Goal: Task Accomplishment & Management: Manage account settings

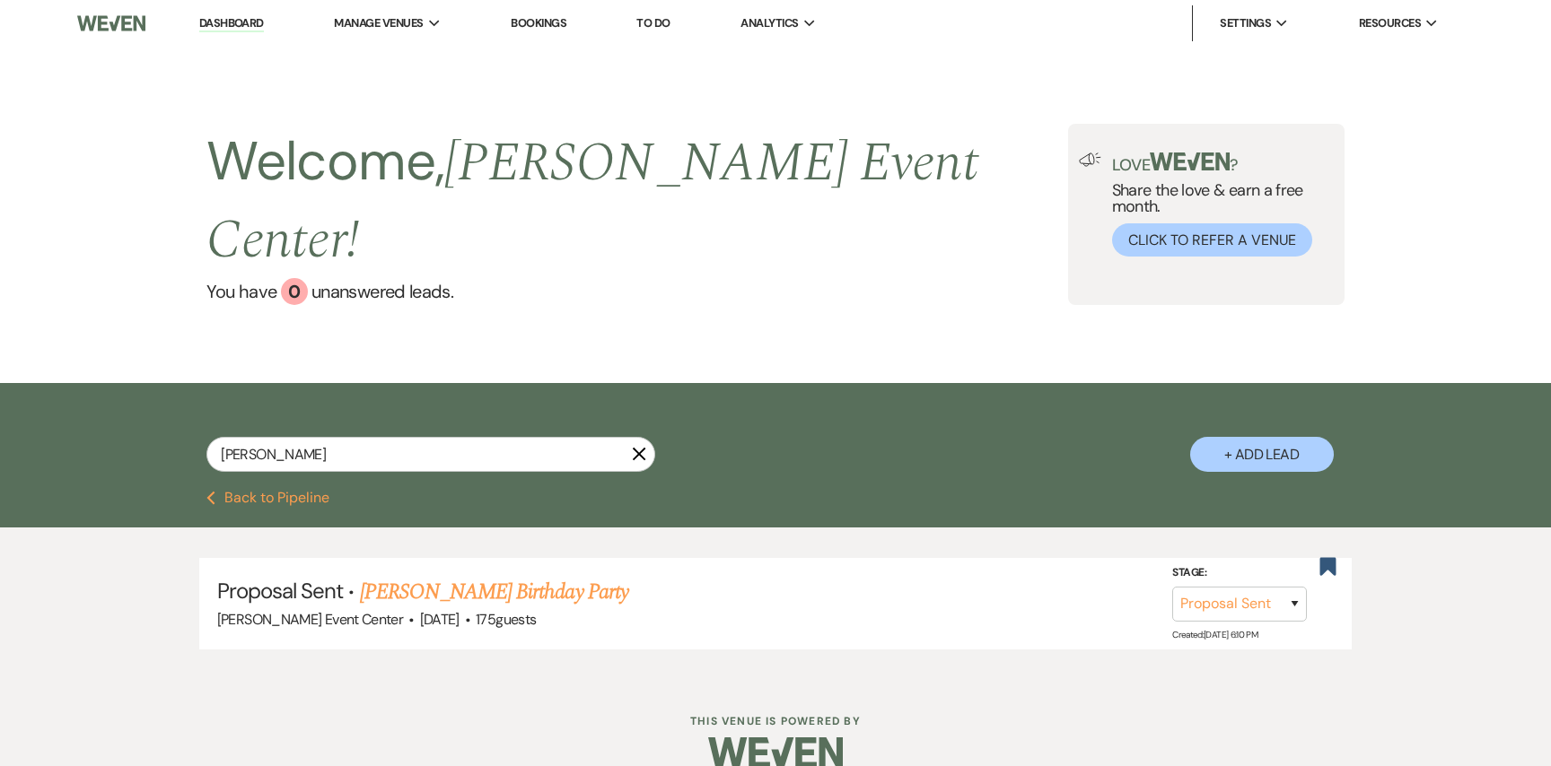
select select "6"
click at [232, 24] on link "Dashboard" at bounding box center [231, 23] width 65 height 17
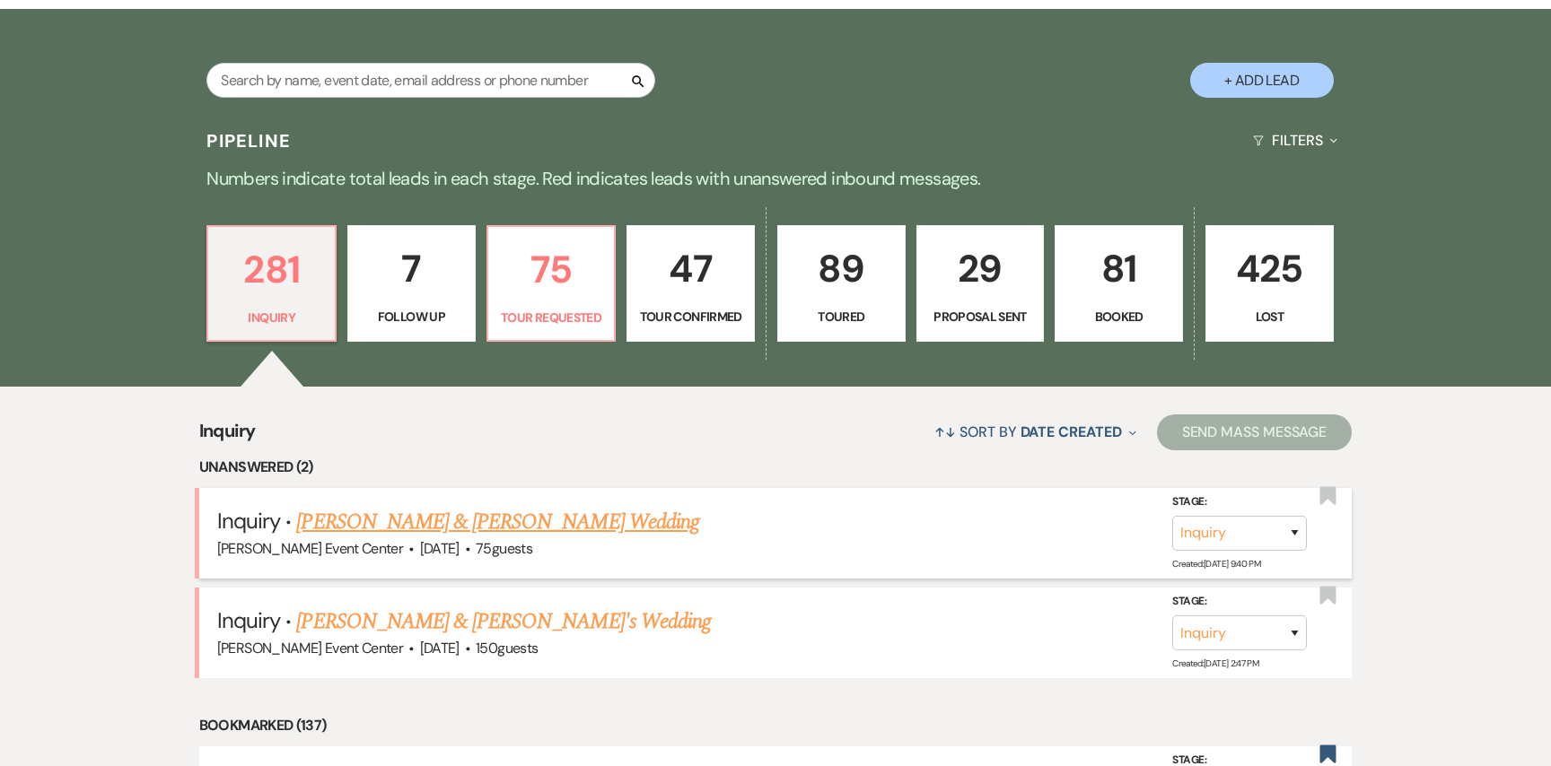
scroll to position [362, 0]
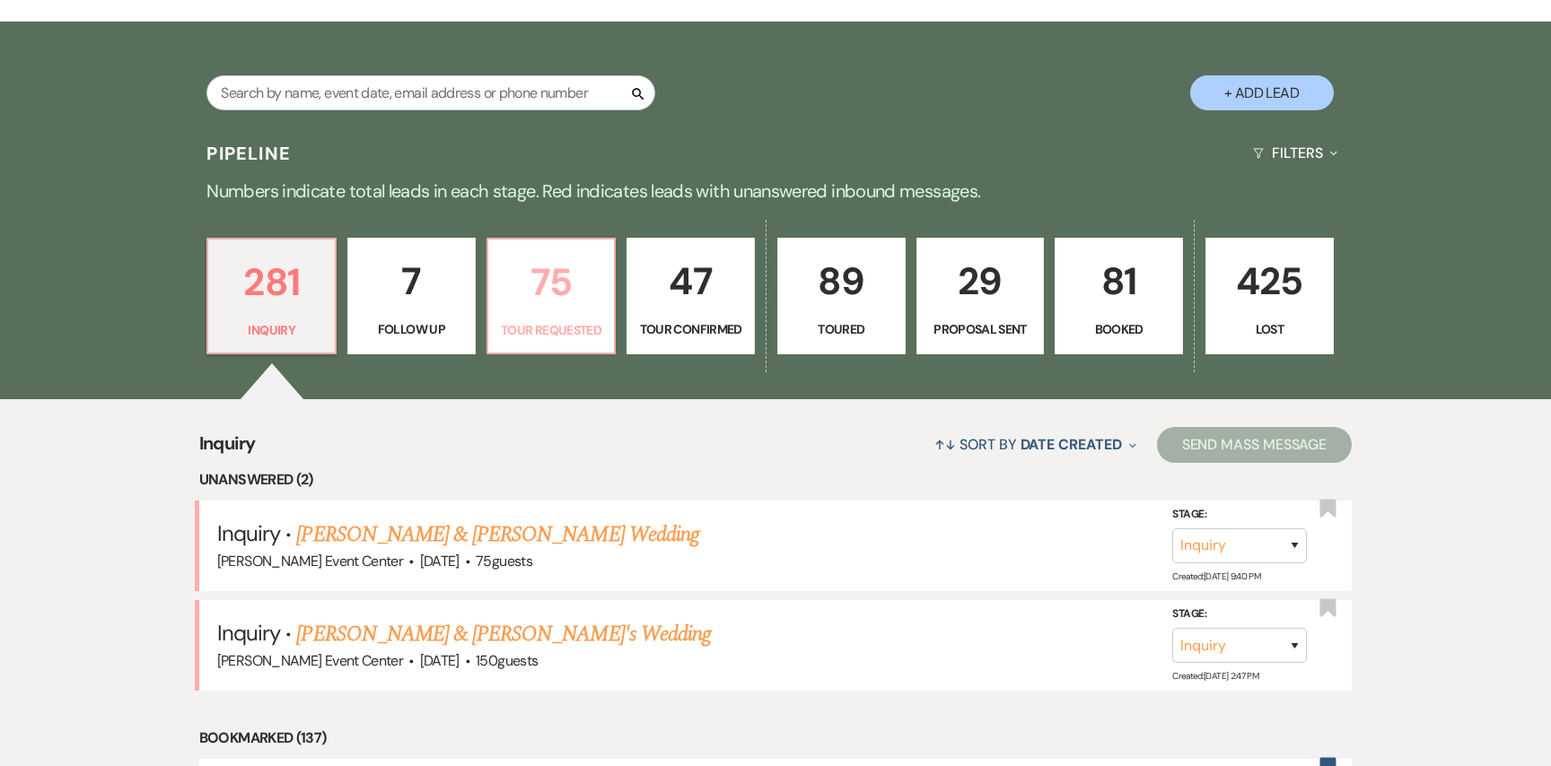
click at [550, 252] on p "75" at bounding box center [551, 282] width 105 height 60
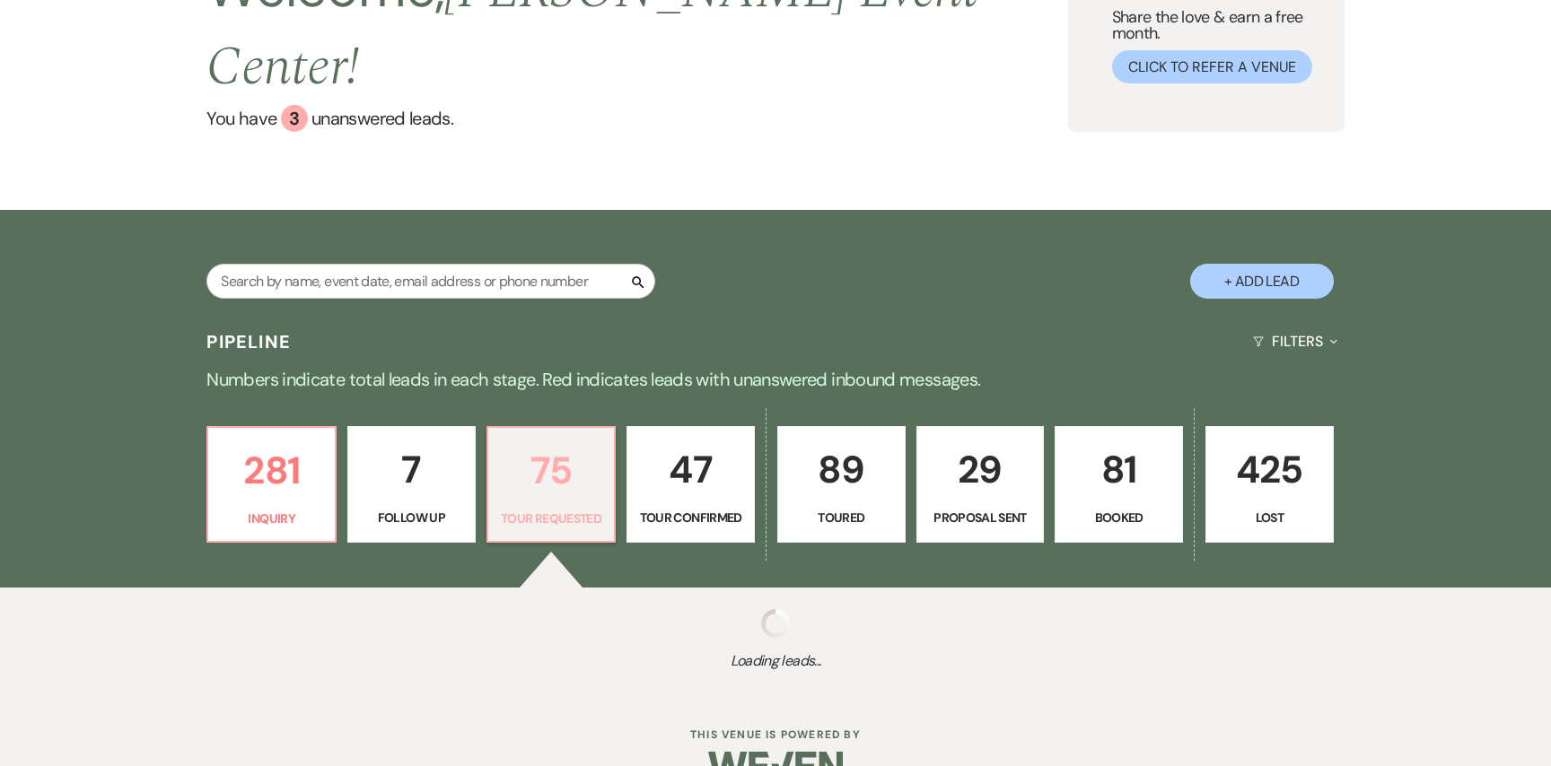
select select "2"
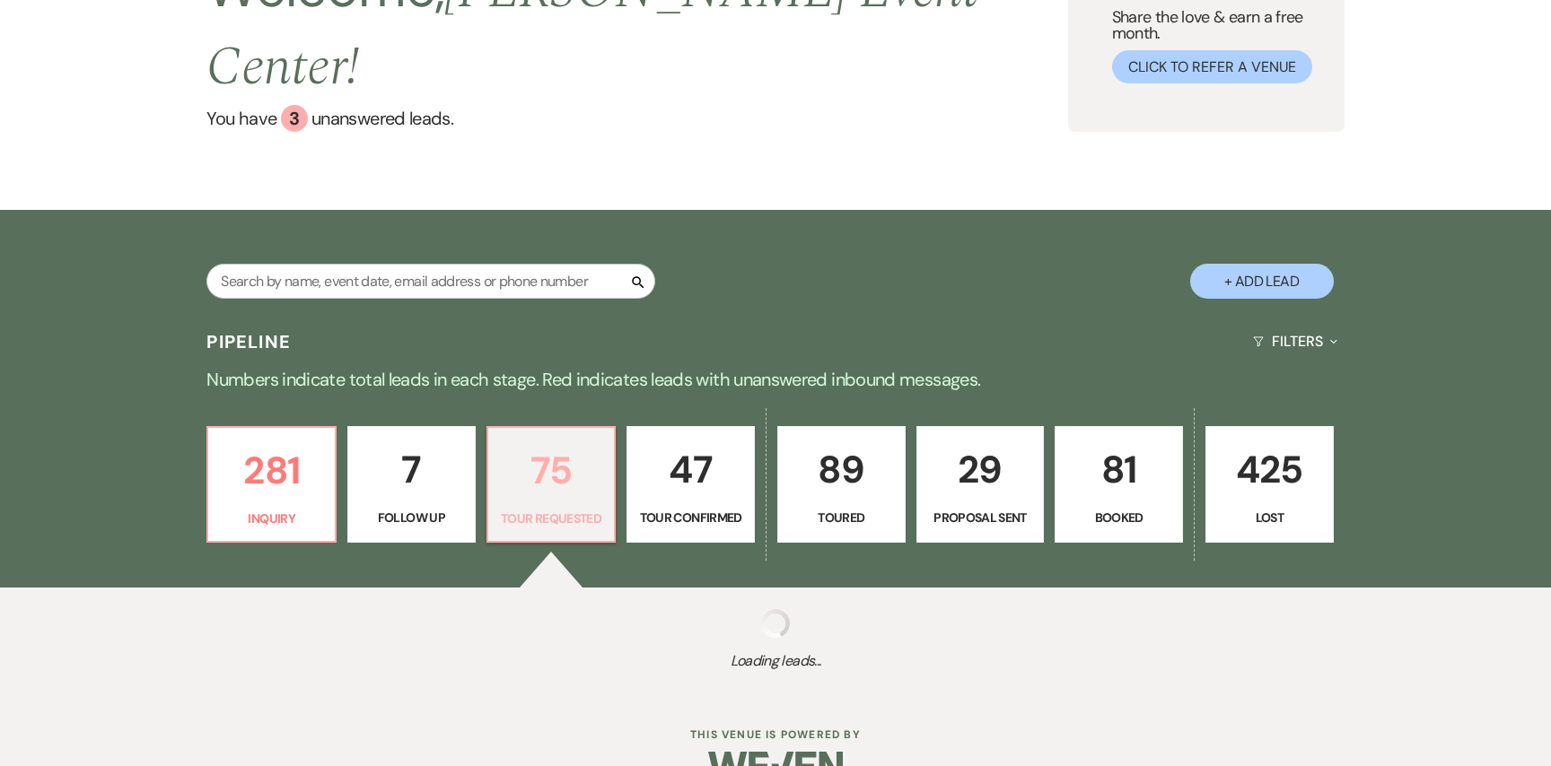
select select "2"
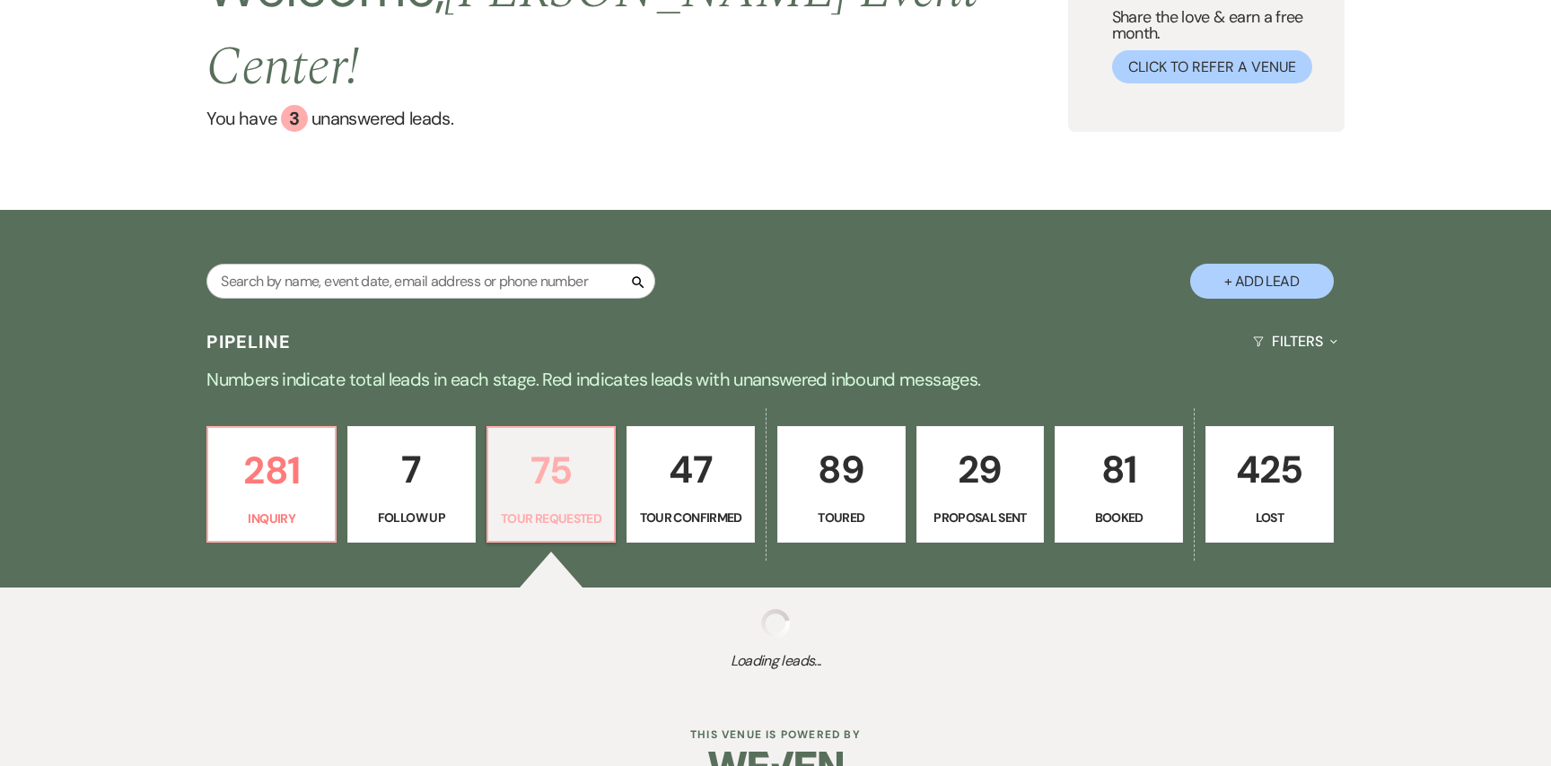
select select "2"
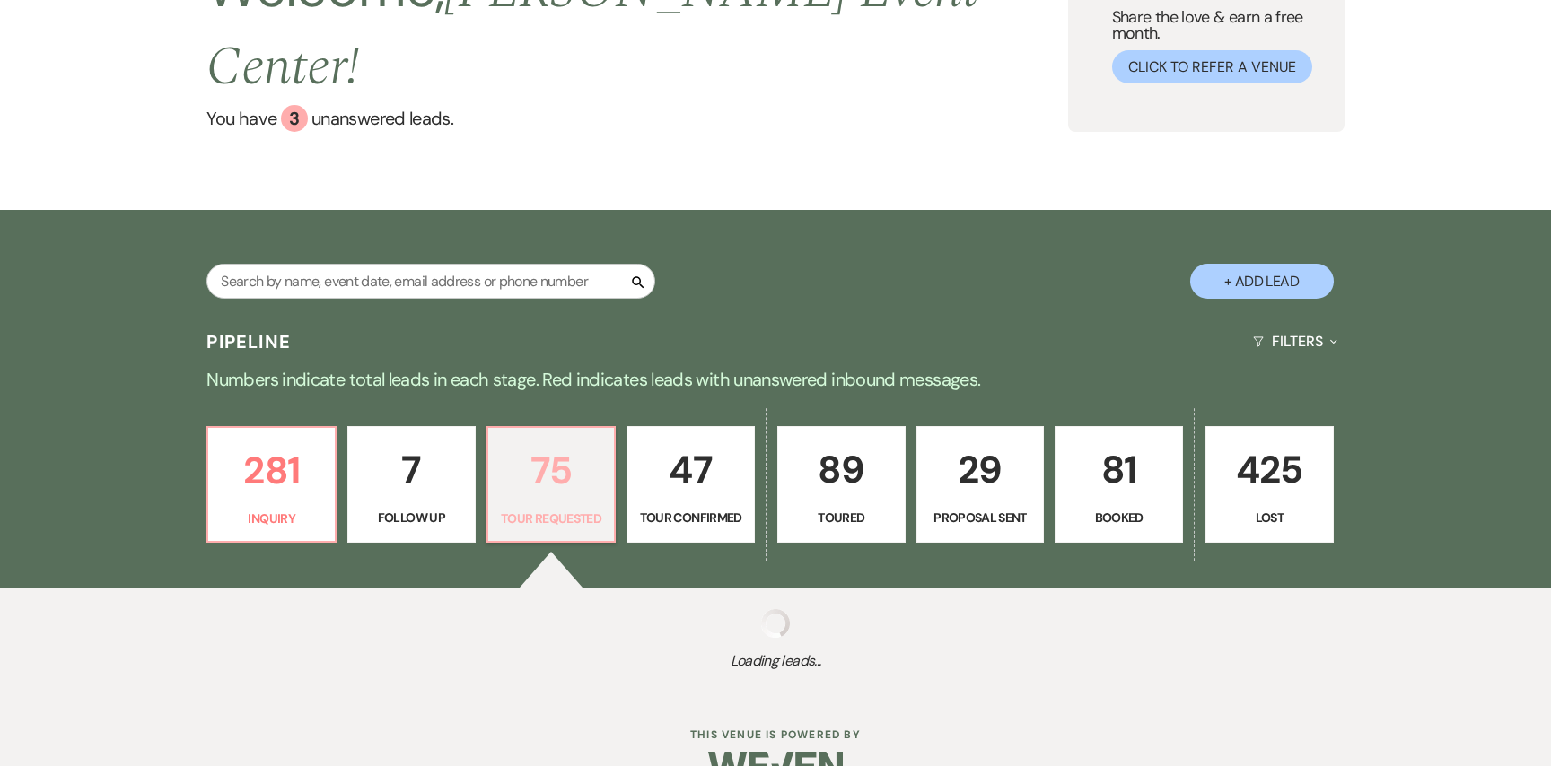
select select "2"
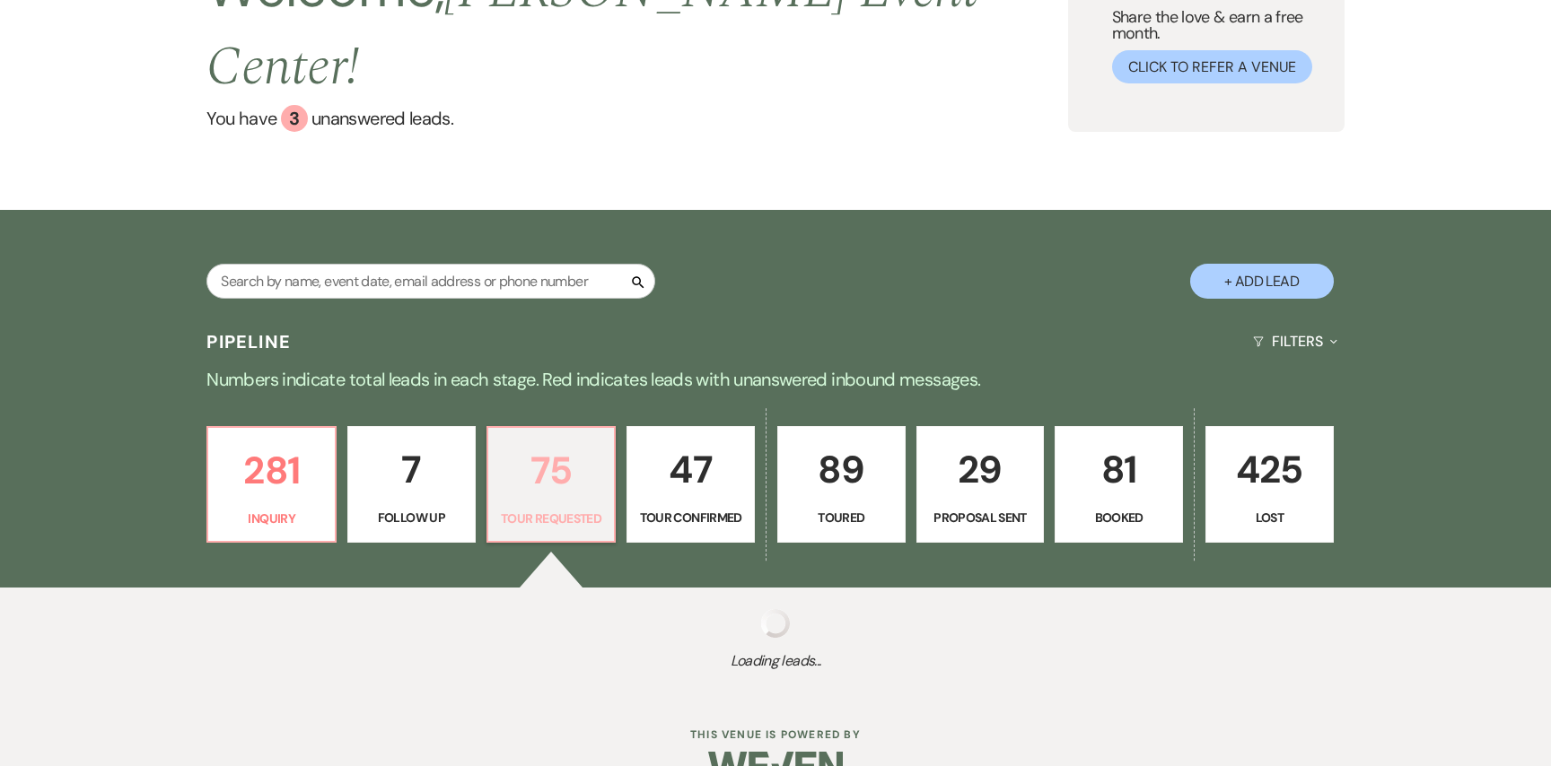
select select "2"
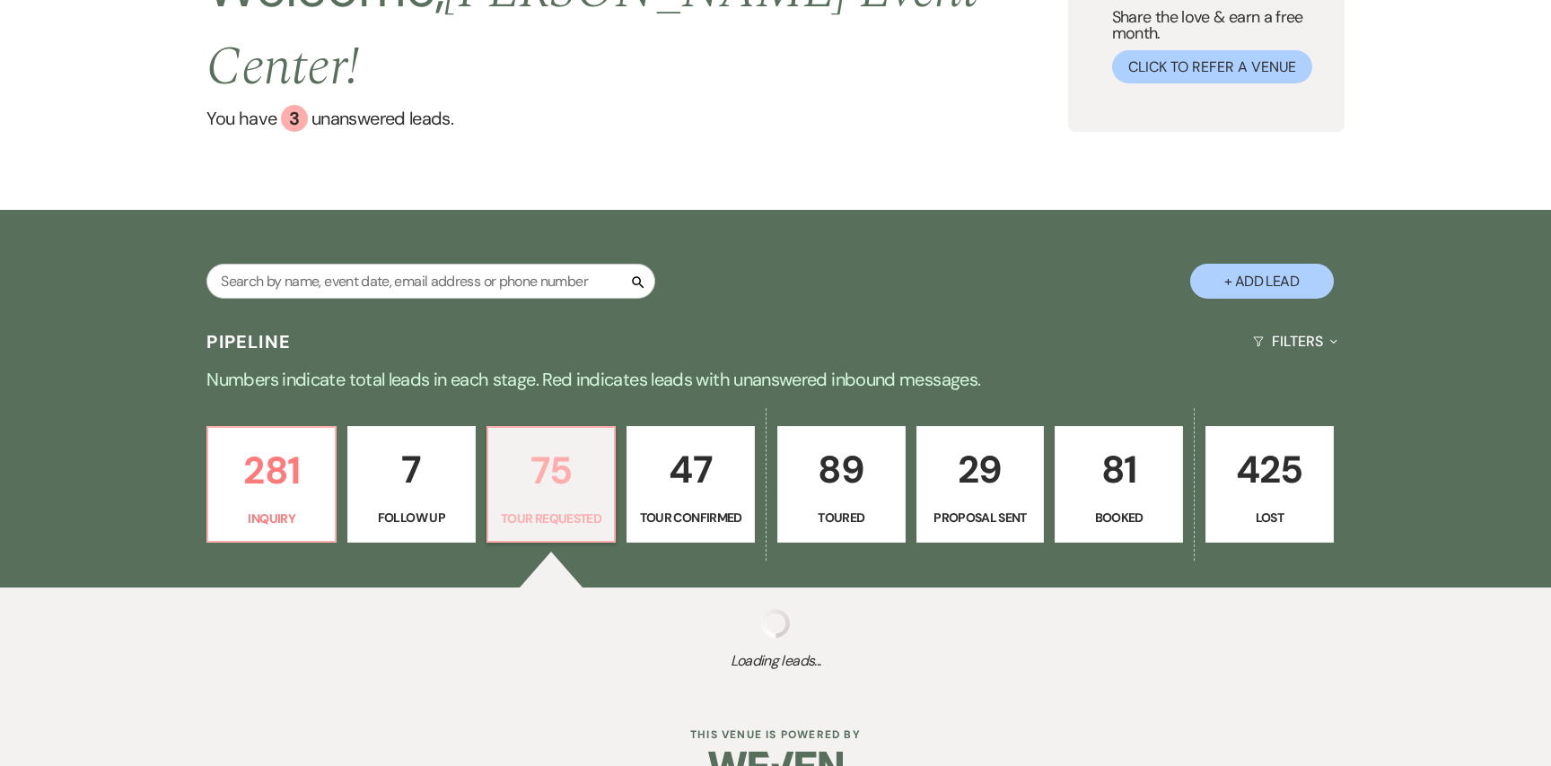
select select "2"
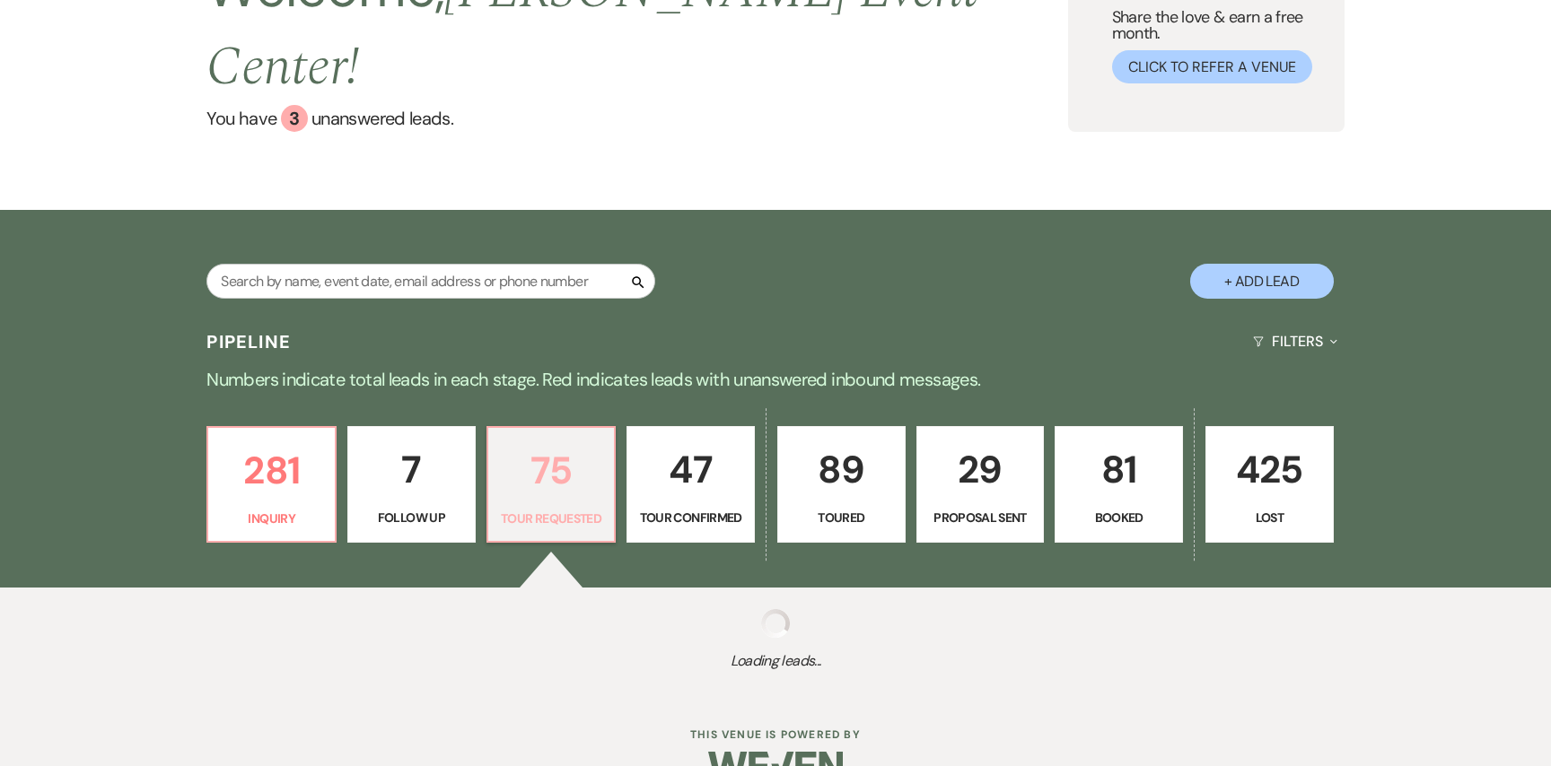
select select "2"
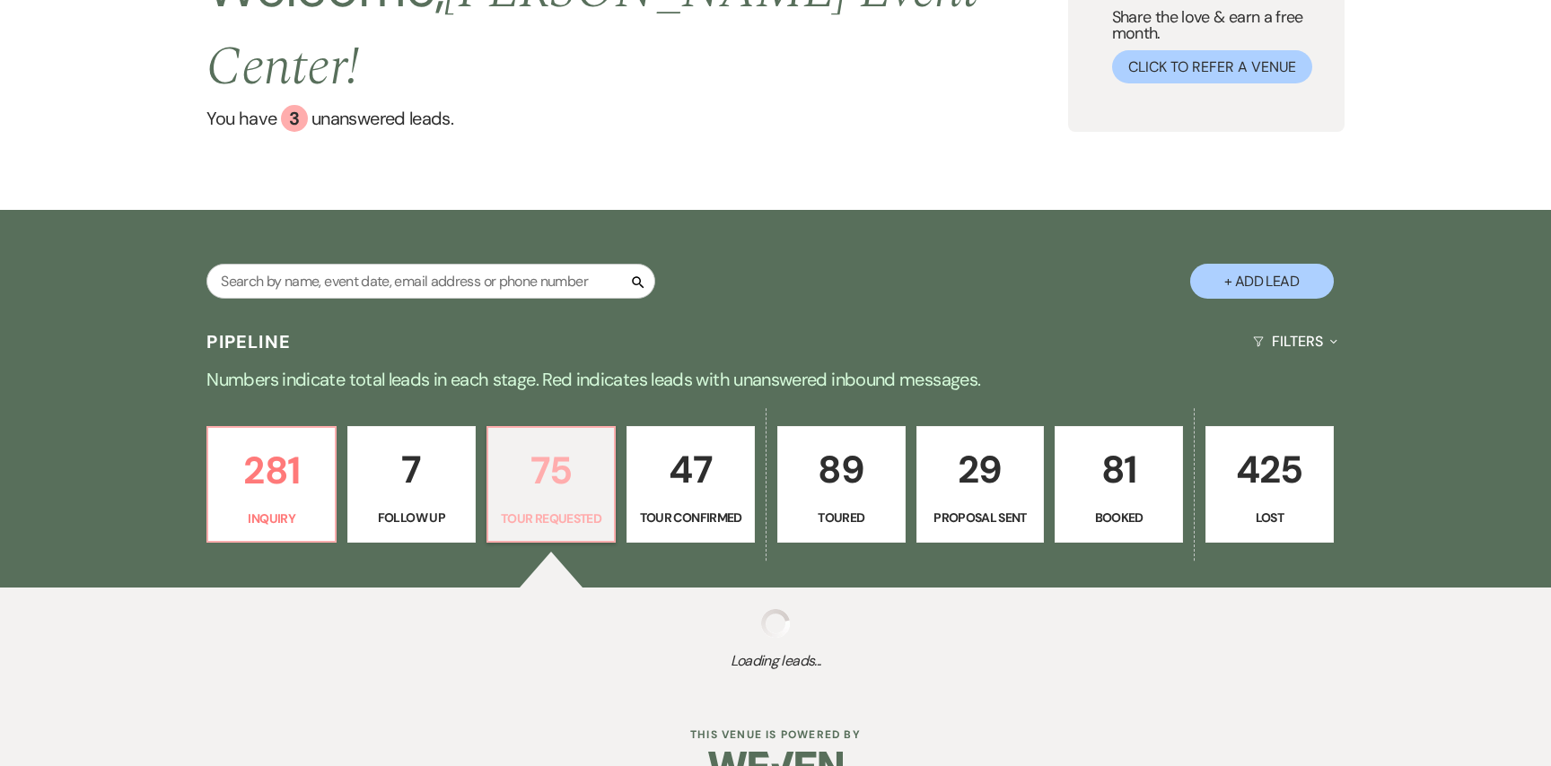
select select "2"
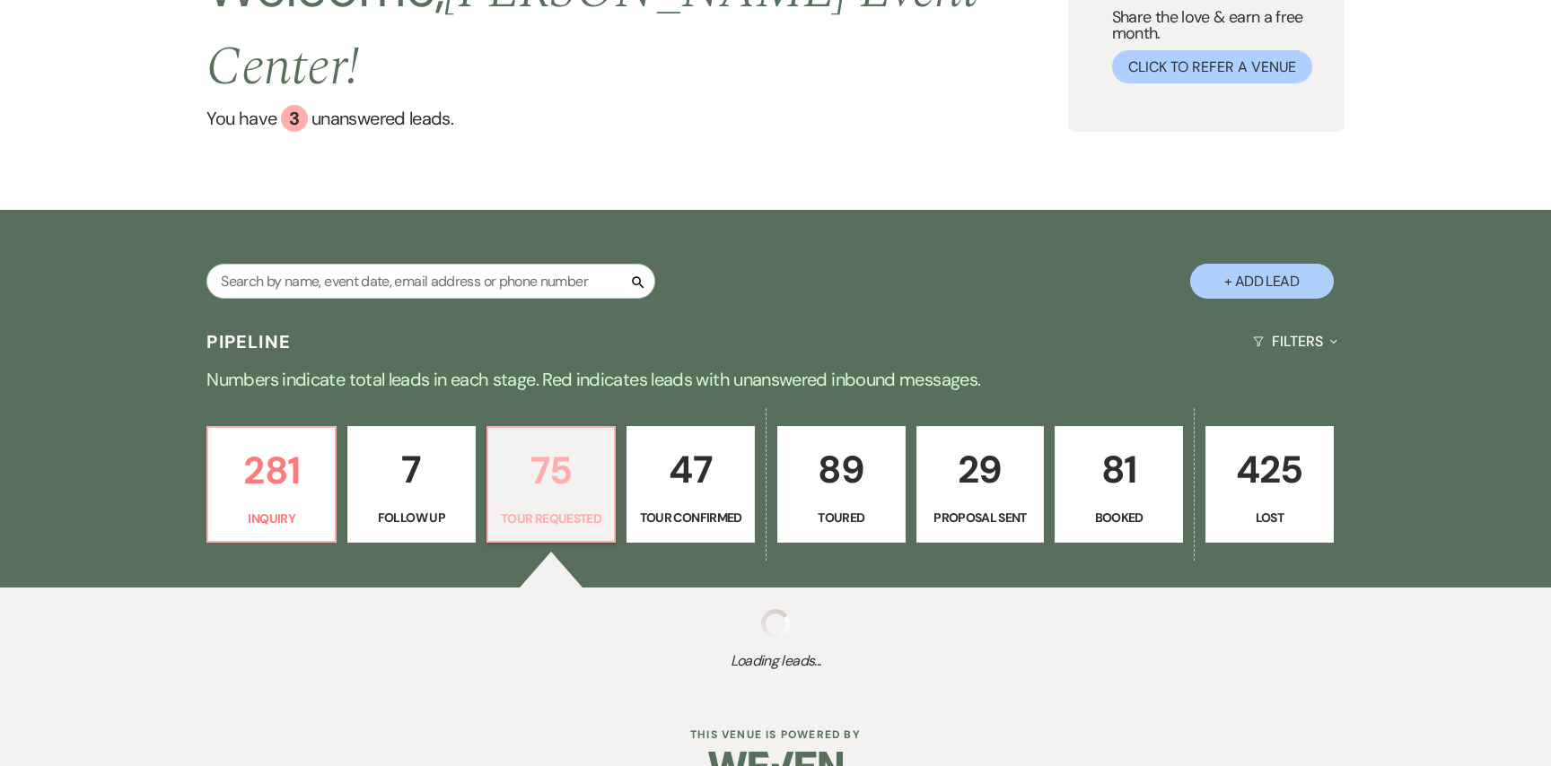
select select "2"
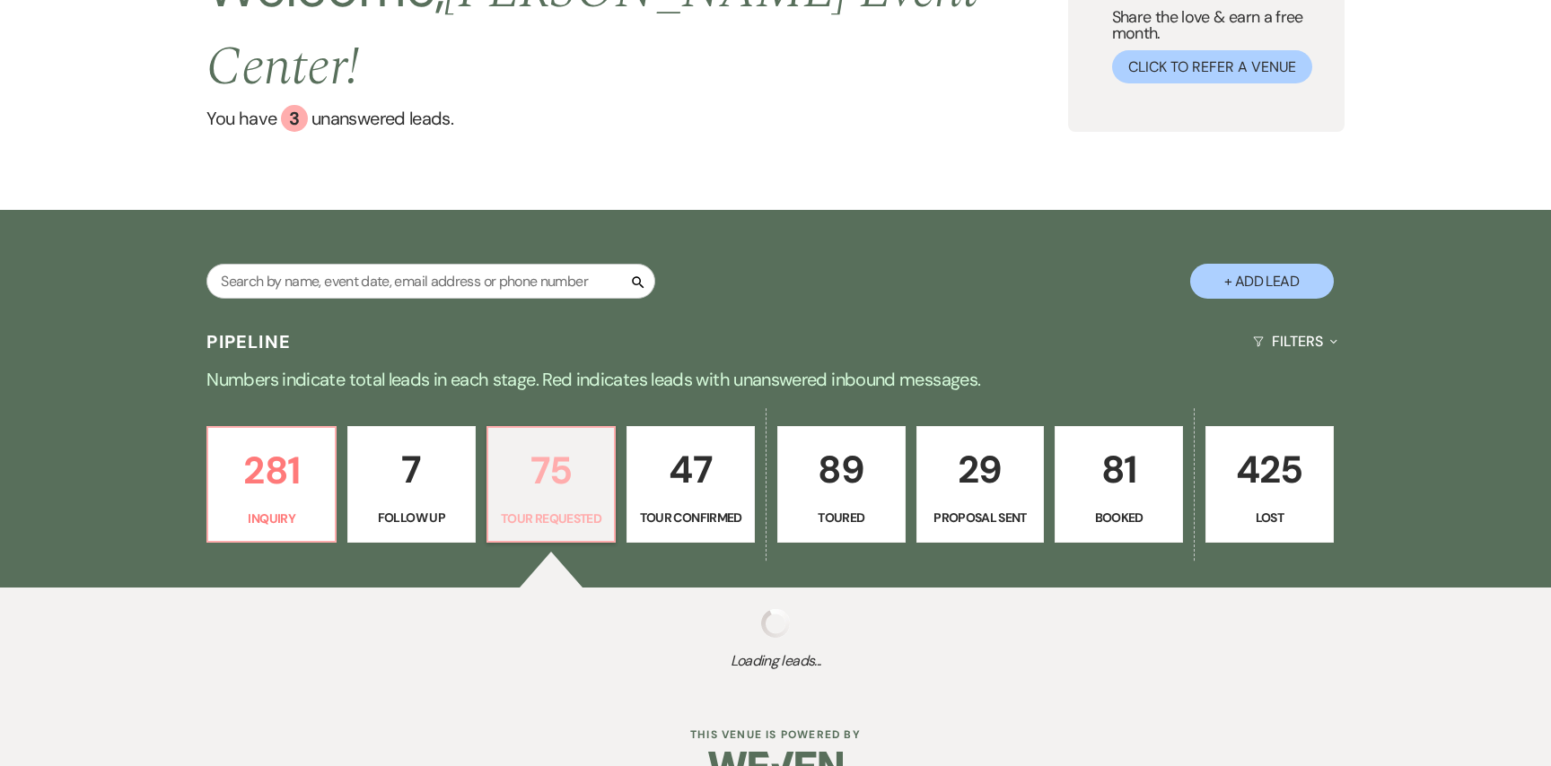
select select "2"
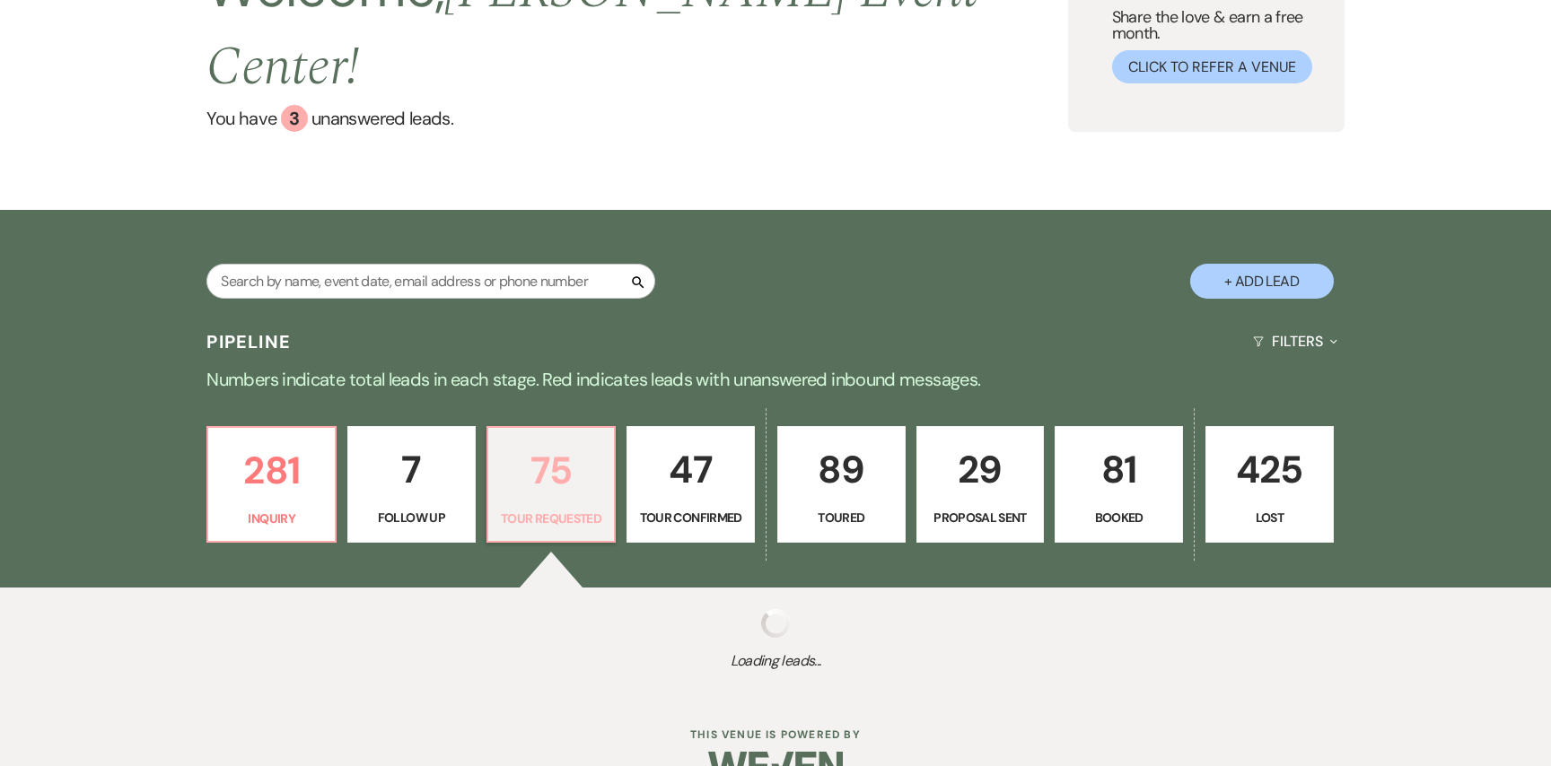
select select "2"
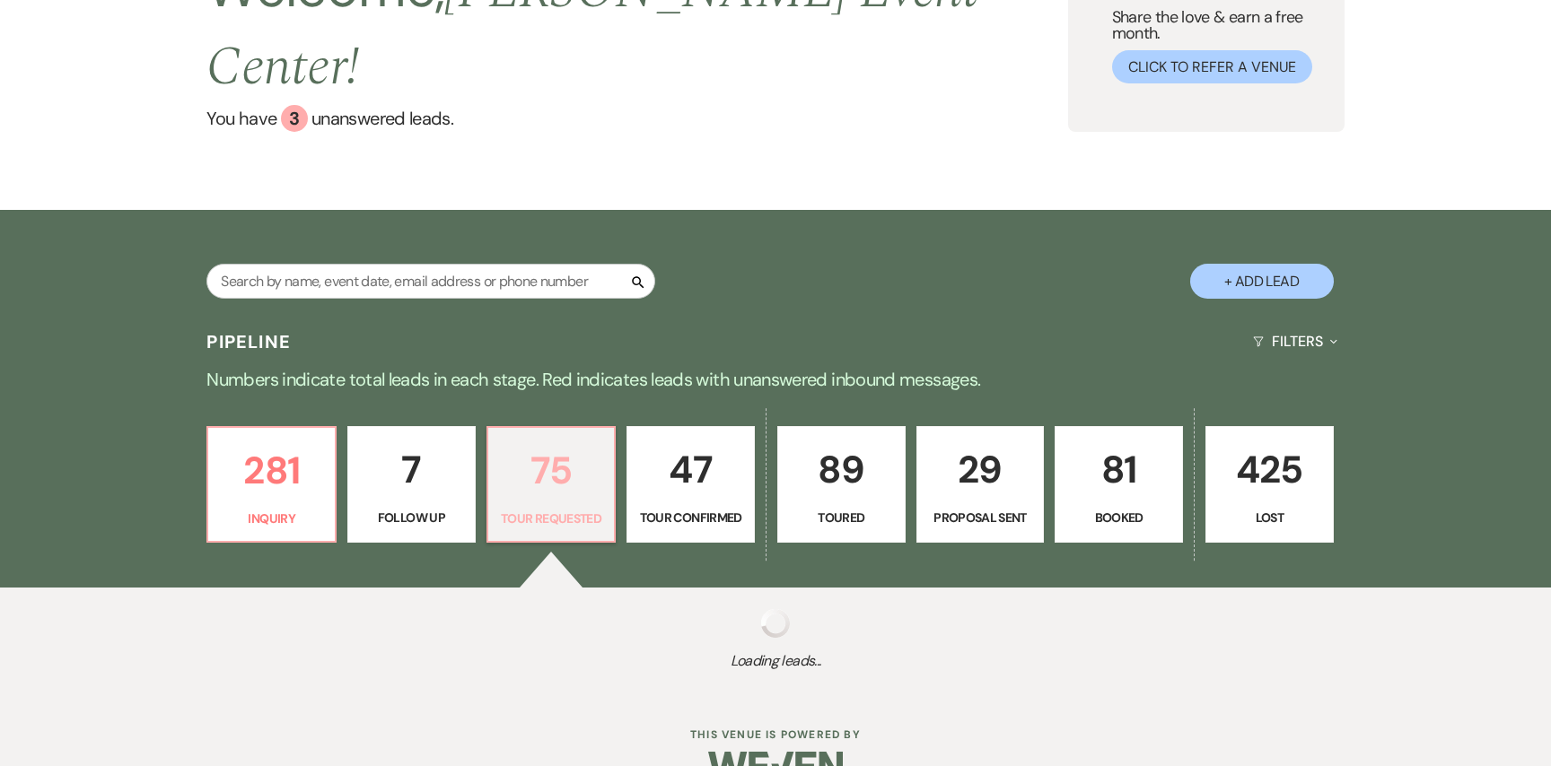
select select "2"
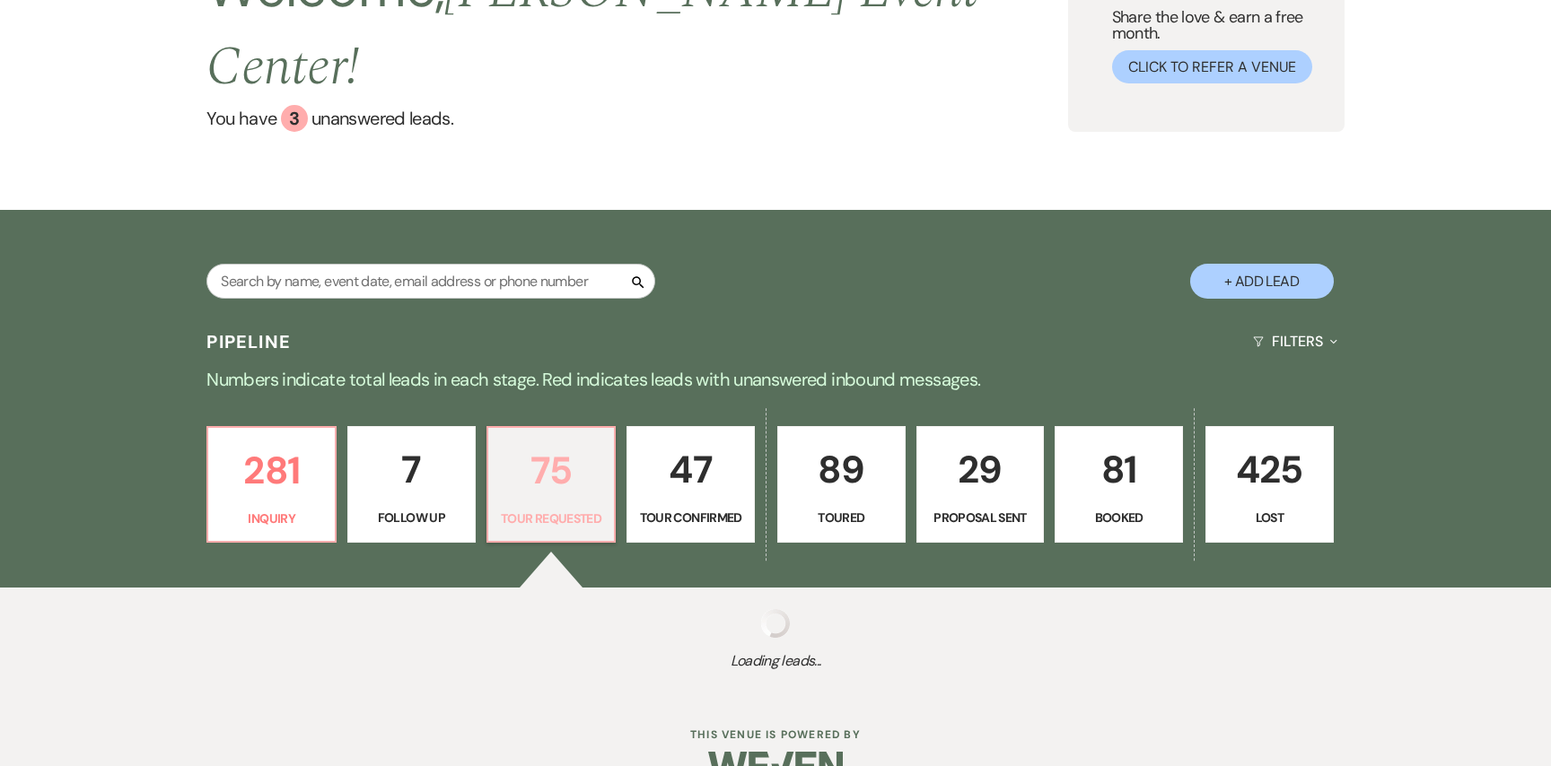
select select "2"
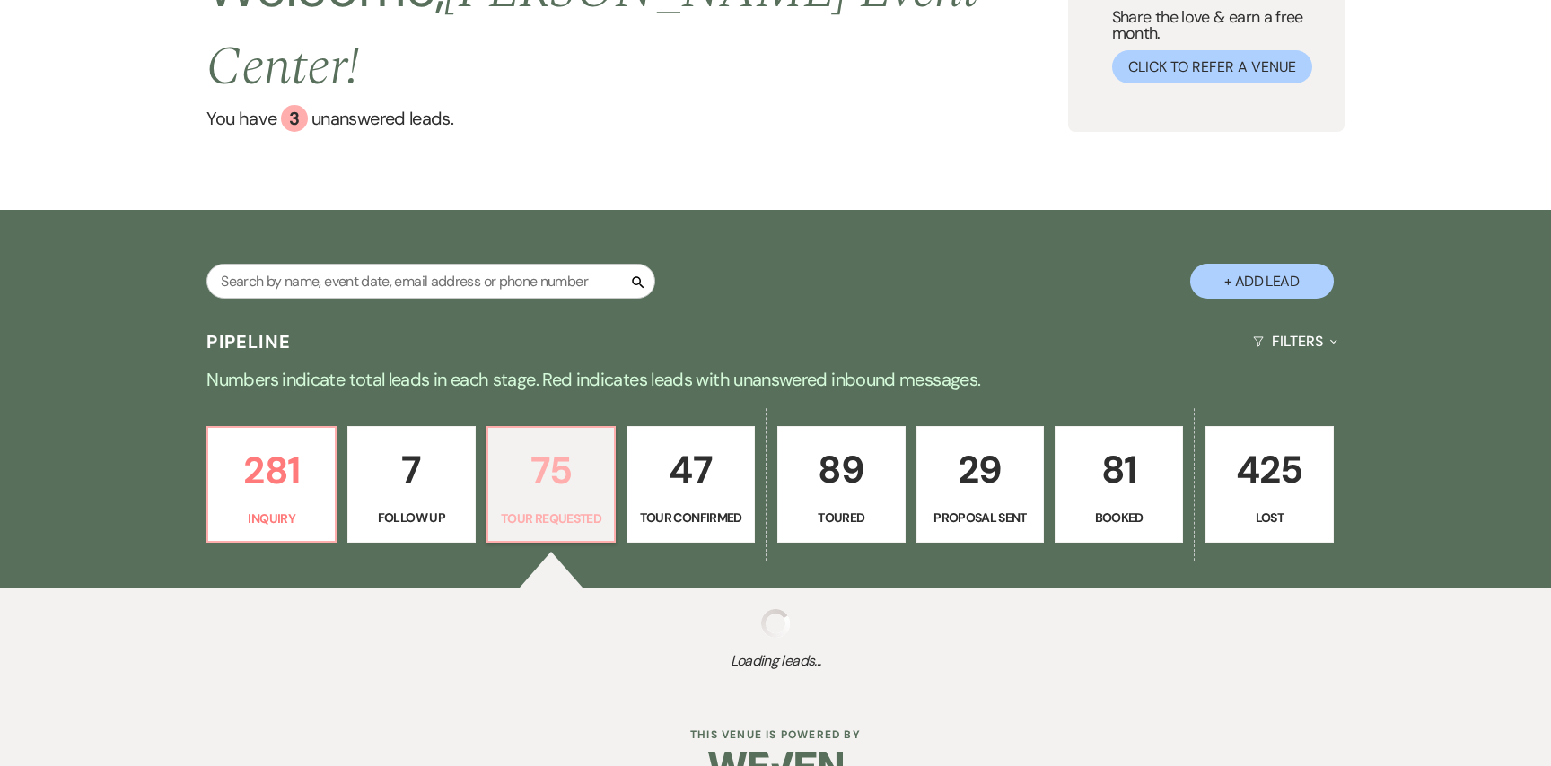
select select "2"
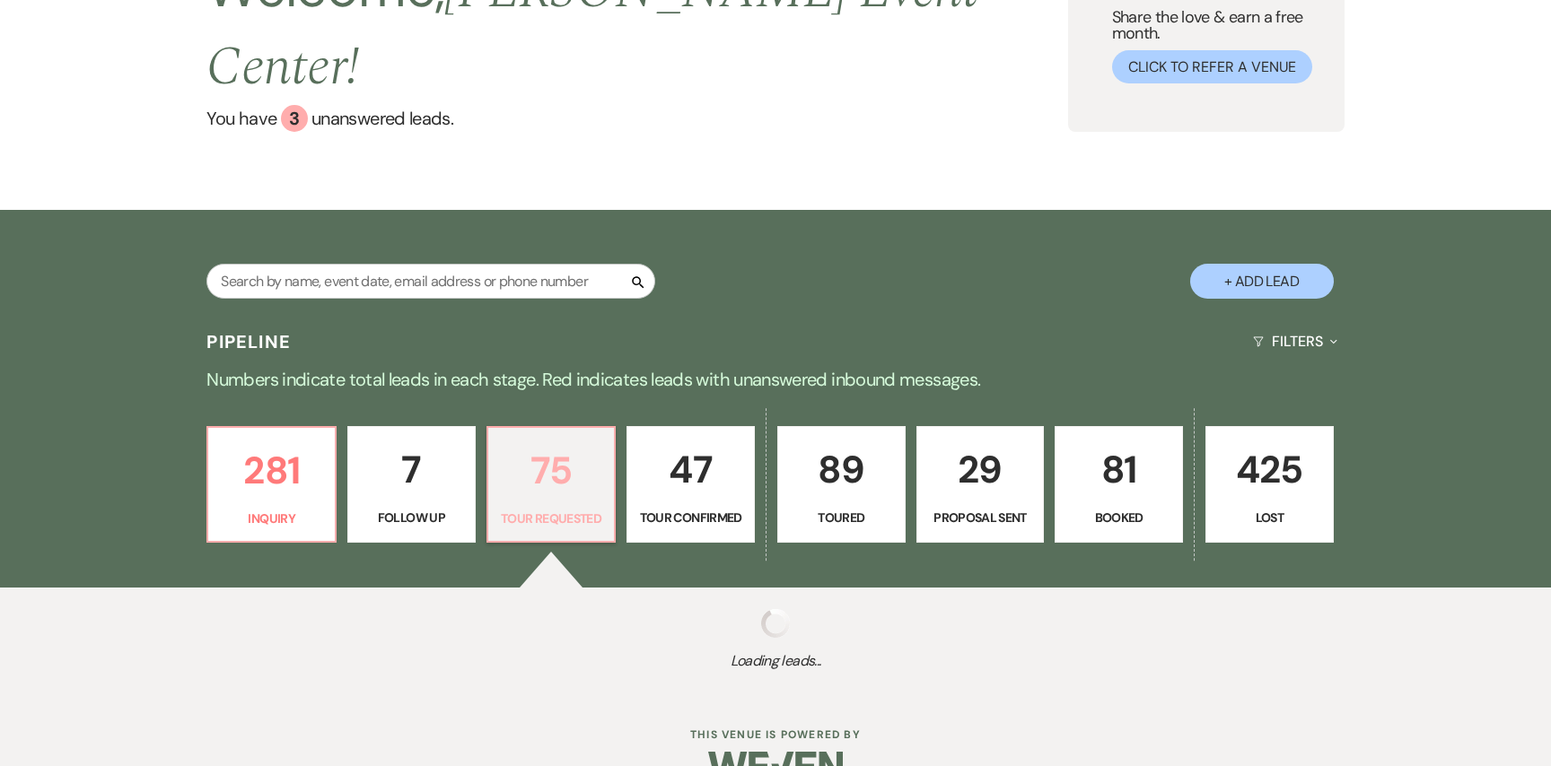
select select "2"
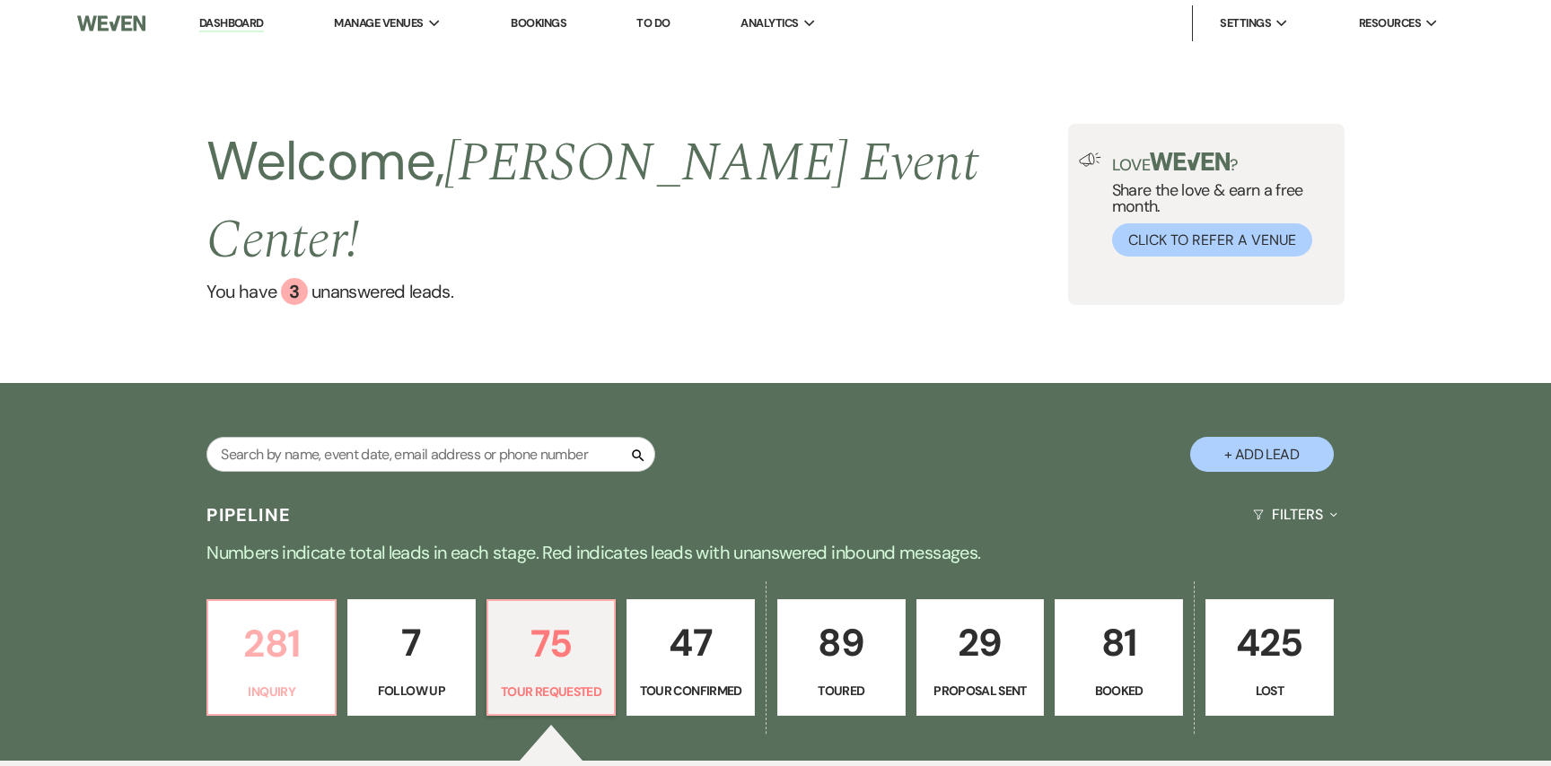
click at [298, 614] on p "281" at bounding box center [271, 644] width 105 height 60
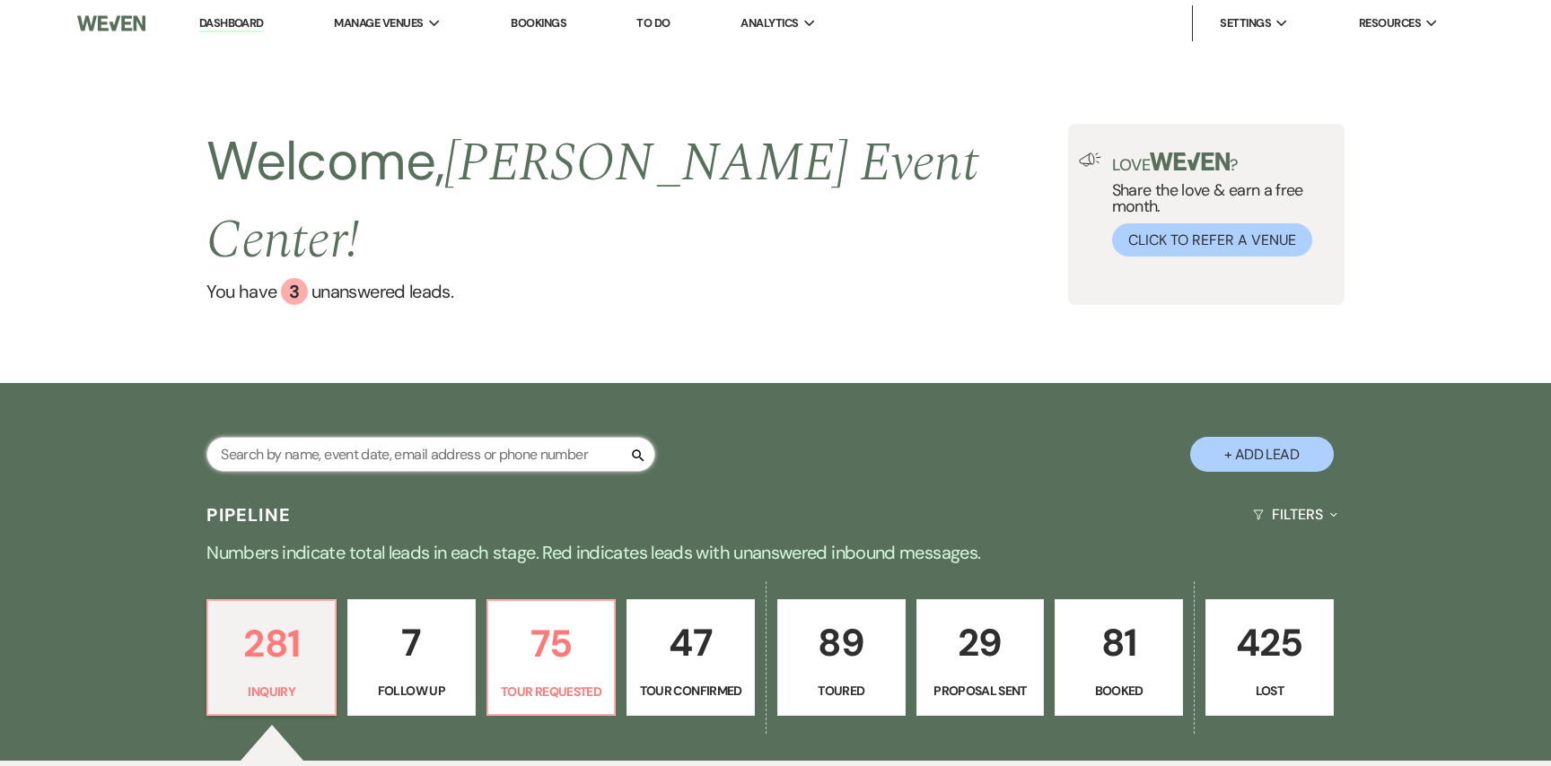
click at [442, 437] on input "text" at bounding box center [430, 454] width 449 height 35
type input "[PERSON_NAME]"
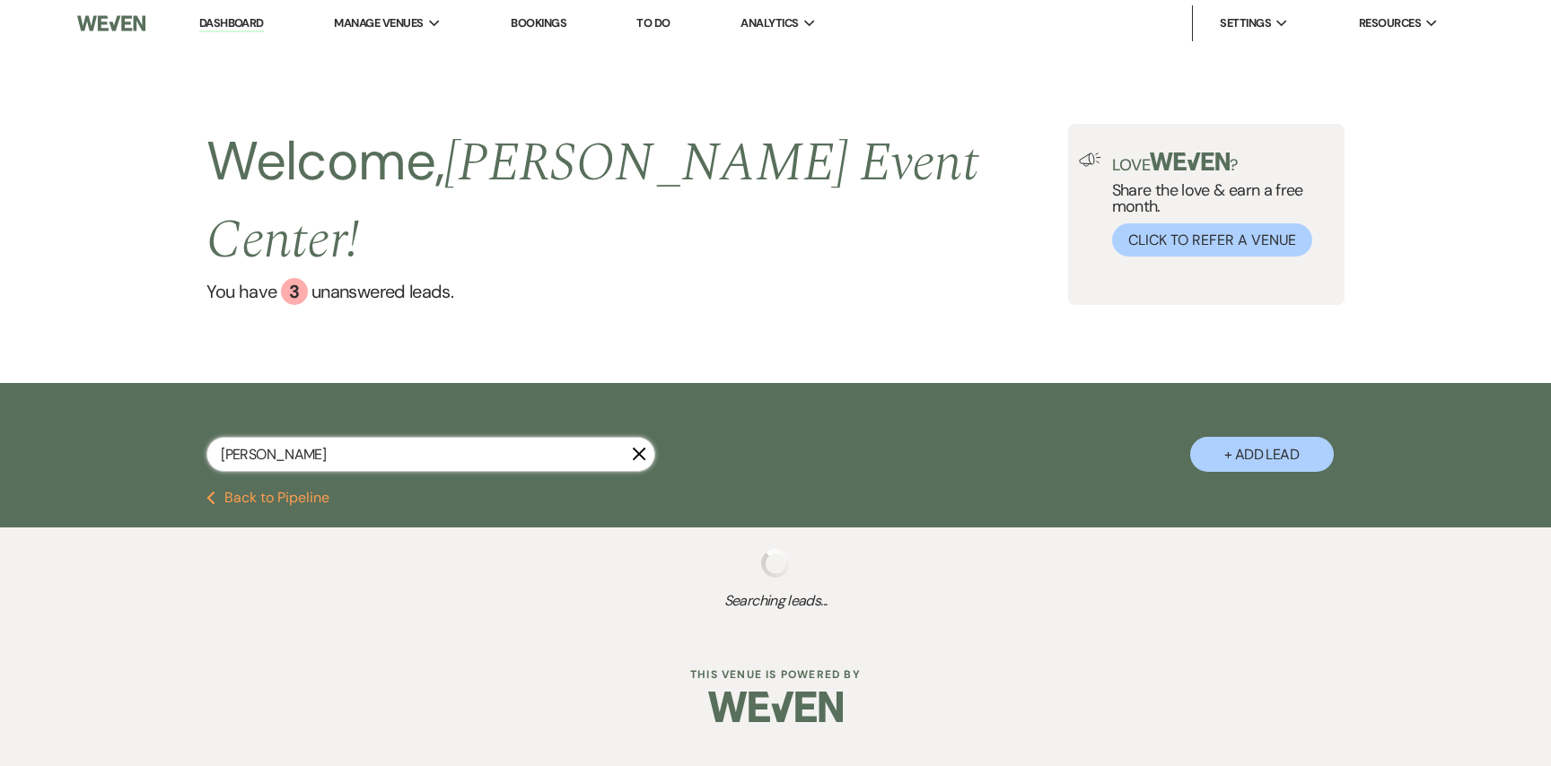
select select "6"
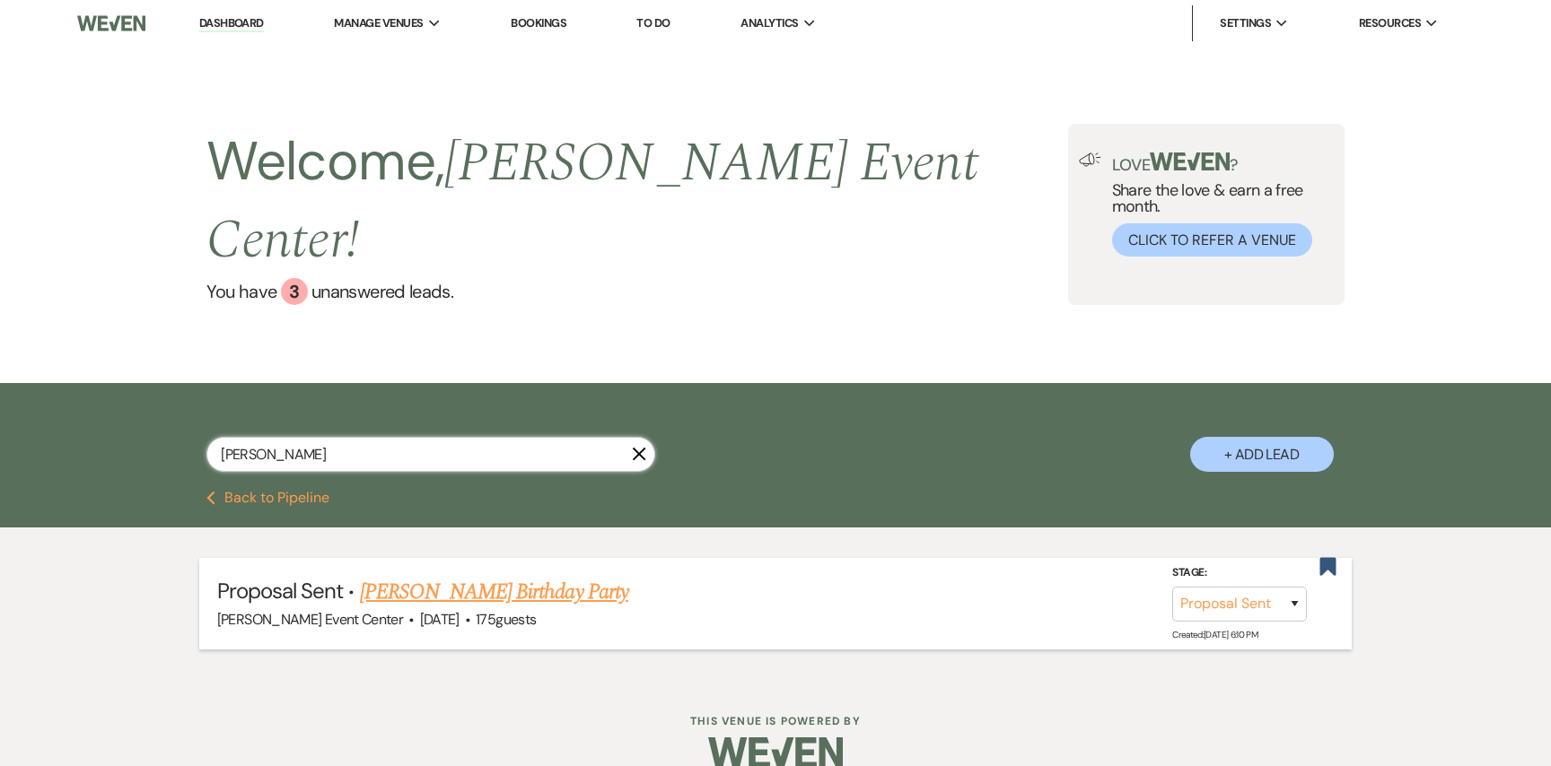
type input "[PERSON_NAME]"
click at [474, 576] on link "[PERSON_NAME] Birthday Party" at bounding box center [494, 592] width 268 height 32
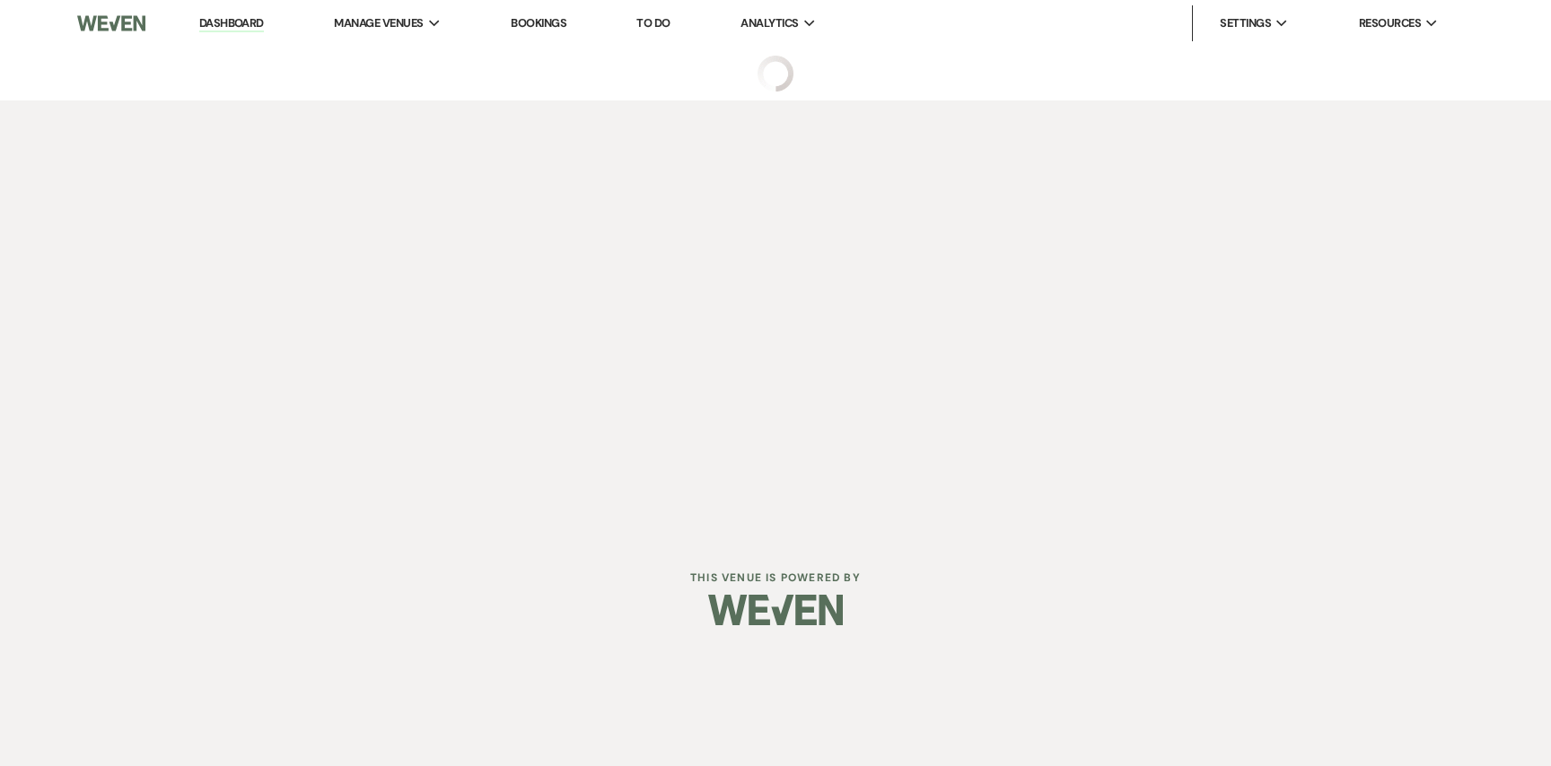
select select "6"
select select "5"
select select "4"
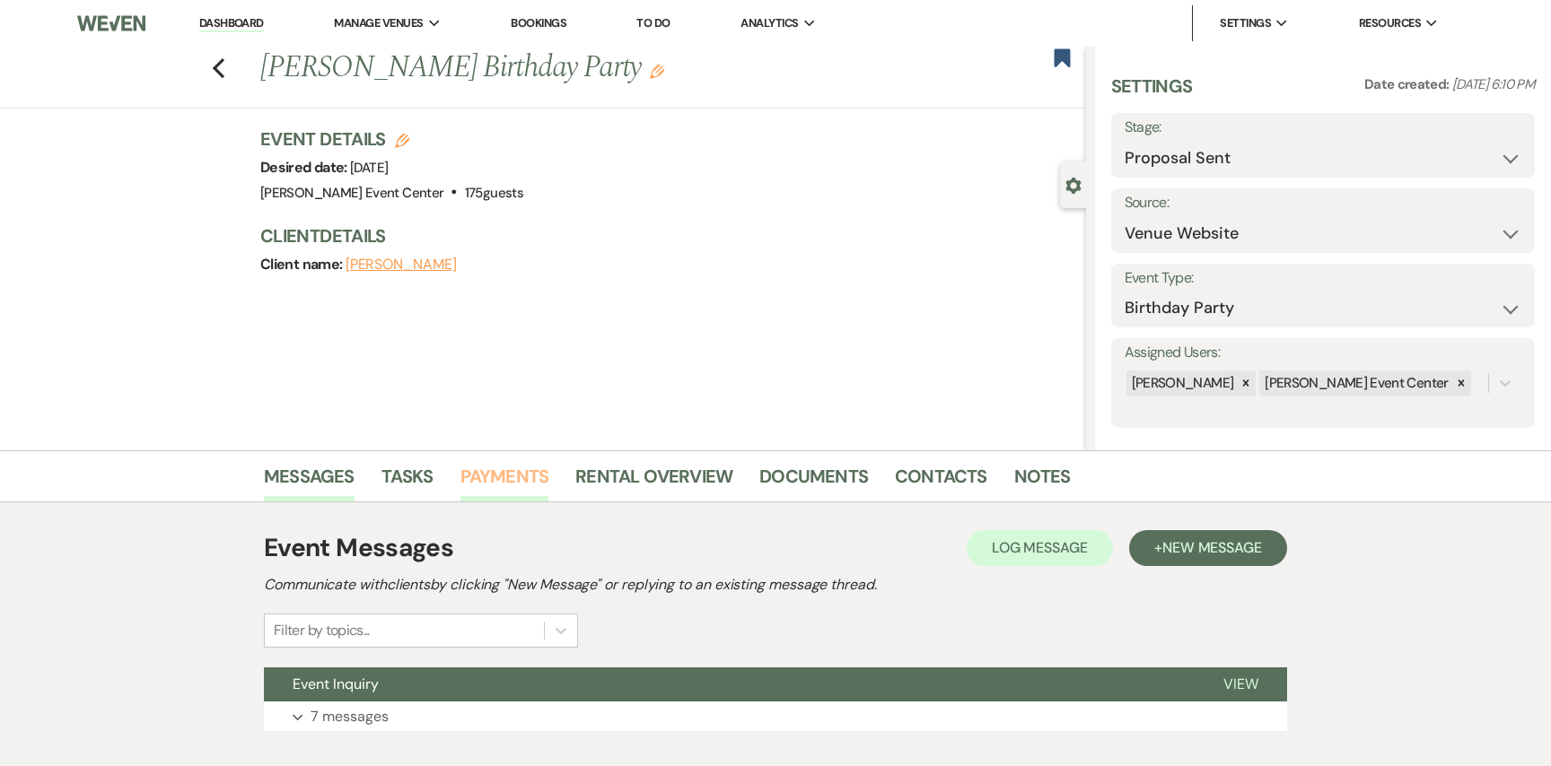
click at [519, 474] on link "Payments" at bounding box center [504, 481] width 89 height 39
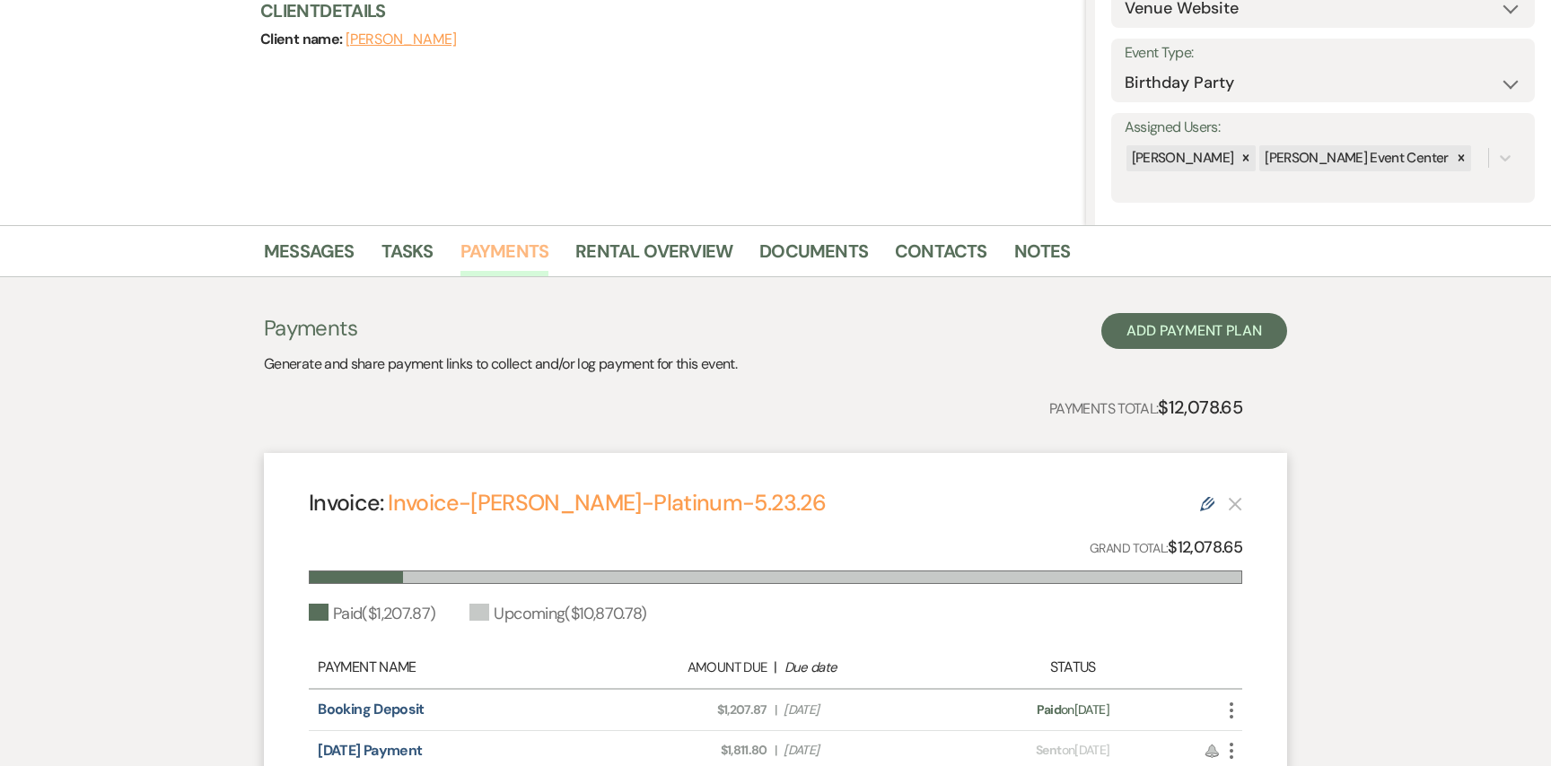
scroll to position [197, 0]
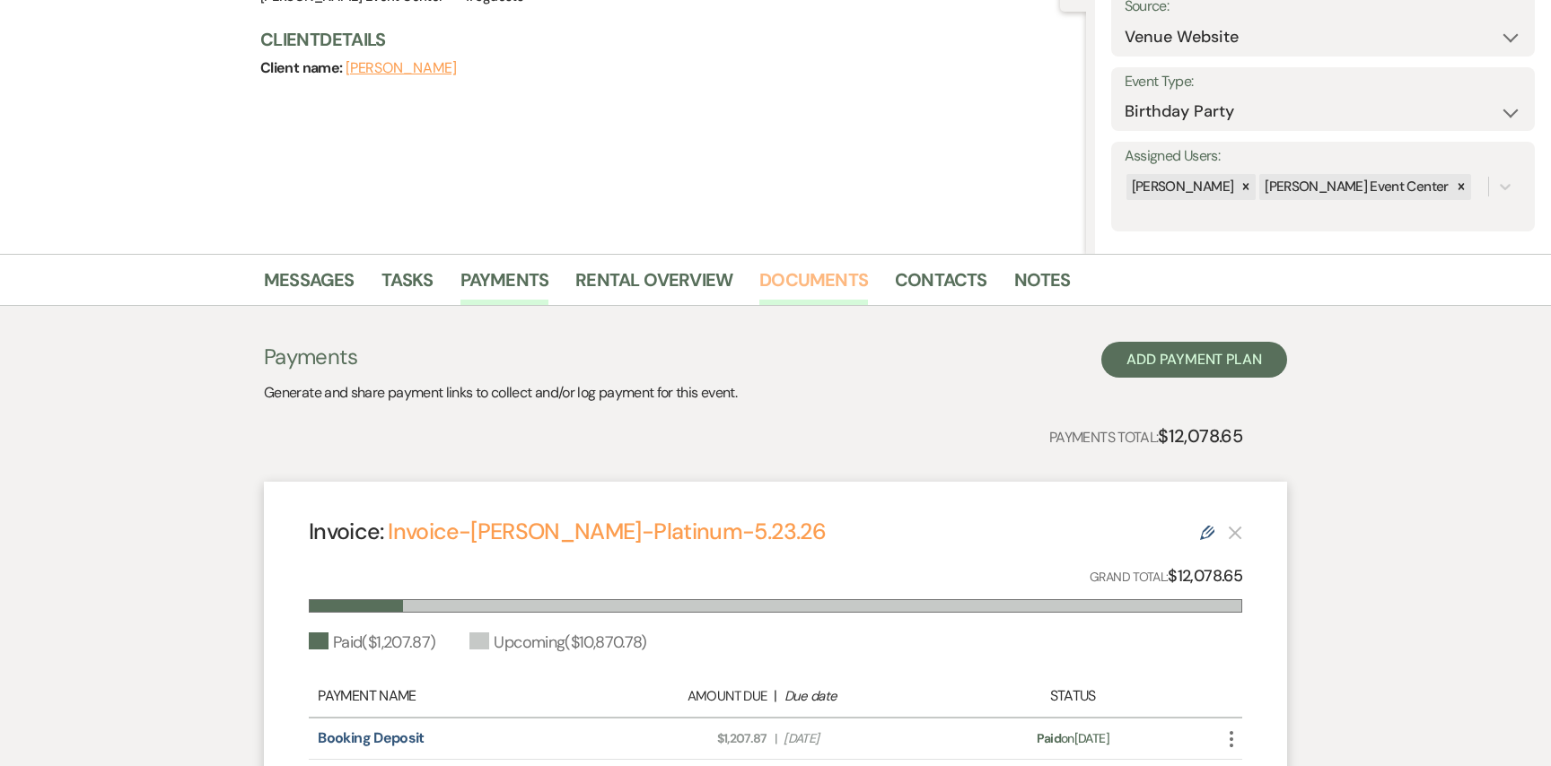
click at [819, 276] on link "Documents" at bounding box center [813, 285] width 109 height 39
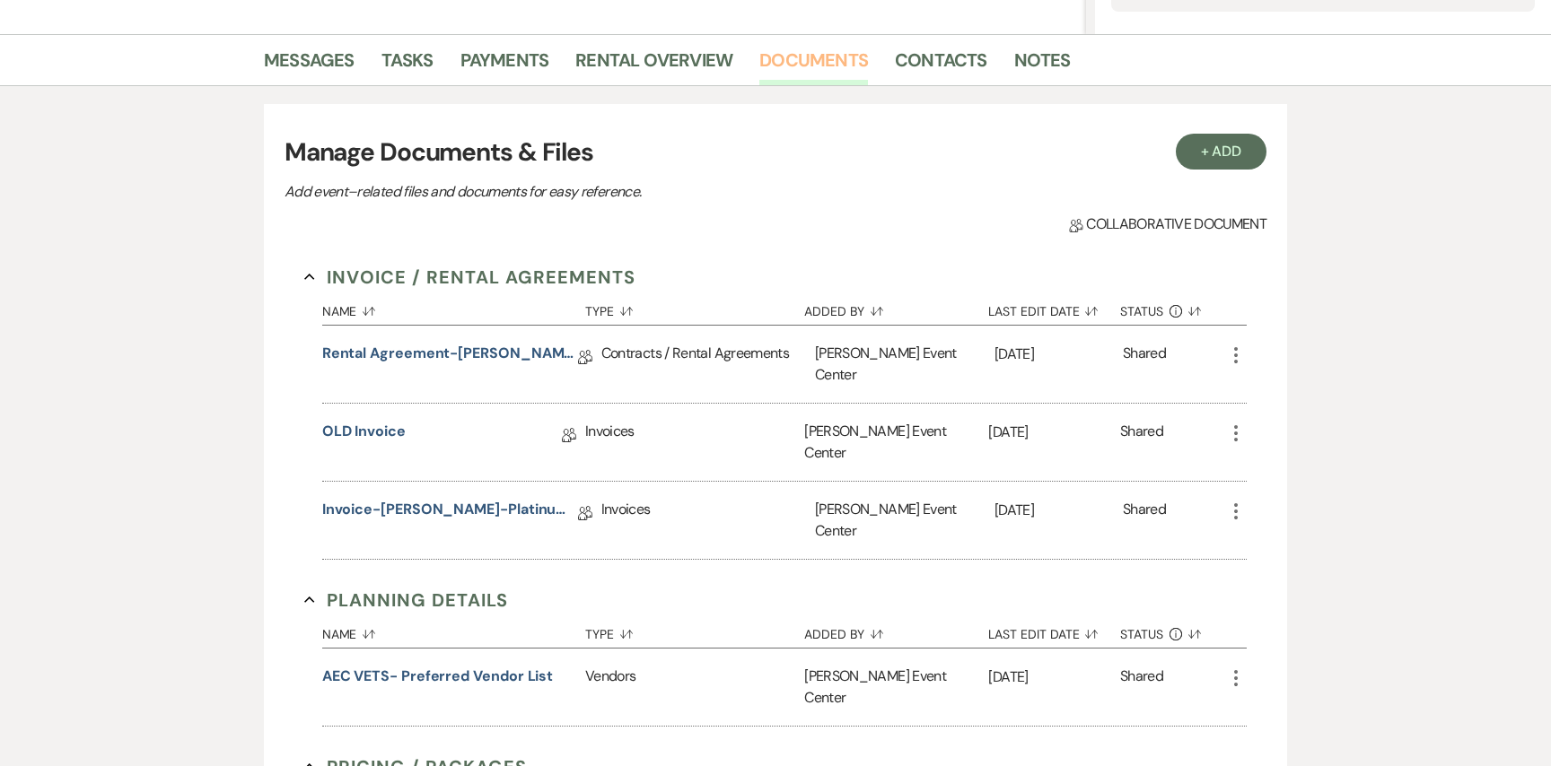
scroll to position [438, 0]
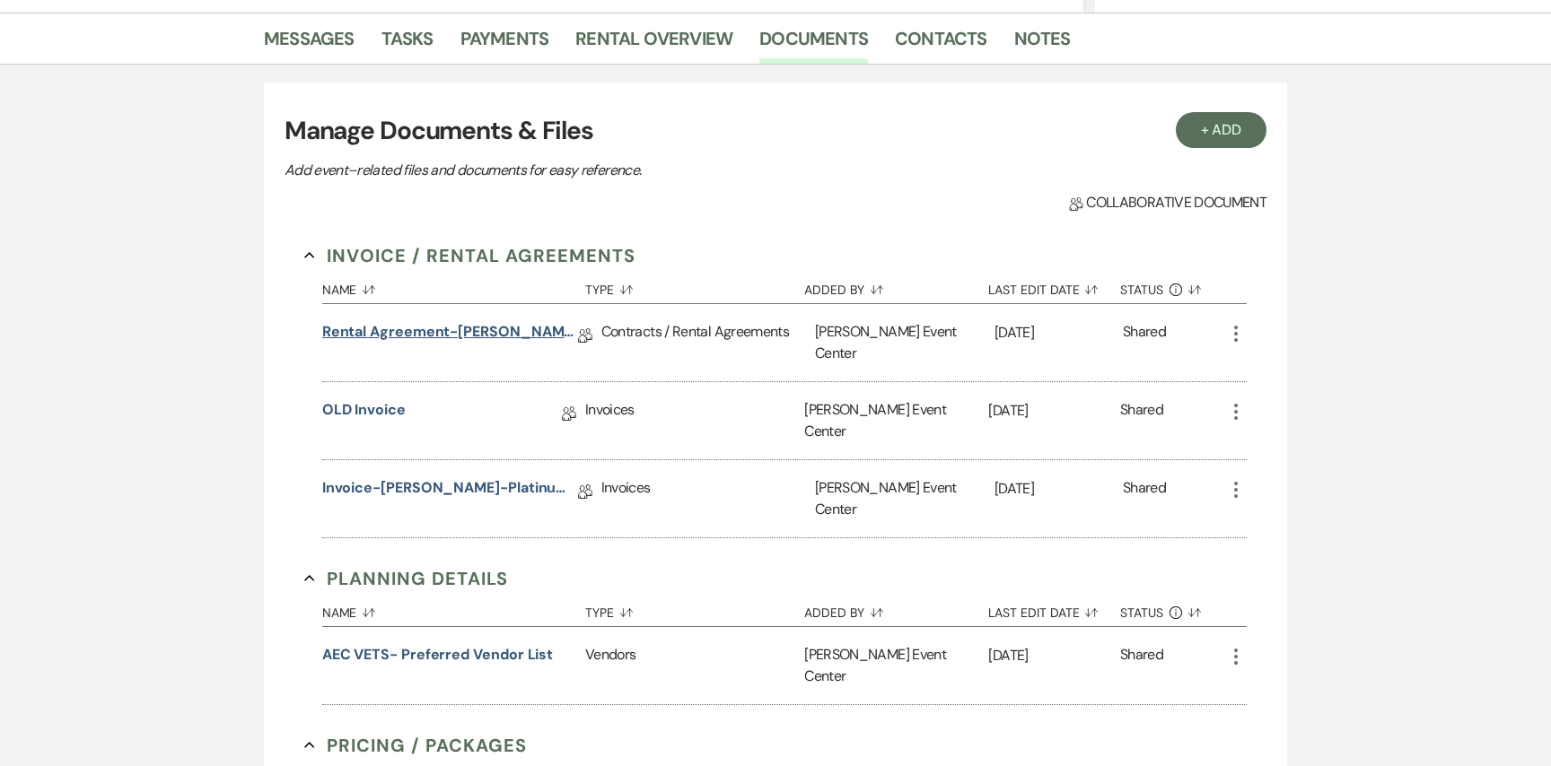
click at [442, 331] on link "Rental Agreement-Rory Prince-Platinum-5.23.26" at bounding box center [450, 335] width 256 height 28
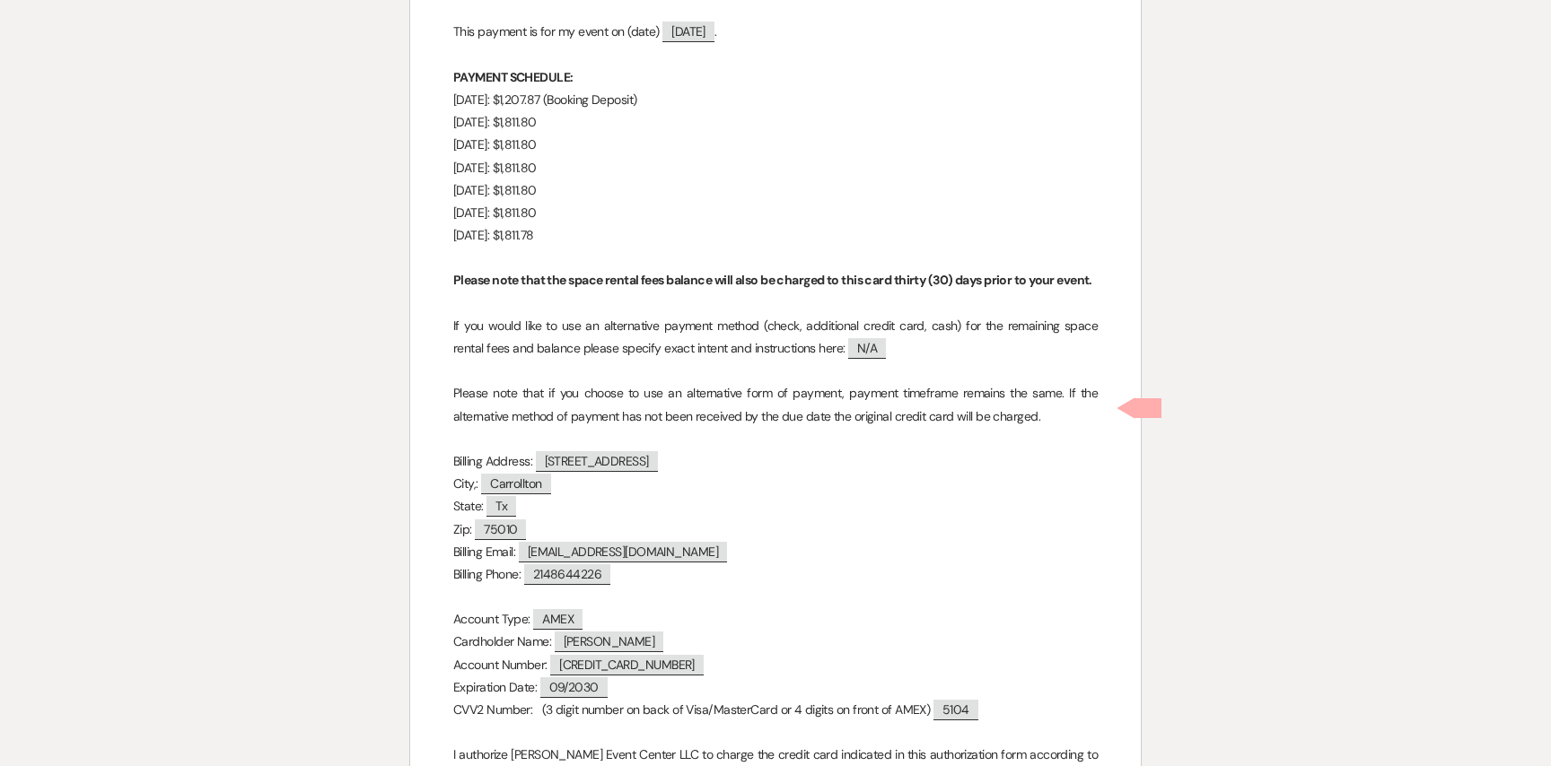
scroll to position [15211, 0]
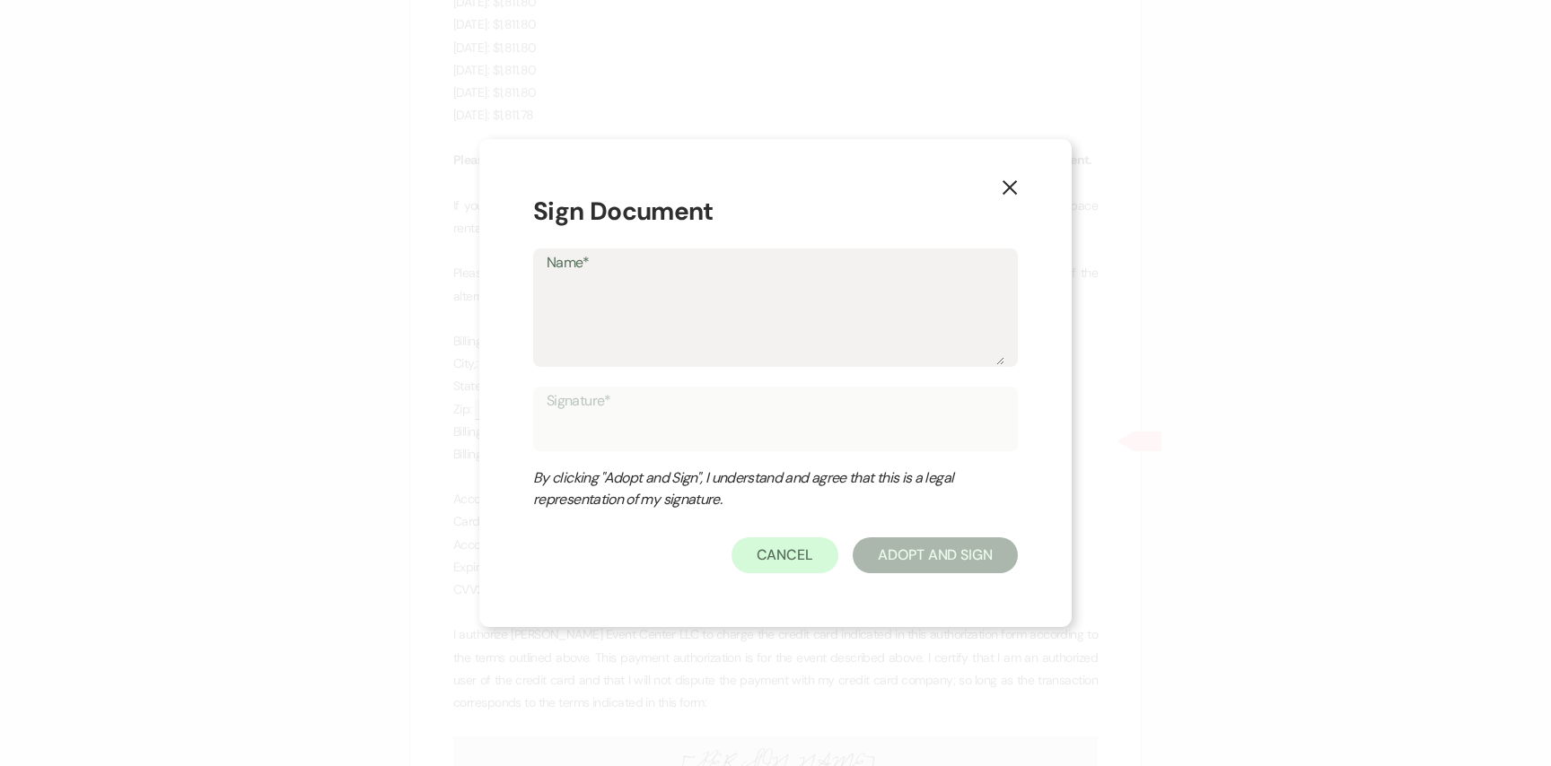
type textarea "A"
type input "A"
type textarea "Ar"
type input "Ar"
type textarea "Art"
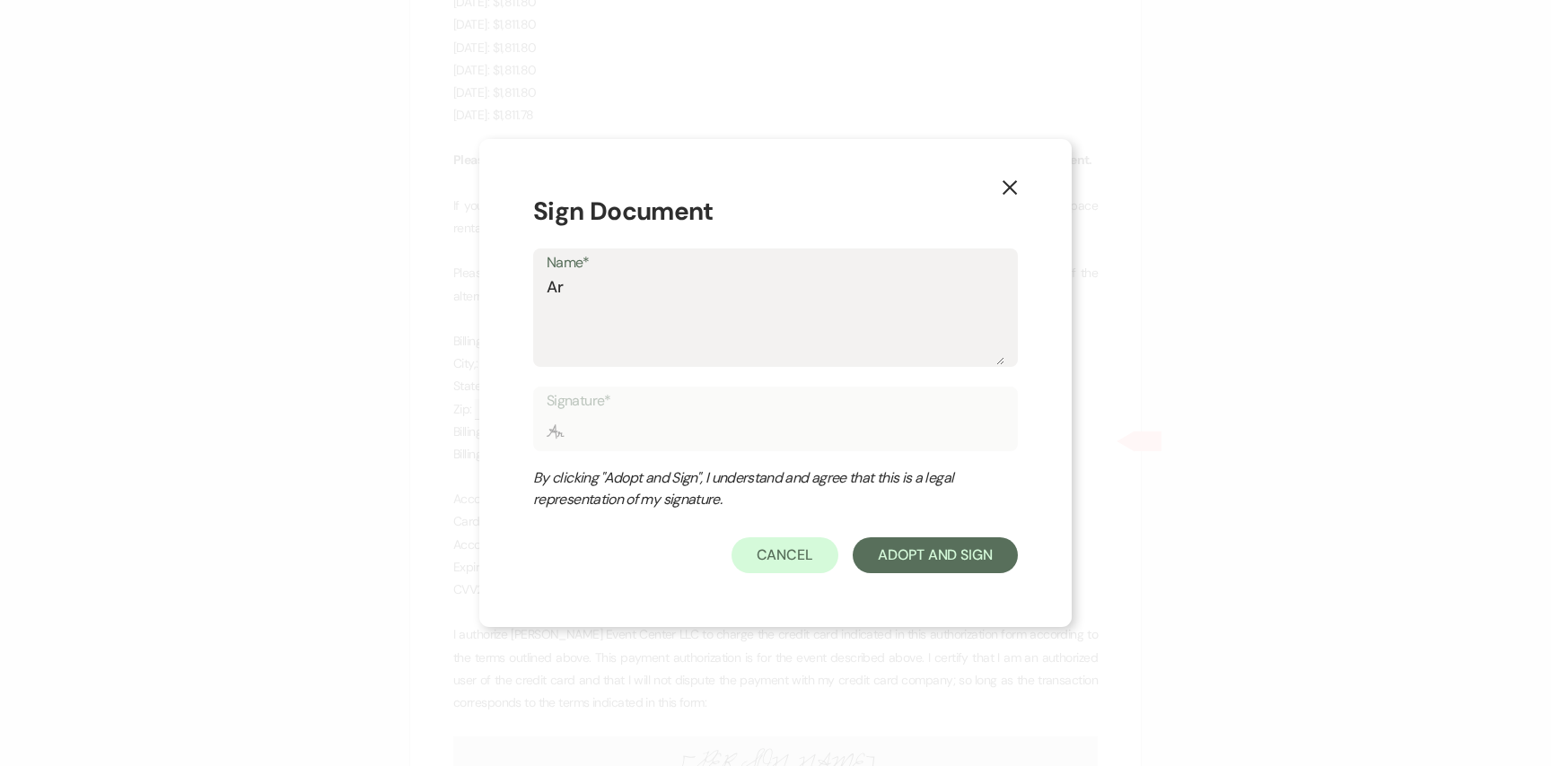
type input "Art"
type textarea "Arti"
type input "Arti"
type textarea "Artis"
type input "Artis"
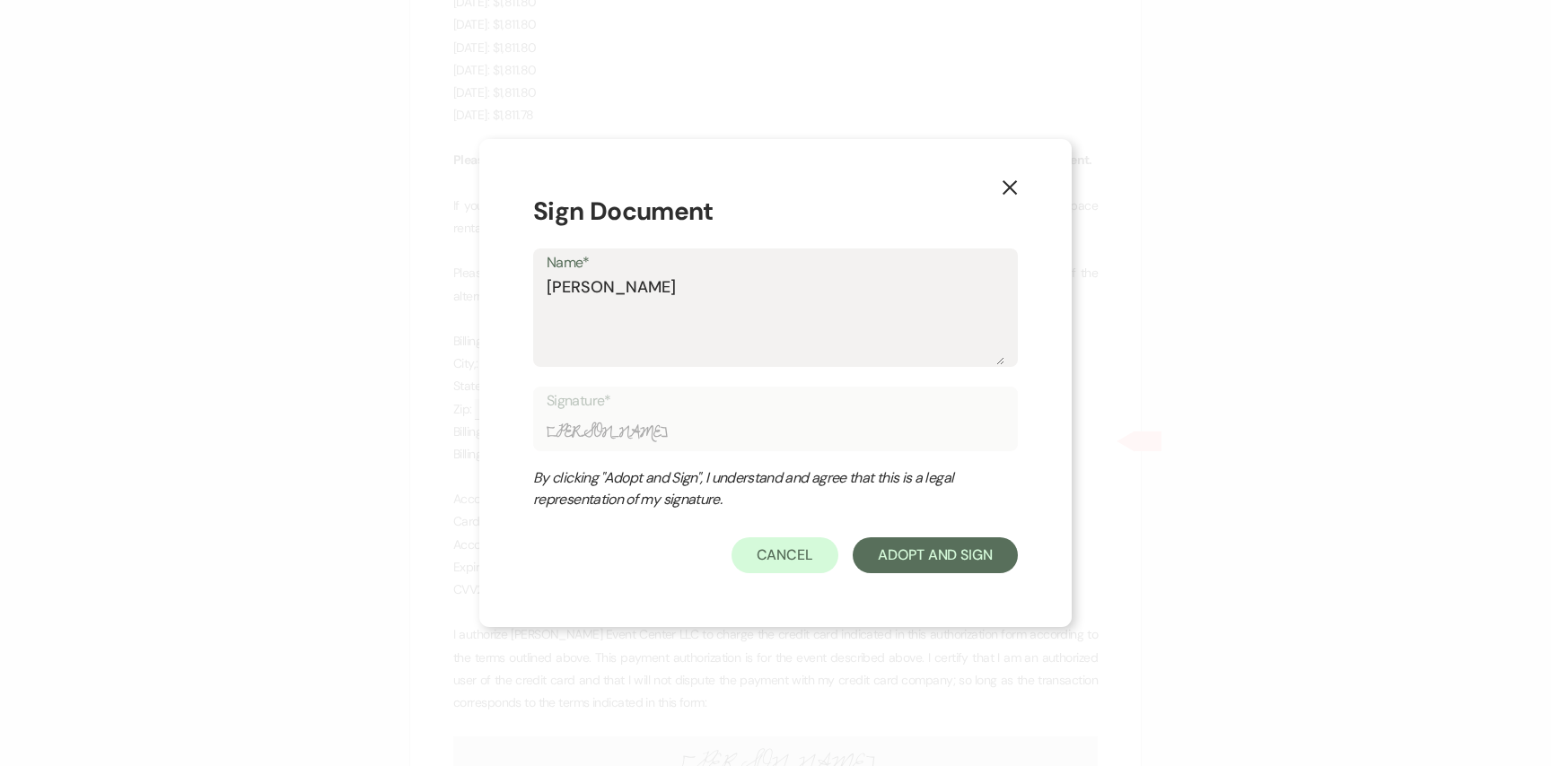
type textarea "Artis"
type input "Artis"
type textarea "Artis E"
type input "Artis E"
type textarea "Artis Ev"
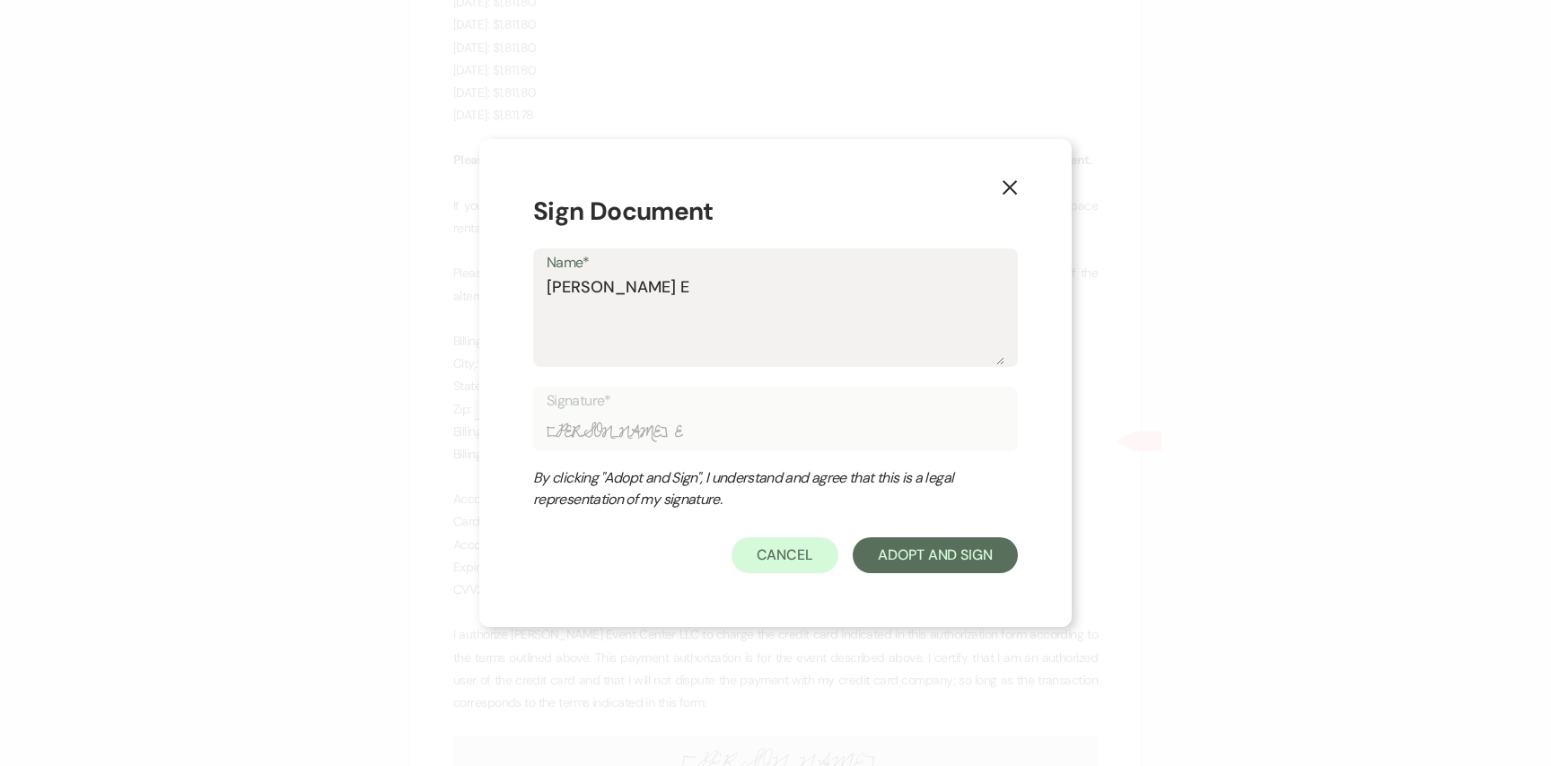
type input "Artis Ev"
type textarea "Artis Eve"
type input "Artis Eve"
type textarea "Artis Even"
type input "Artis Even"
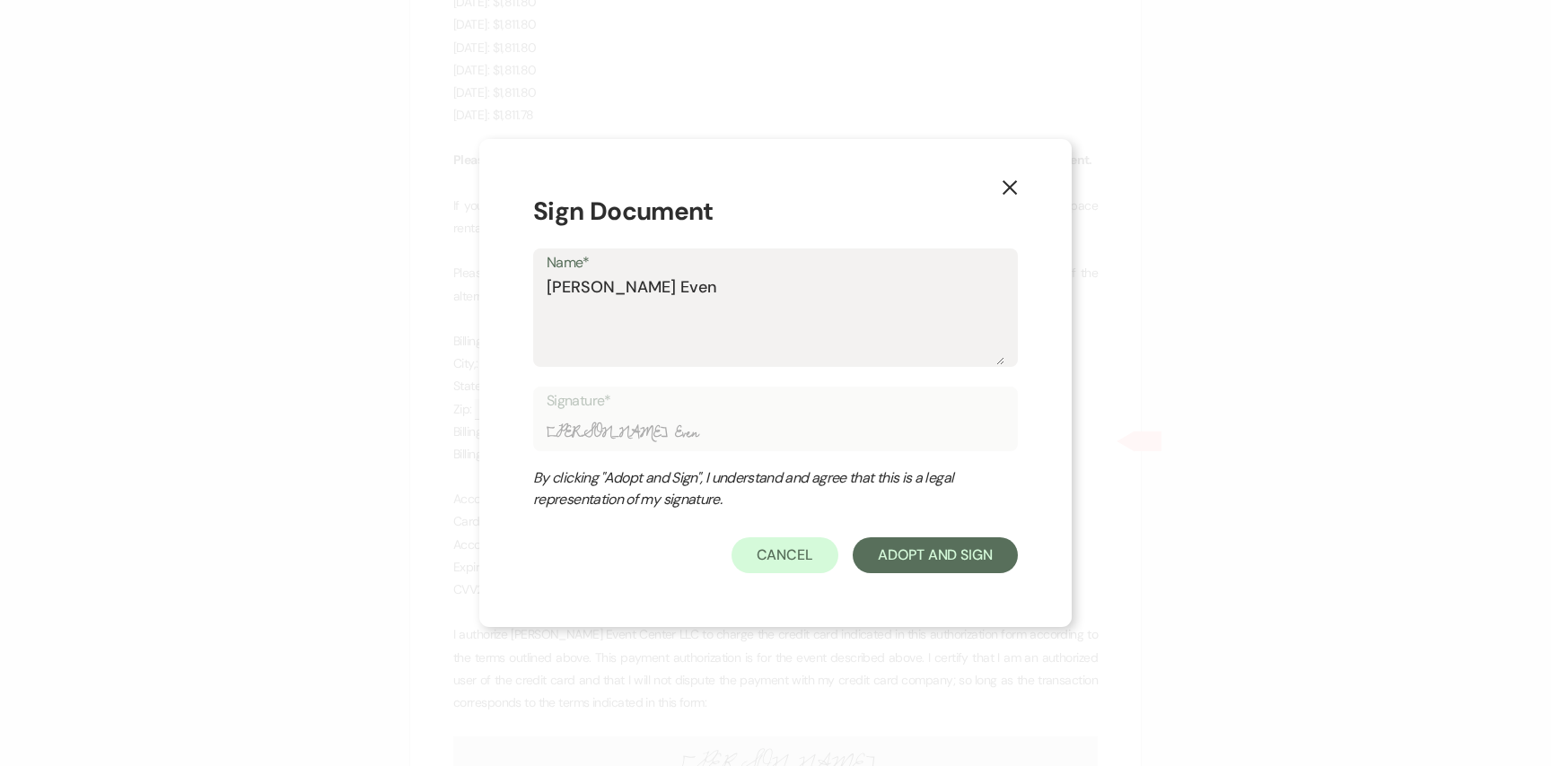
type textarea "Artis Event"
type input "Artis Event"
type textarea "Artis Event"
type input "Artis Event"
type textarea "Artis Event C"
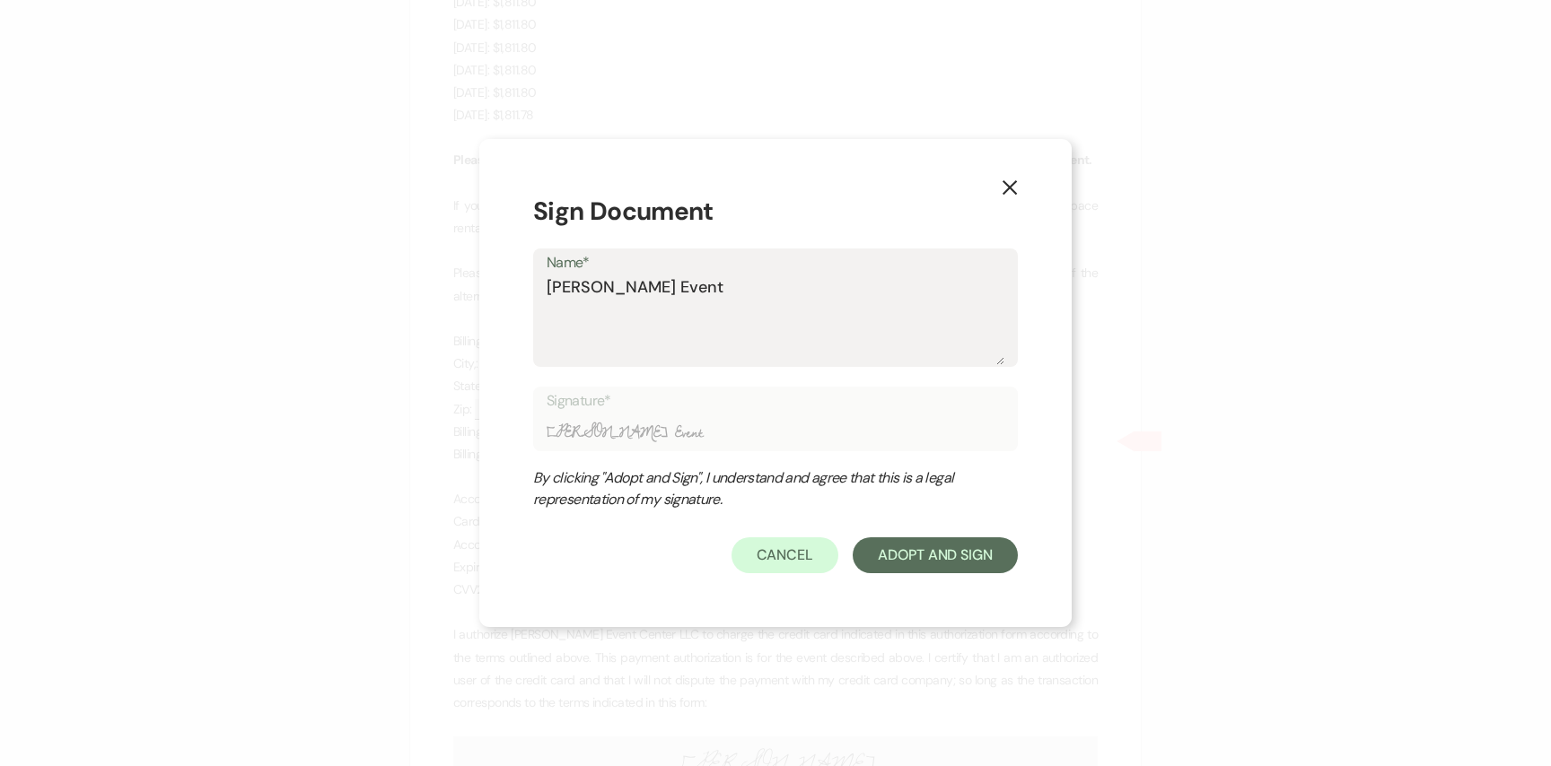
type input "Artis Event C"
type textarea "Artis Event Ce"
type input "Artis Event Ce"
type textarea "Artis Event Cen"
type input "Artis Event Cen"
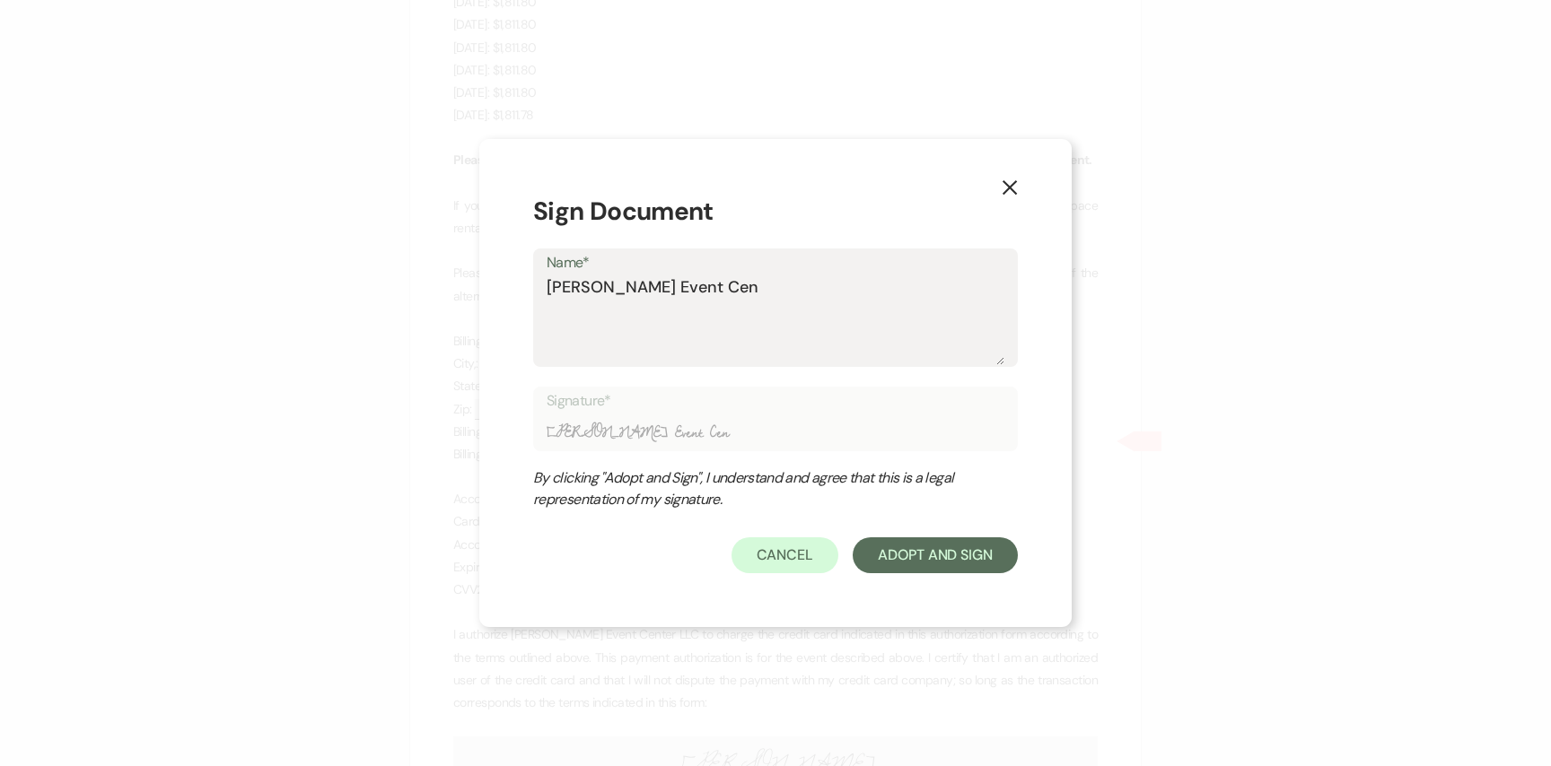
type textarea "Artis Event Cent"
type input "Artis Event Cent"
type textarea "Artis Event Cente"
type input "Artis Event Cente"
type textarea "[PERSON_NAME] Event Center"
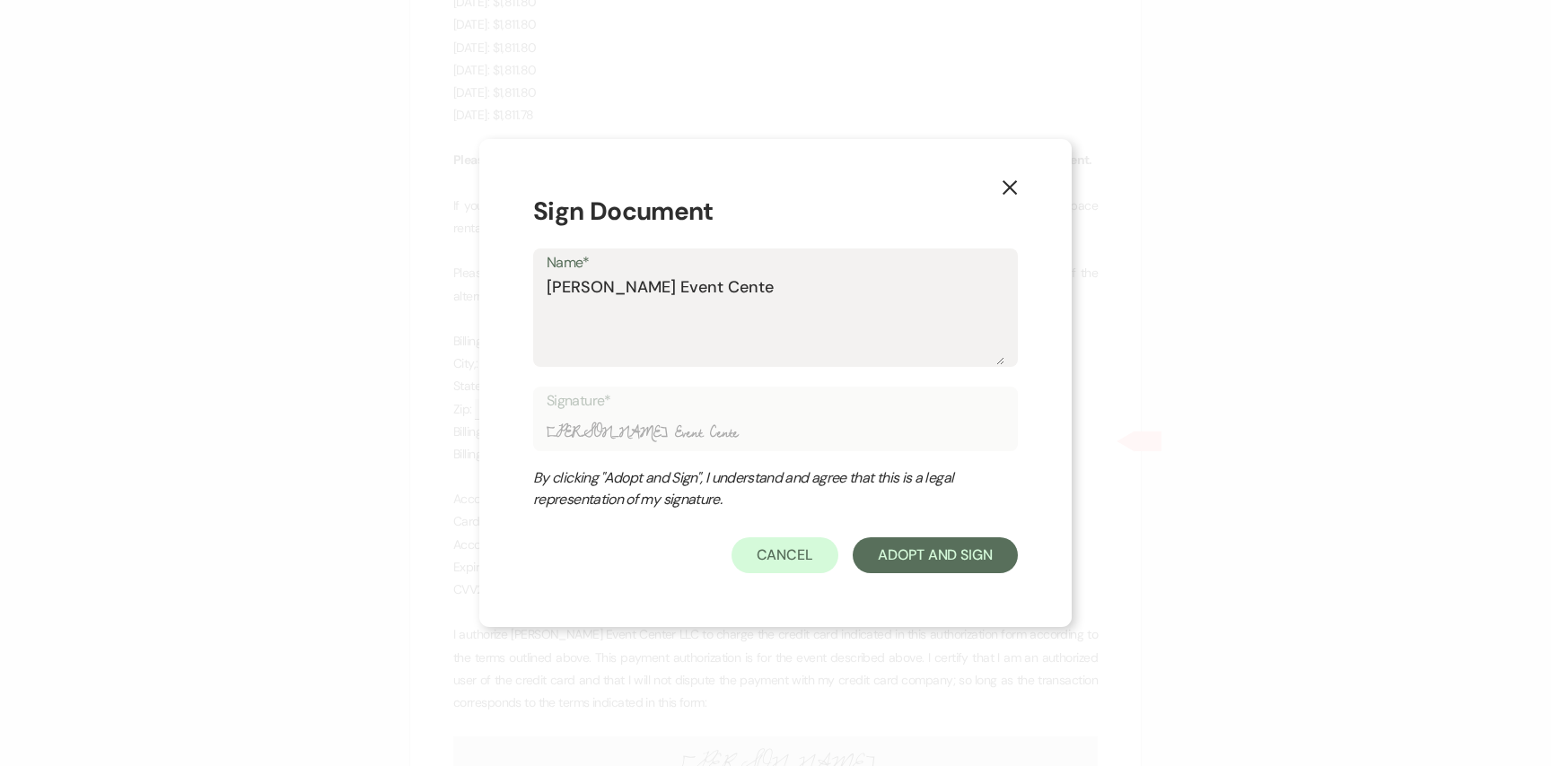
type input "[PERSON_NAME] Event Center"
type textarea "[PERSON_NAME] Event Center"
click at [944, 559] on button "Adopt And Sign" at bounding box center [935, 556] width 165 height 36
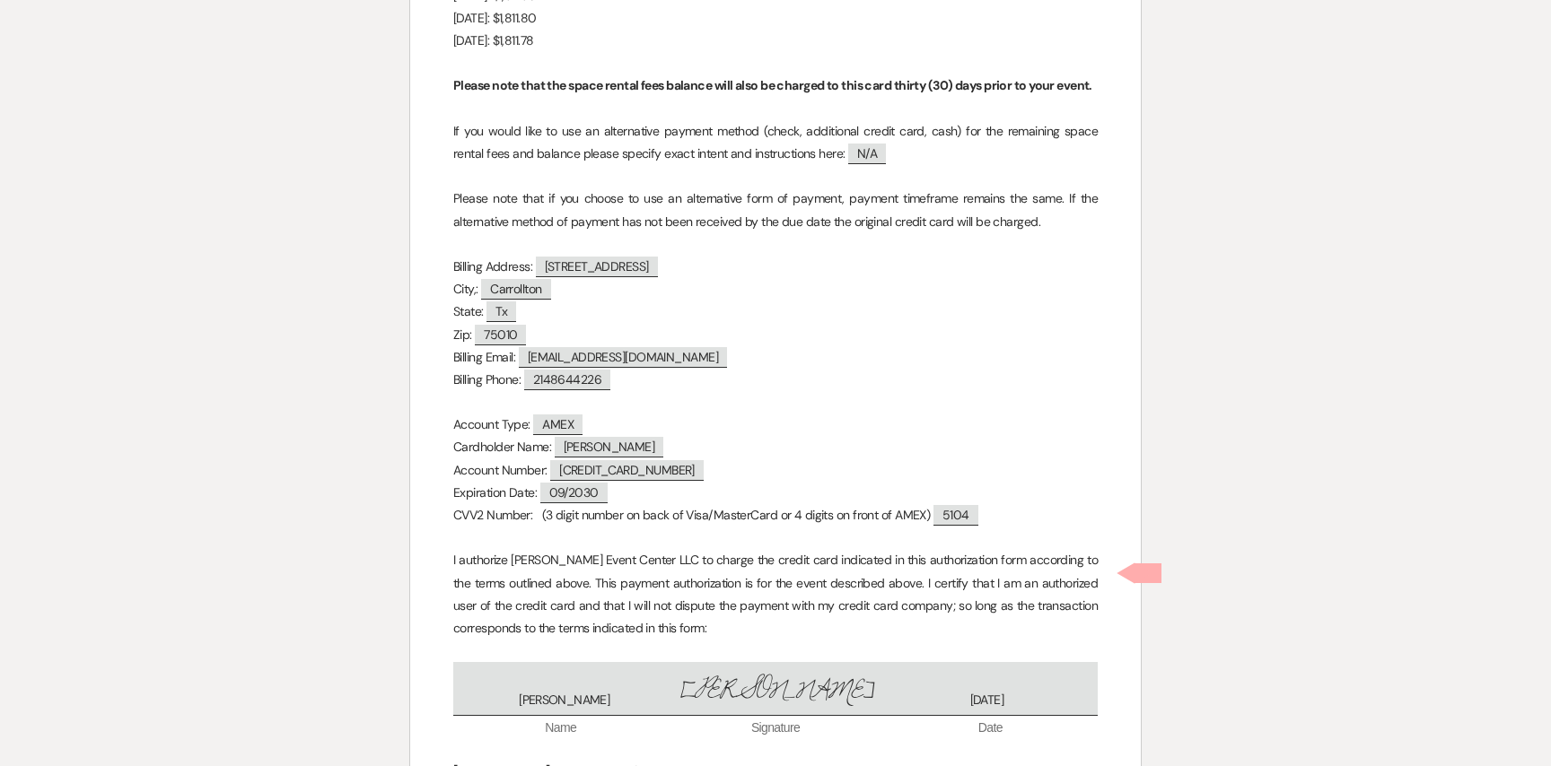
scroll to position [15288, 0]
checkbox input "true"
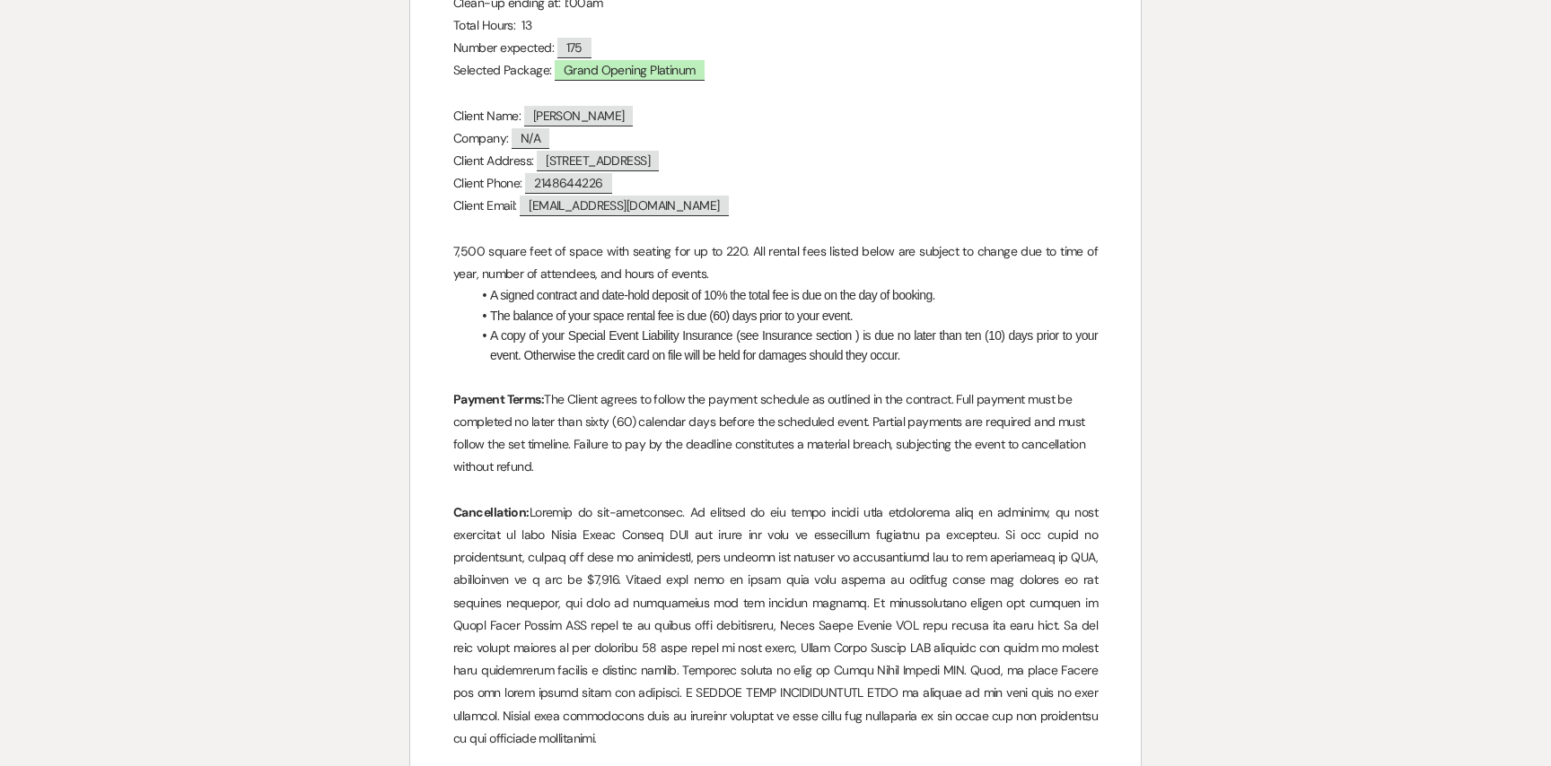
scroll to position [0, 0]
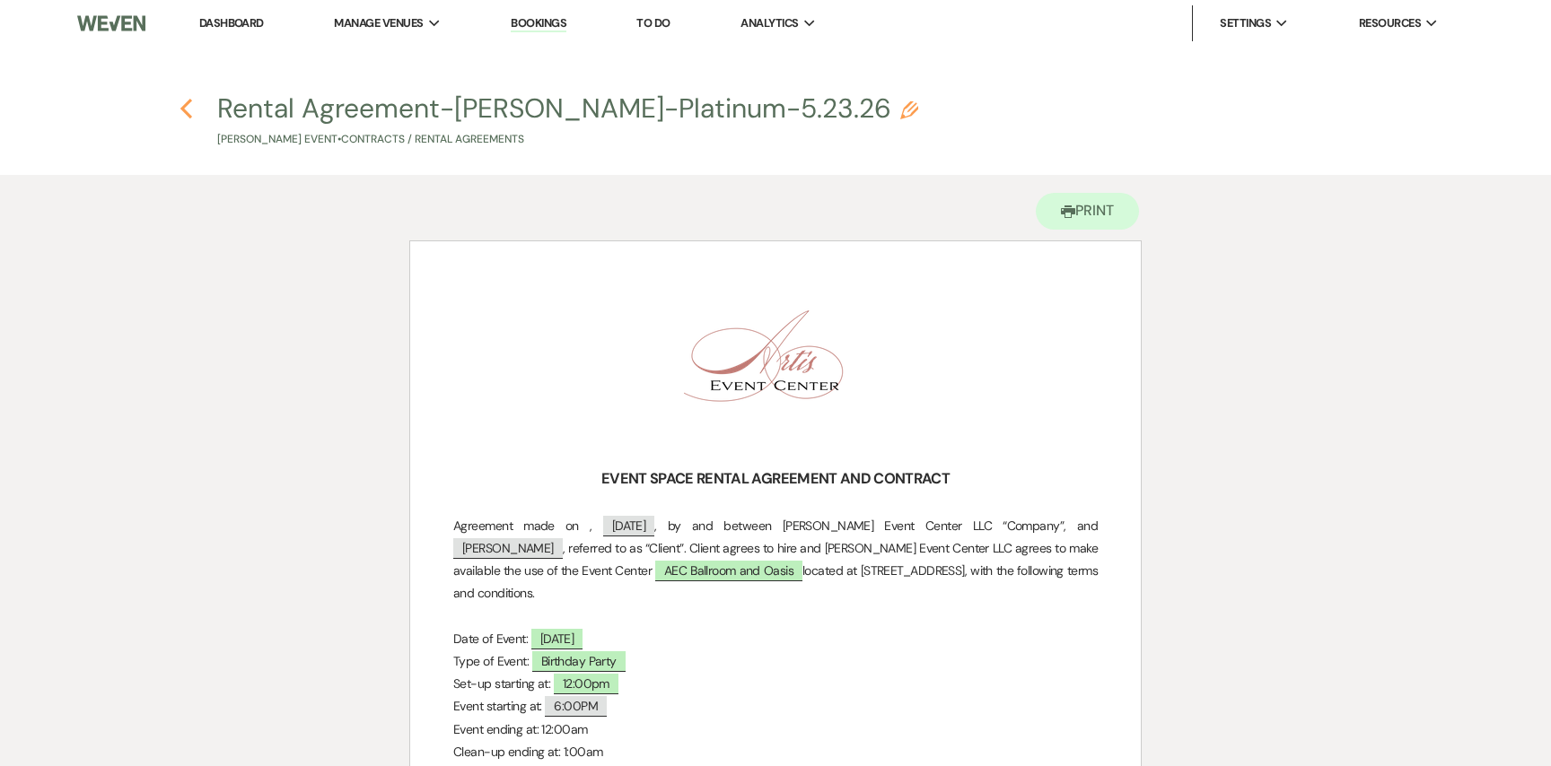
click at [185, 103] on use "button" at bounding box center [186, 109] width 12 height 20
select select "6"
select select "5"
select select "4"
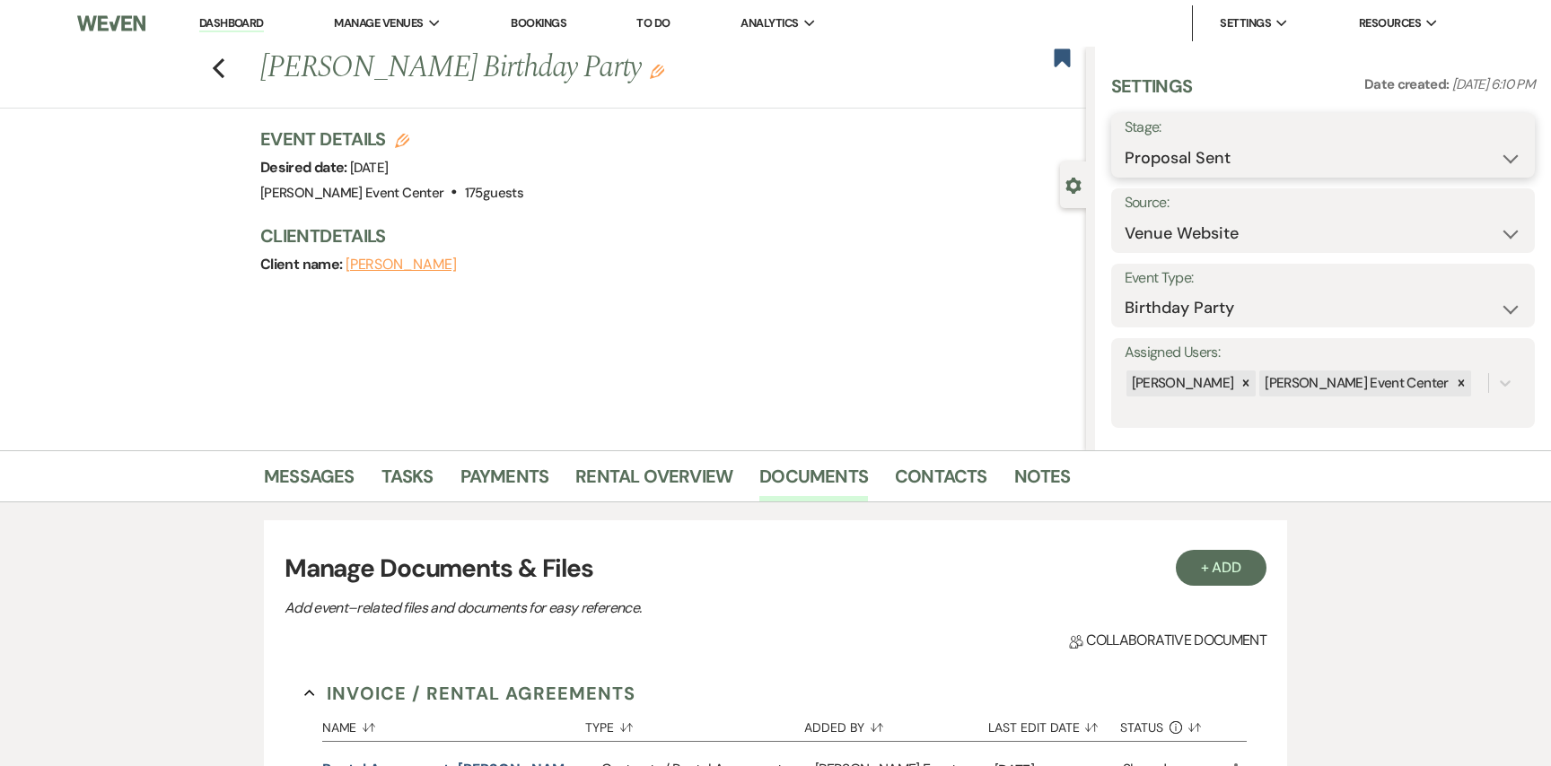
click at [1168, 154] on select "Inquiry Follow Up Tour Requested Tour Confirmed Toured Proposal Sent Booked Lost" at bounding box center [1322, 158] width 397 height 35
select select "7"
click at [1124, 141] on select "Inquiry Follow Up Tour Requested Tour Confirmed Toured Proposal Sent Booked Lost" at bounding box center [1322, 158] width 397 height 35
click at [1476, 154] on button "Save" at bounding box center [1489, 145] width 91 height 36
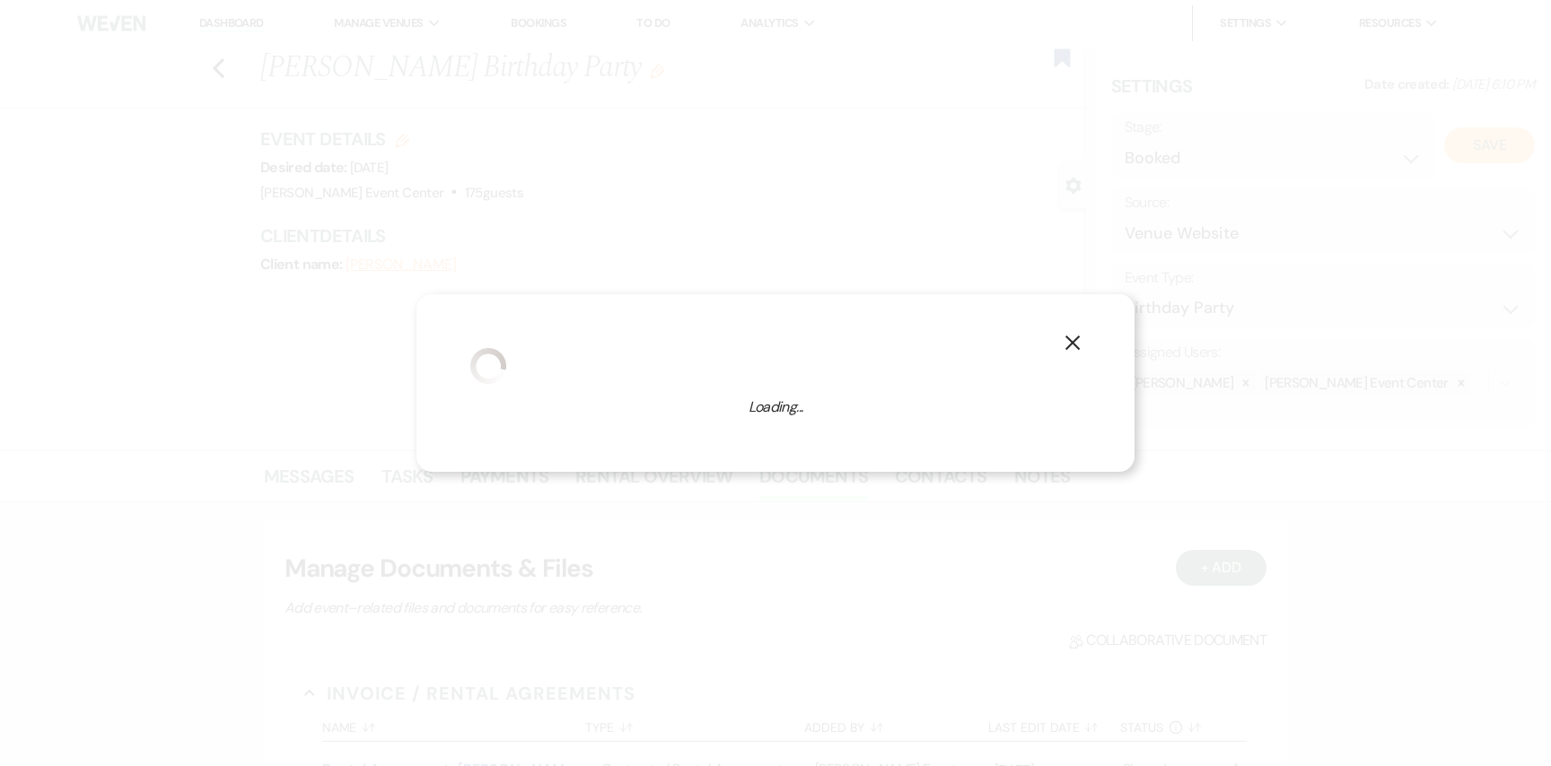
select select "4"
select select "754"
select select "false"
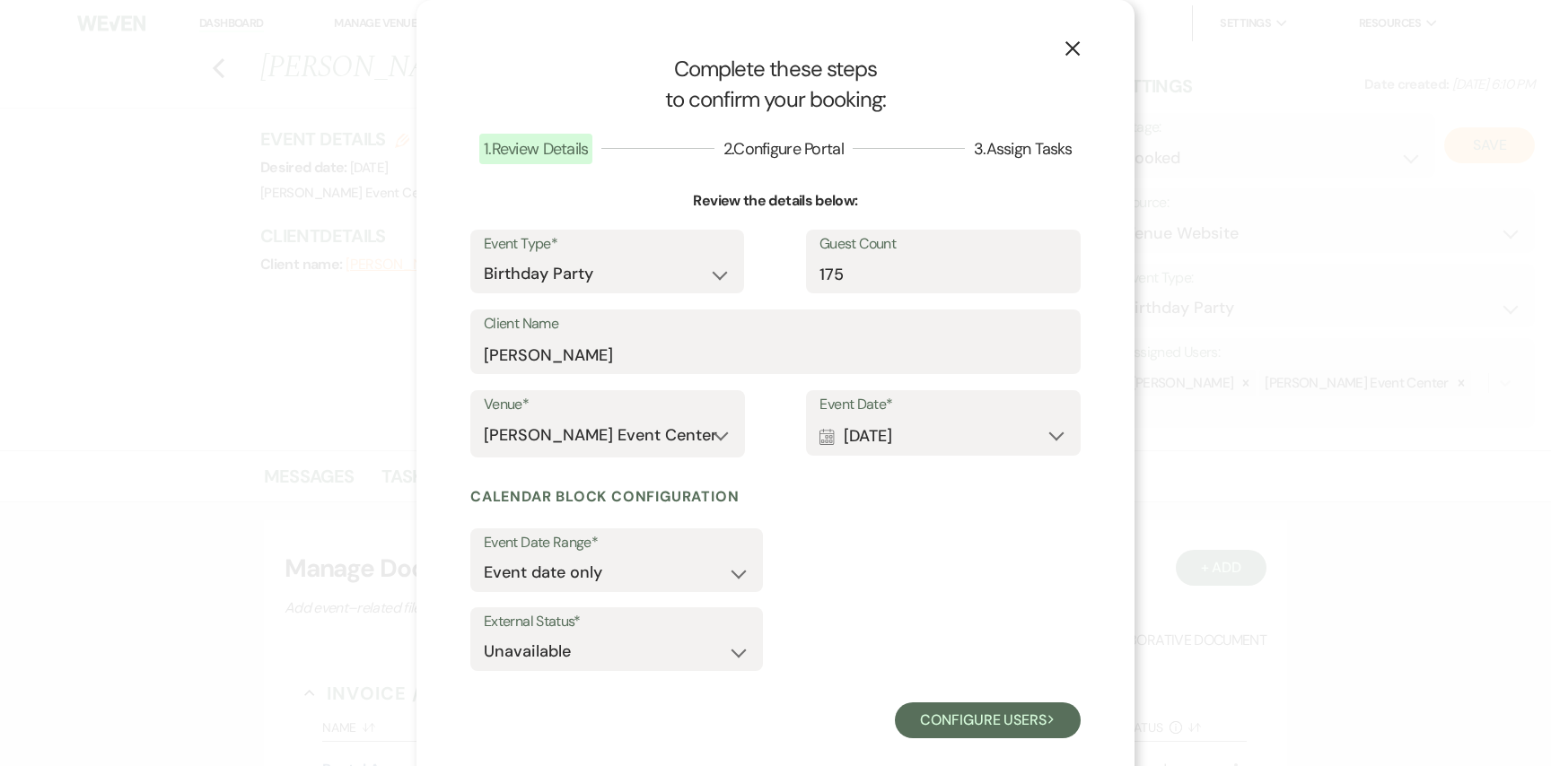
scroll to position [25, 0]
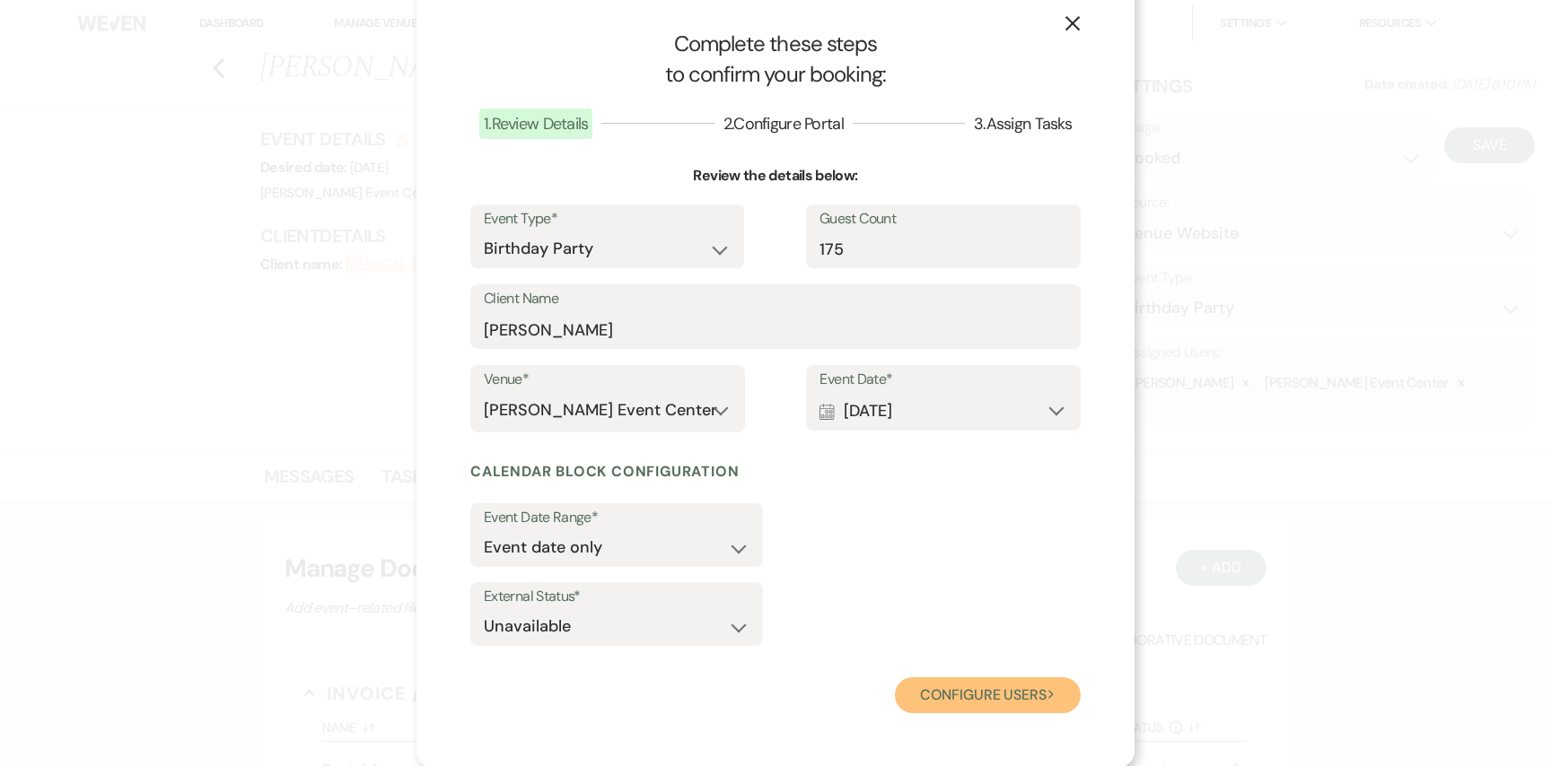
click at [953, 701] on button "Configure users Next" at bounding box center [988, 696] width 186 height 36
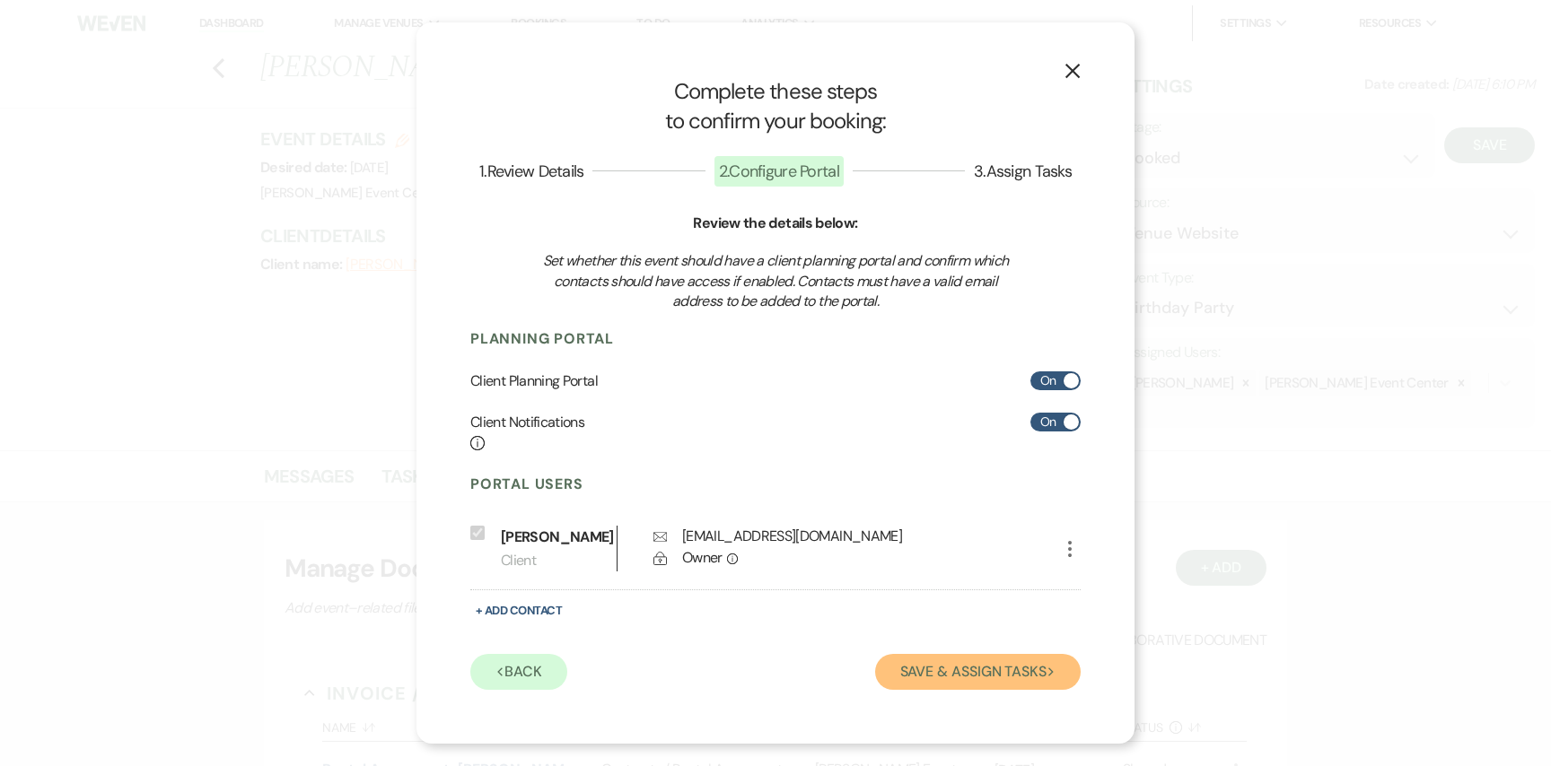
click at [923, 675] on button "Save & Assign Tasks Next" at bounding box center [978, 672] width 206 height 36
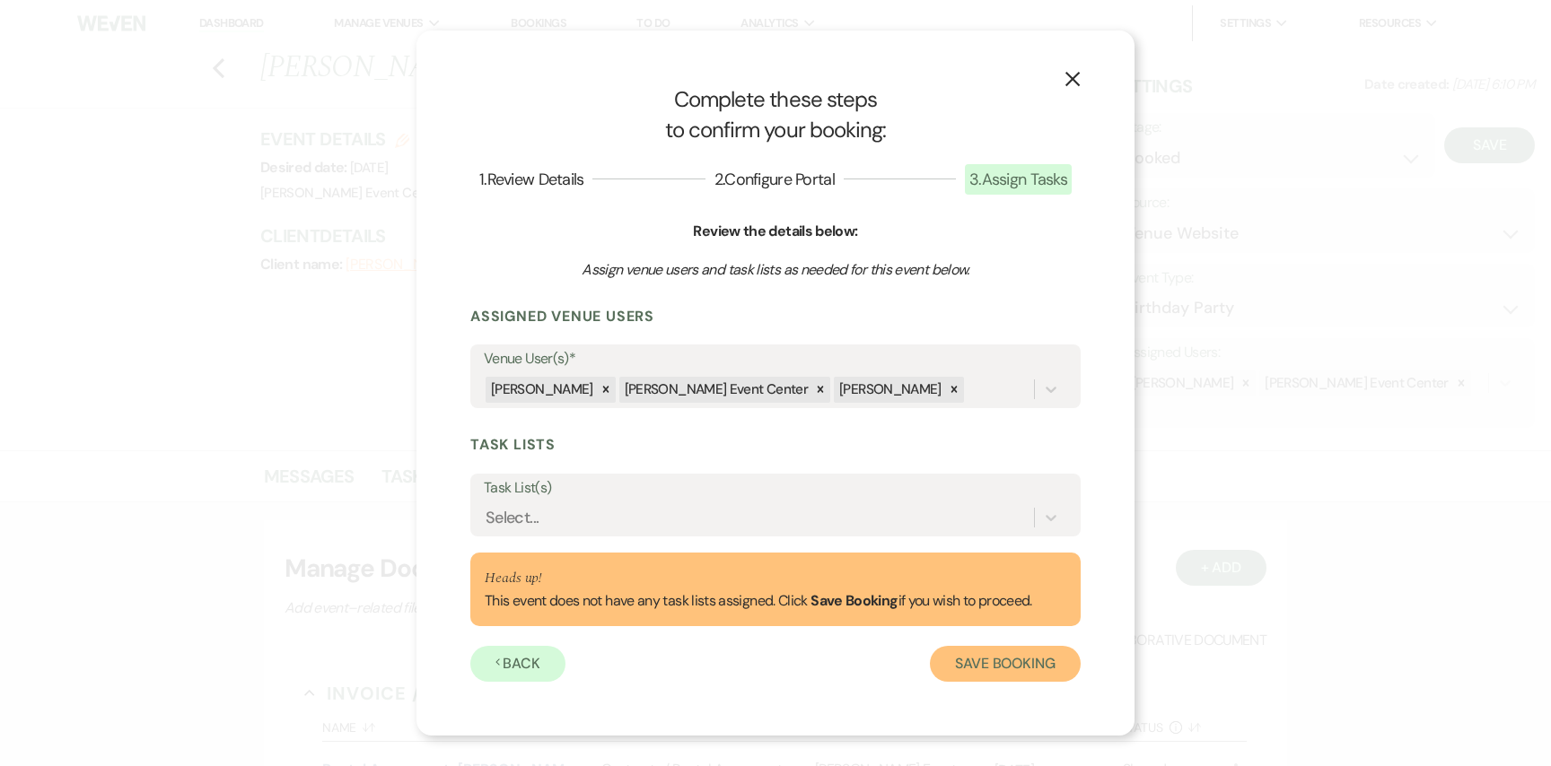
click at [990, 671] on button "Save Booking" at bounding box center [1005, 664] width 151 height 36
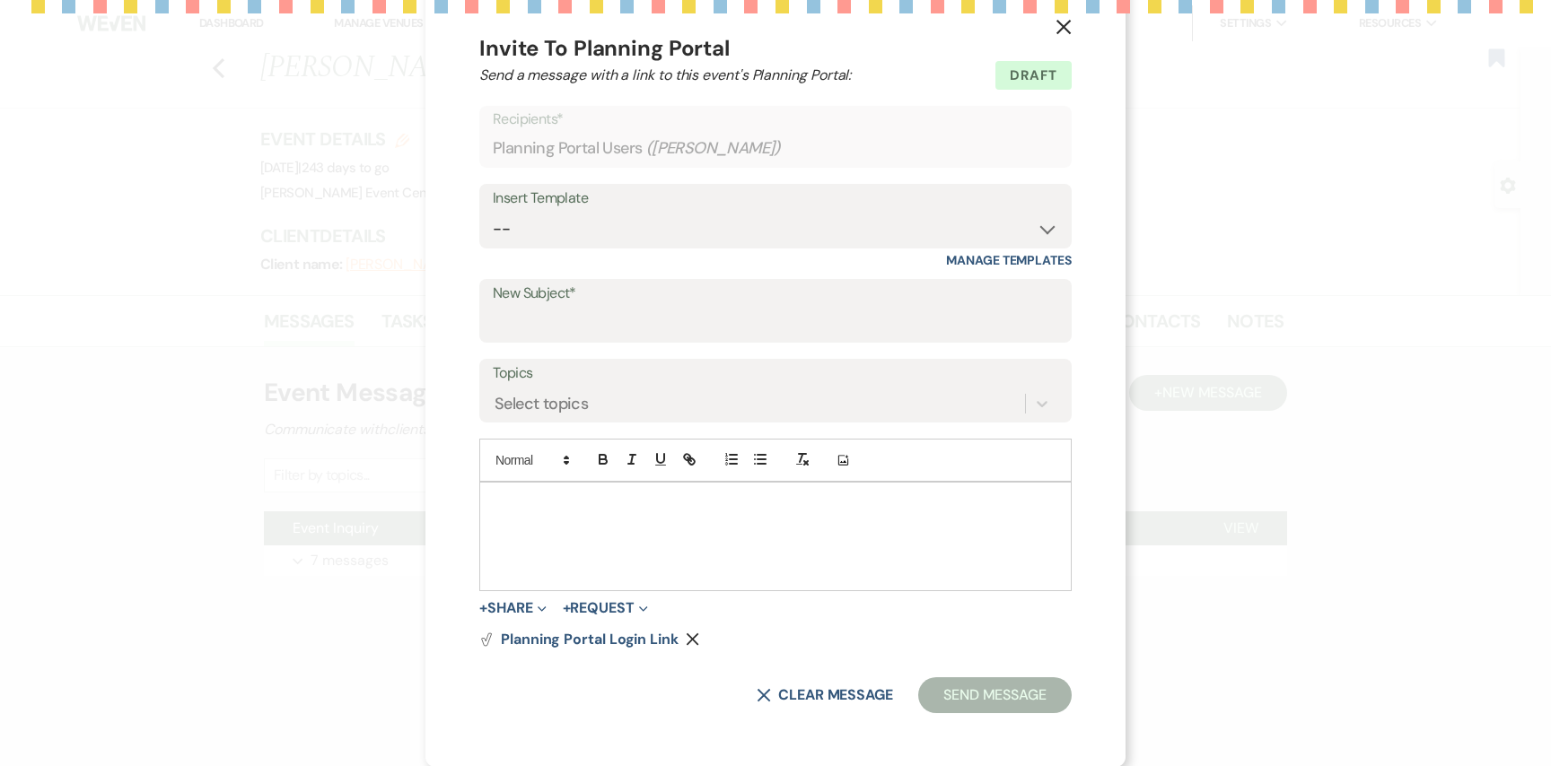
scroll to position [22, 0]
click at [750, 220] on select "-- Weven Planning Portal Introduction (Booked Events) Initial Inquiry Response …" at bounding box center [775, 228] width 565 height 35
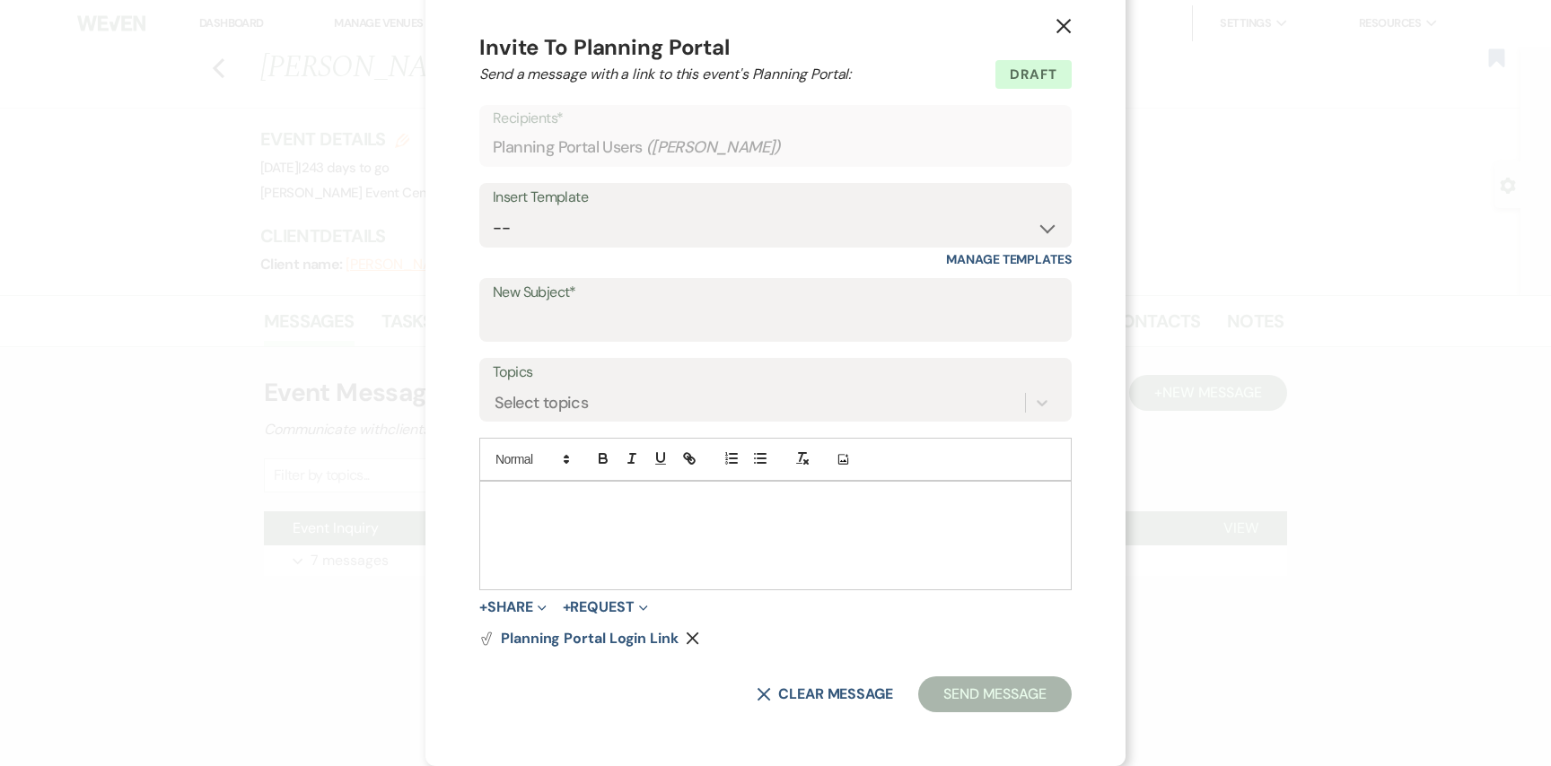
click at [696, 298] on label "New Subject*" at bounding box center [775, 293] width 565 height 26
click at [696, 305] on input "New Subject*" at bounding box center [775, 322] width 565 height 35
click at [696, 303] on label "New Subject*" at bounding box center [775, 293] width 565 height 26
click at [696, 305] on input "New Subject*" at bounding box center [775, 322] width 565 height 35
type input "Congratulations on Booking Your Event"
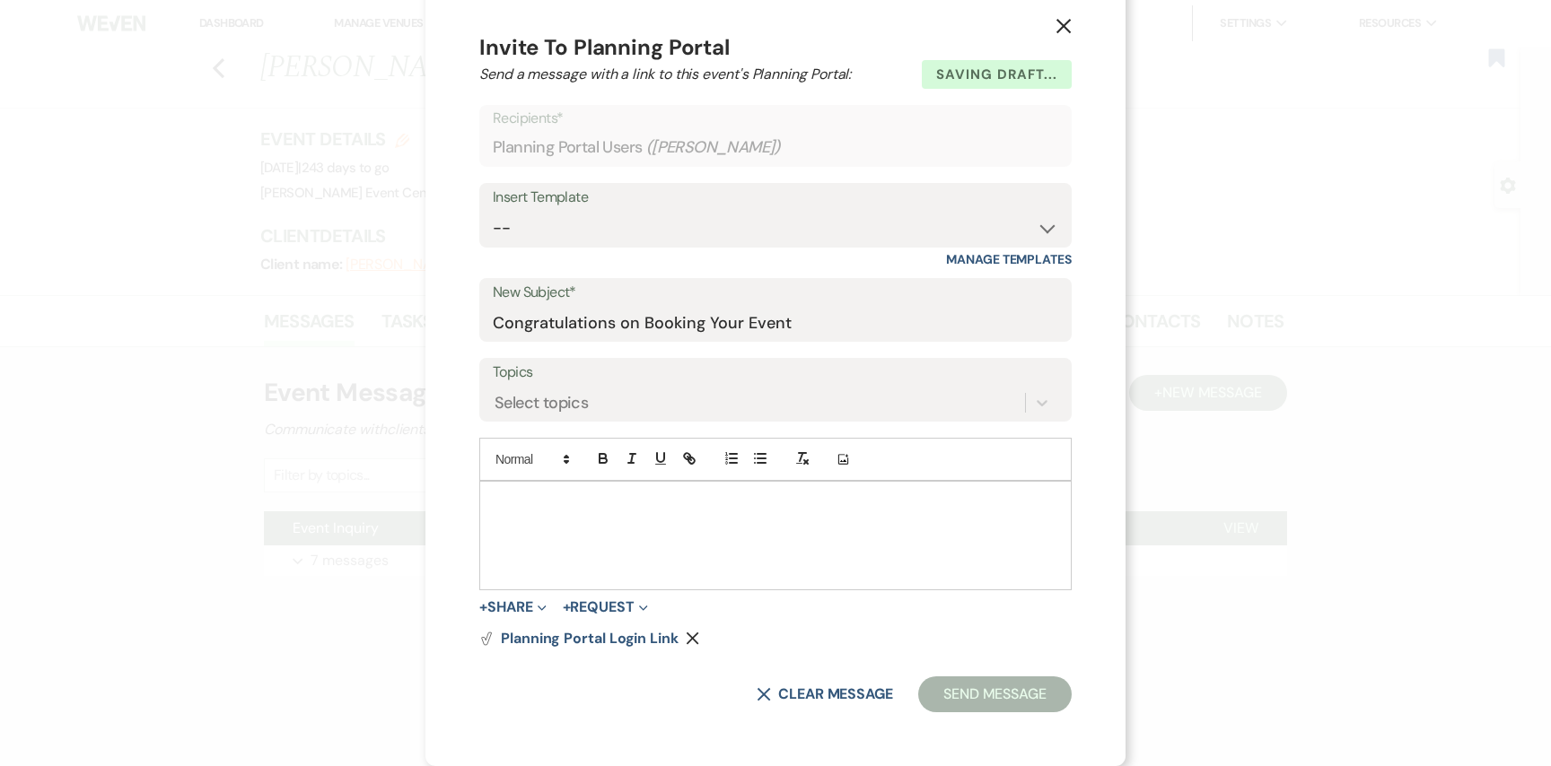
click at [665, 382] on label "Topics" at bounding box center [775, 373] width 565 height 26
click at [496, 391] on input "Topics" at bounding box center [495, 403] width 2 height 24
click at [665, 382] on label "Topics" at bounding box center [775, 373] width 565 height 26
click at [496, 391] on input "Topics" at bounding box center [495, 403] width 2 height 24
click at [893, 223] on select "-- Weven Planning Portal Introduction (Booked Events) Initial Inquiry Response …" at bounding box center [775, 228] width 565 height 35
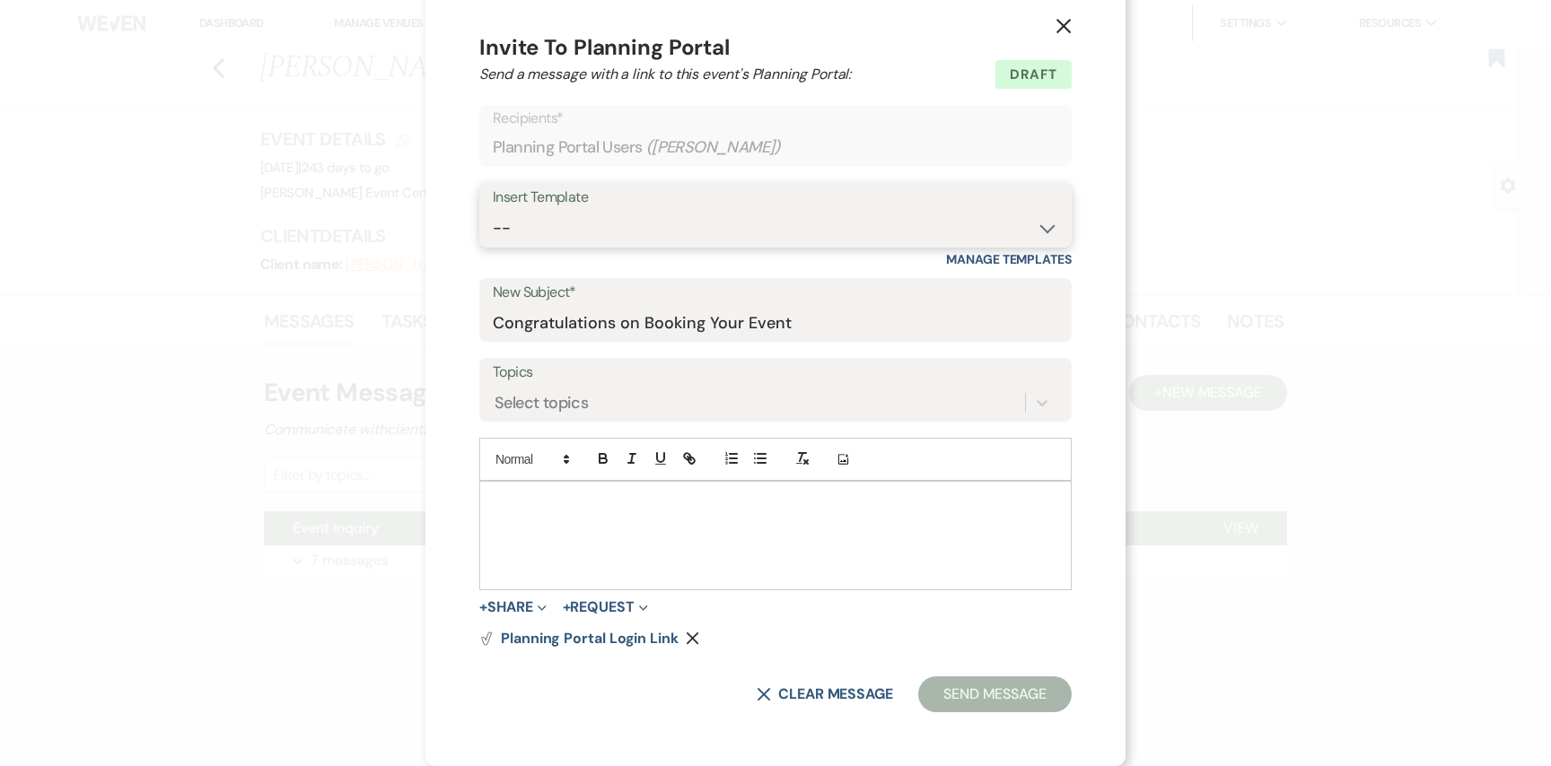
select select "14"
click at [505, 211] on select "-- Weven Planning Portal Introduction (Booked Events) Initial Inquiry Response …" at bounding box center [775, 228] width 565 height 35
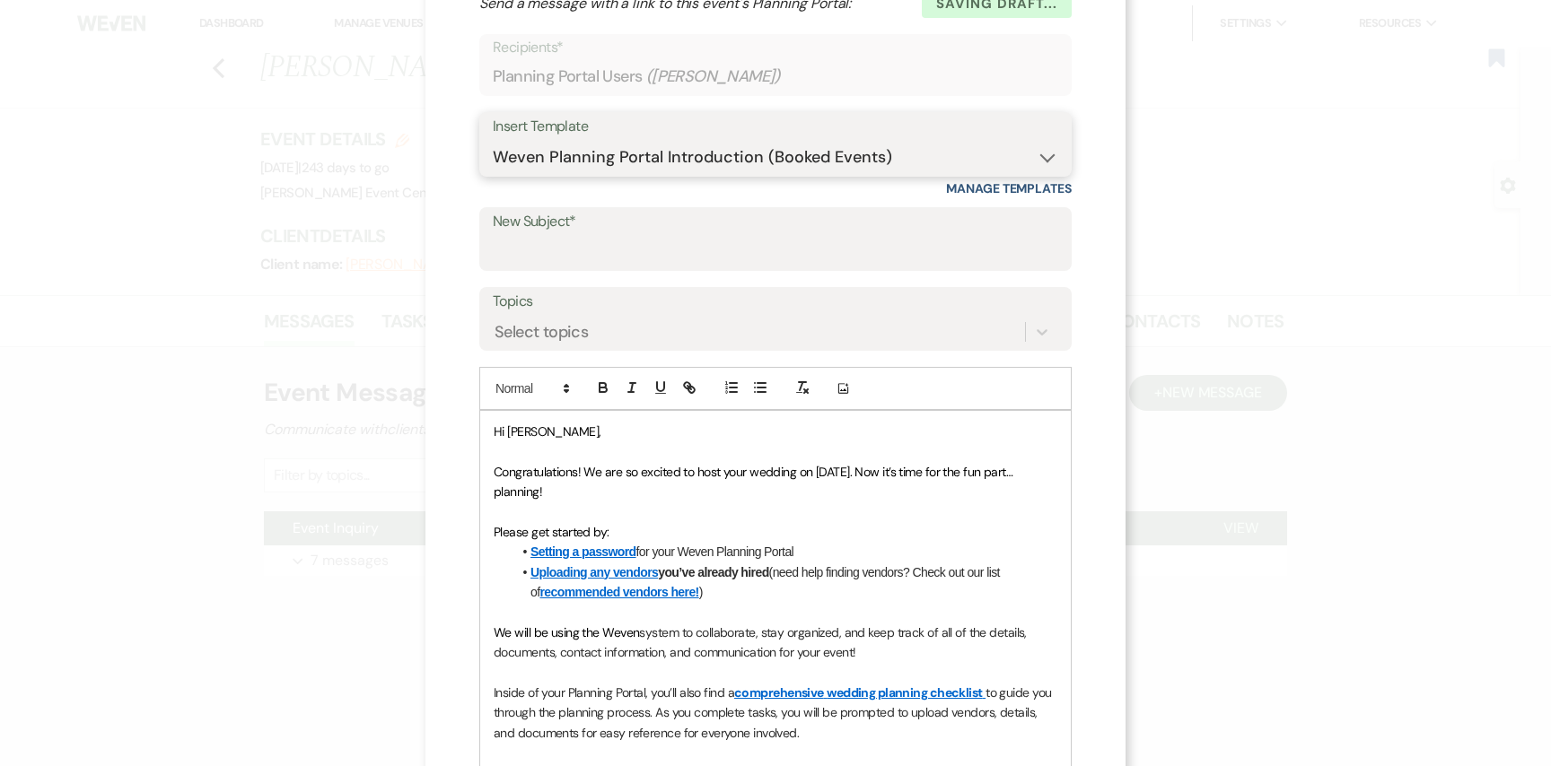
scroll to position [92, 0]
click at [679, 258] on input "New Subject*" at bounding box center [775, 253] width 565 height 35
type input "Congratulations on Booking Your Event"
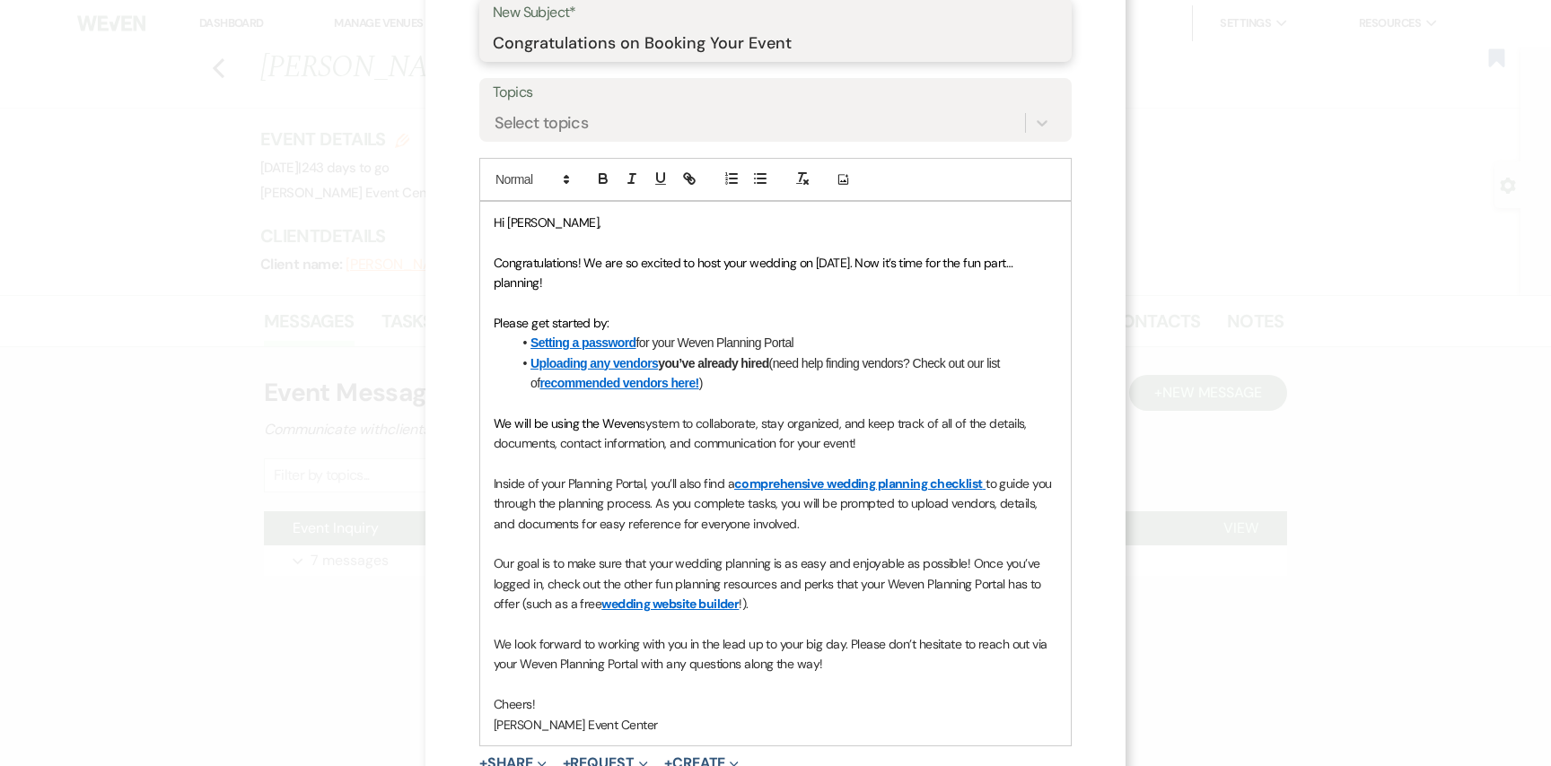
scroll to position [487, 0]
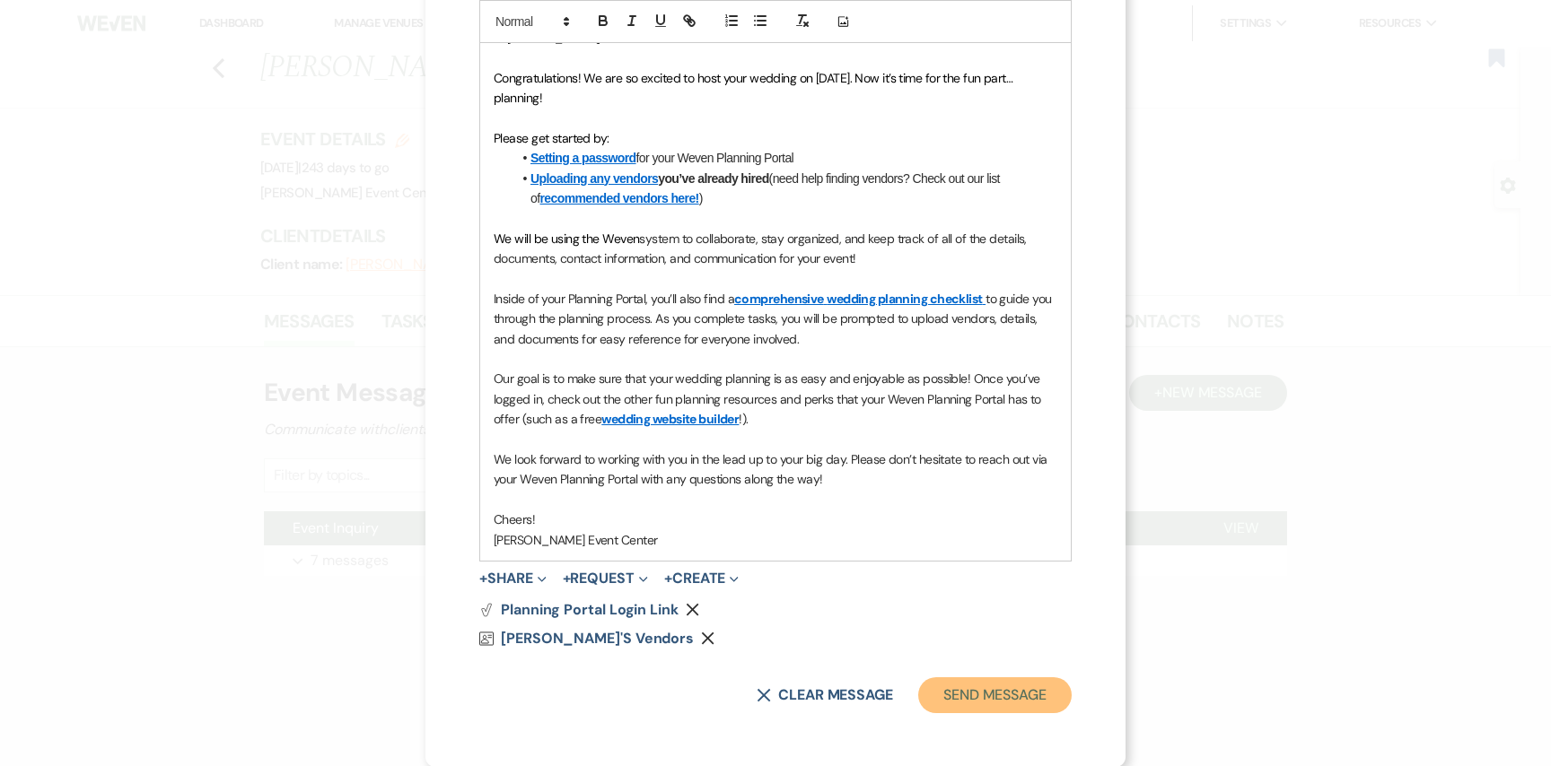
click at [985, 692] on button "Send Message" at bounding box center [994, 696] width 153 height 36
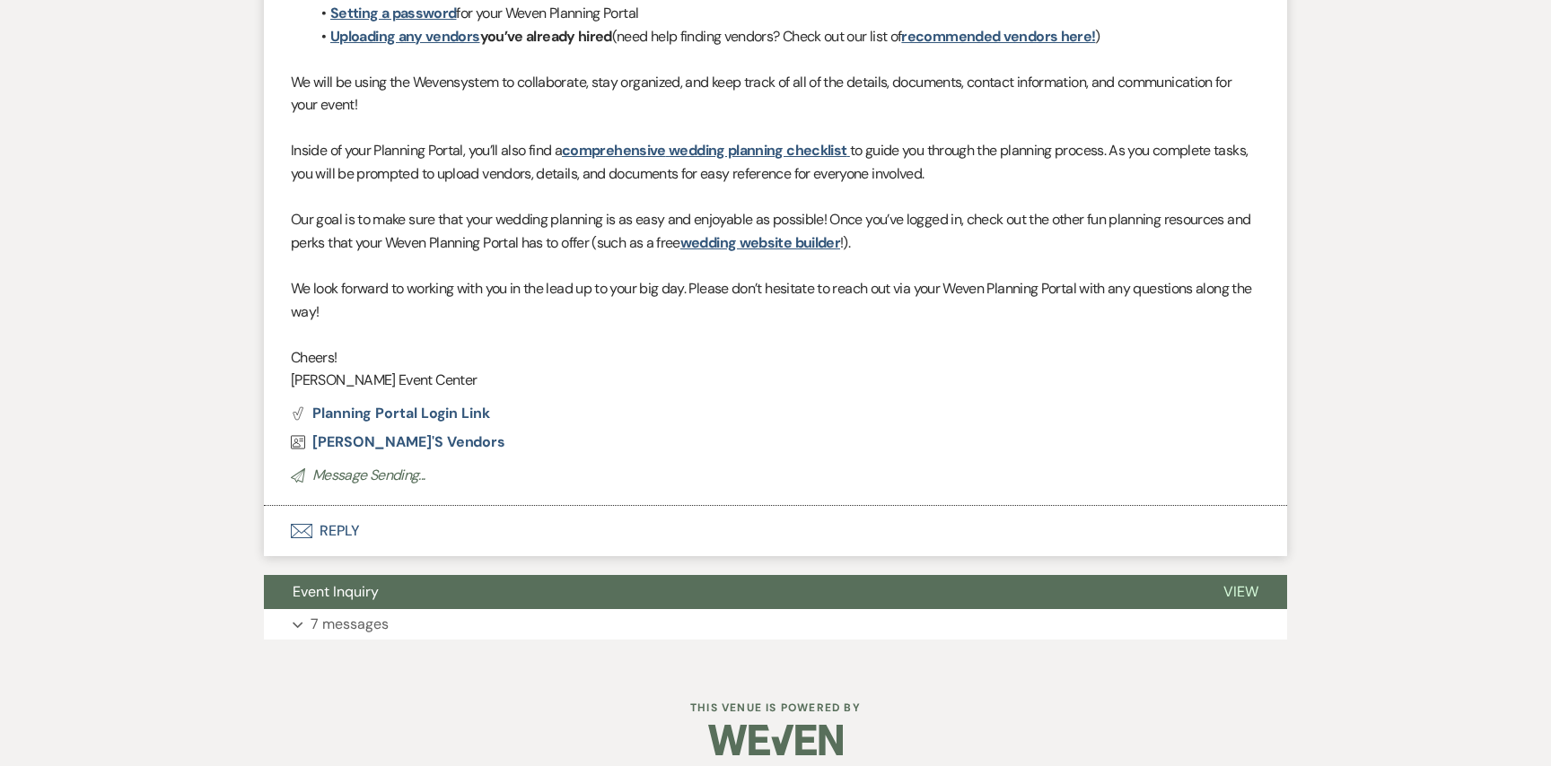
scroll to position [703, 0]
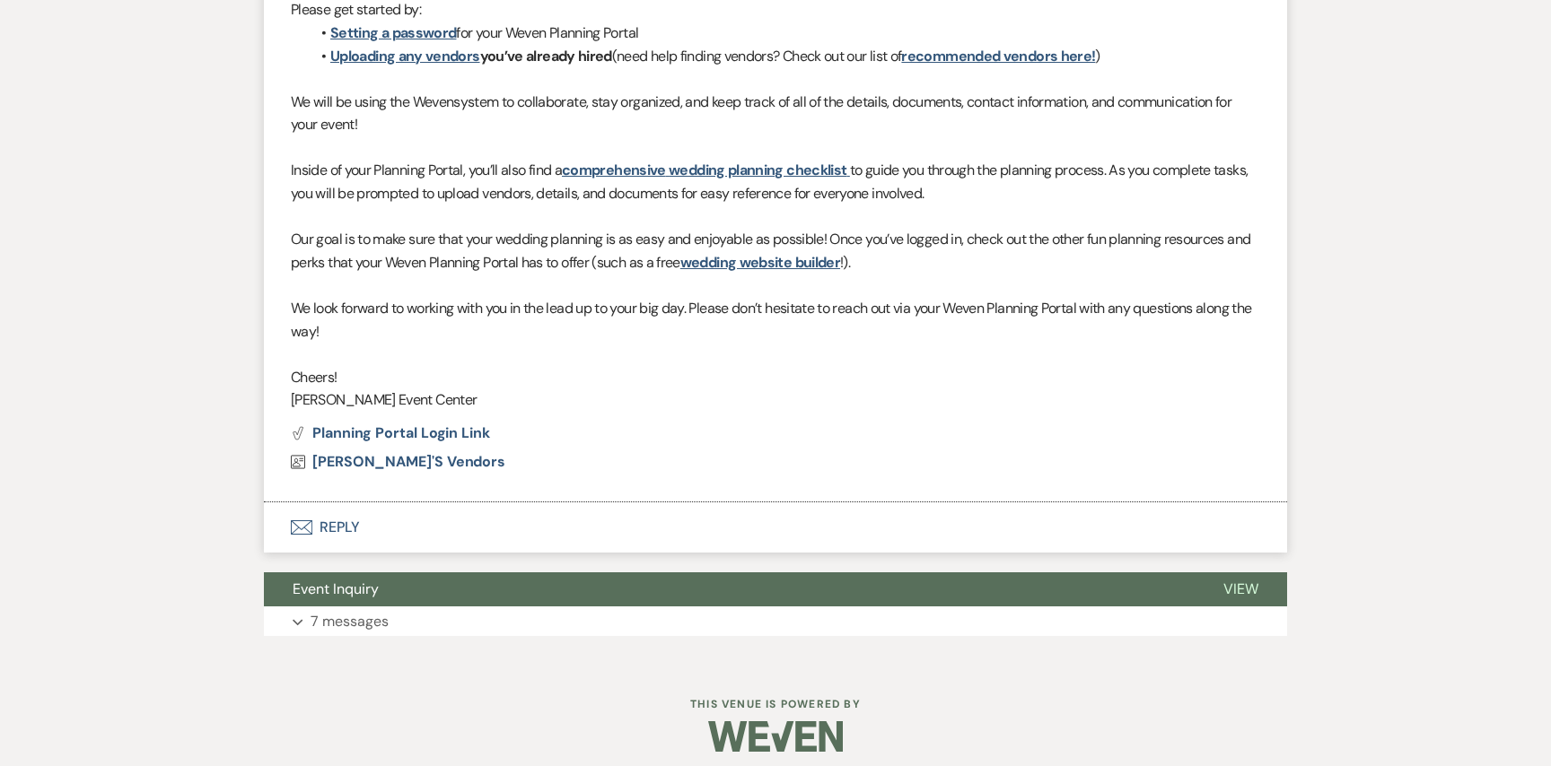
click at [339, 524] on button "Envelope Reply" at bounding box center [775, 528] width 1023 height 50
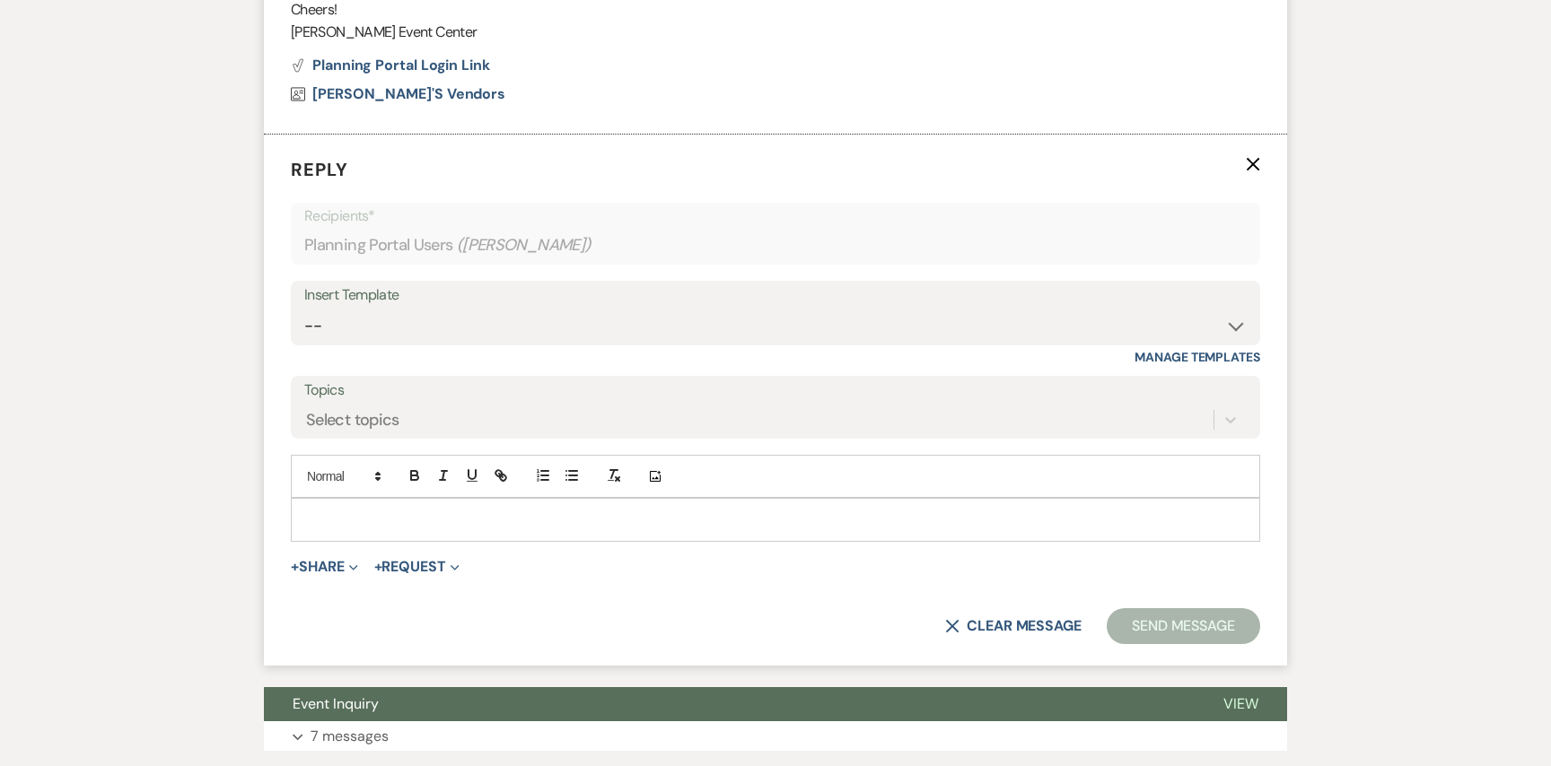
scroll to position [1088, 0]
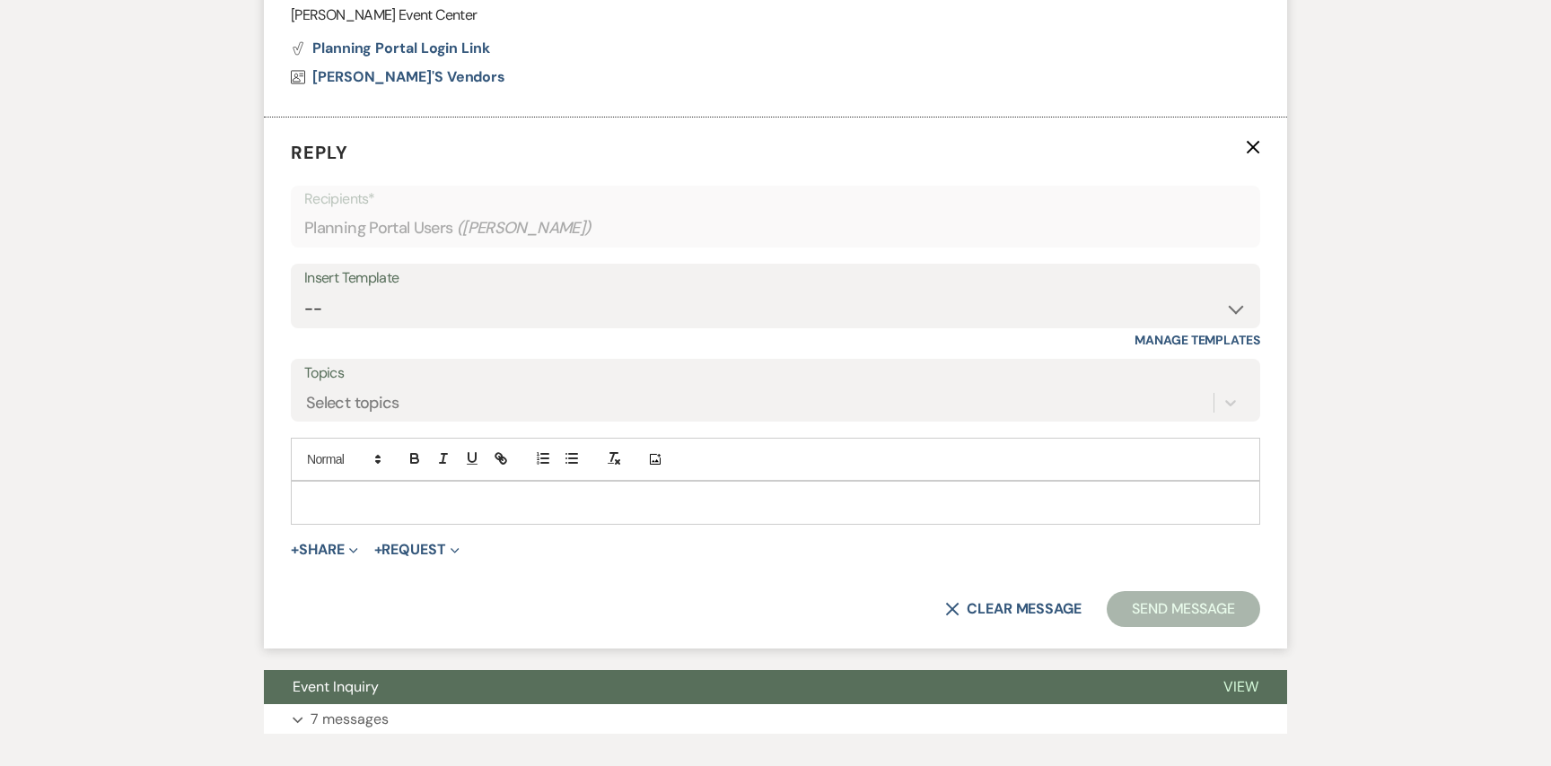
click at [500, 375] on label "Topics" at bounding box center [775, 374] width 942 height 26
click at [308, 391] on input "Topics" at bounding box center [307, 403] width 2 height 24
click at [499, 381] on label "Topics" at bounding box center [775, 374] width 942 height 26
click at [308, 391] on input "Topics" at bounding box center [307, 403] width 2 height 24
click at [487, 293] on select "-- Weven Planning Portal Introduction (Booked Events) Initial Inquiry Response …" at bounding box center [775, 309] width 942 height 35
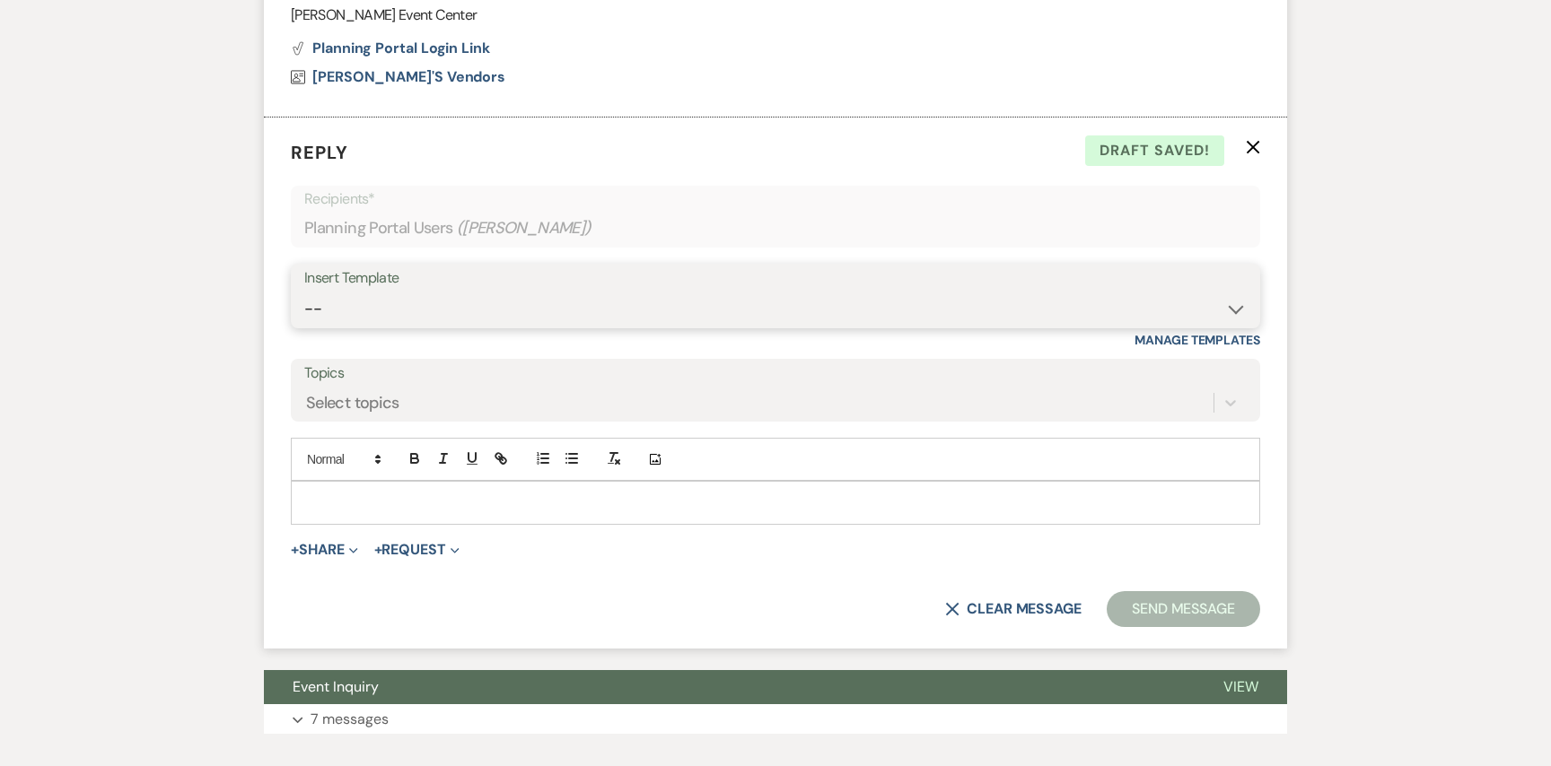
select select "3592"
click at [304, 292] on select "-- Weven Planning Portal Introduction (Booked Events) Initial Inquiry Response …" at bounding box center [775, 309] width 942 height 35
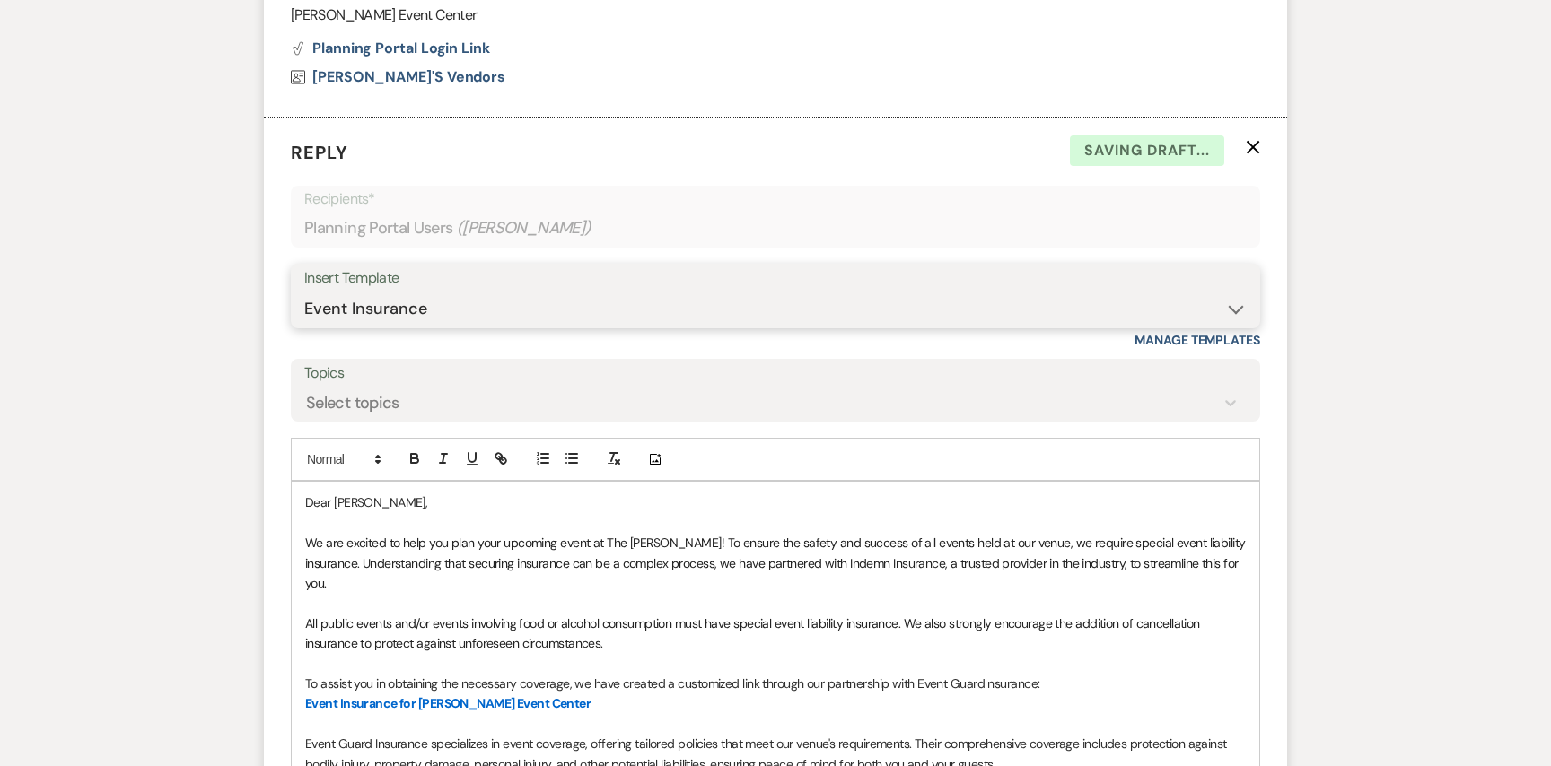
scroll to position [1588, 0]
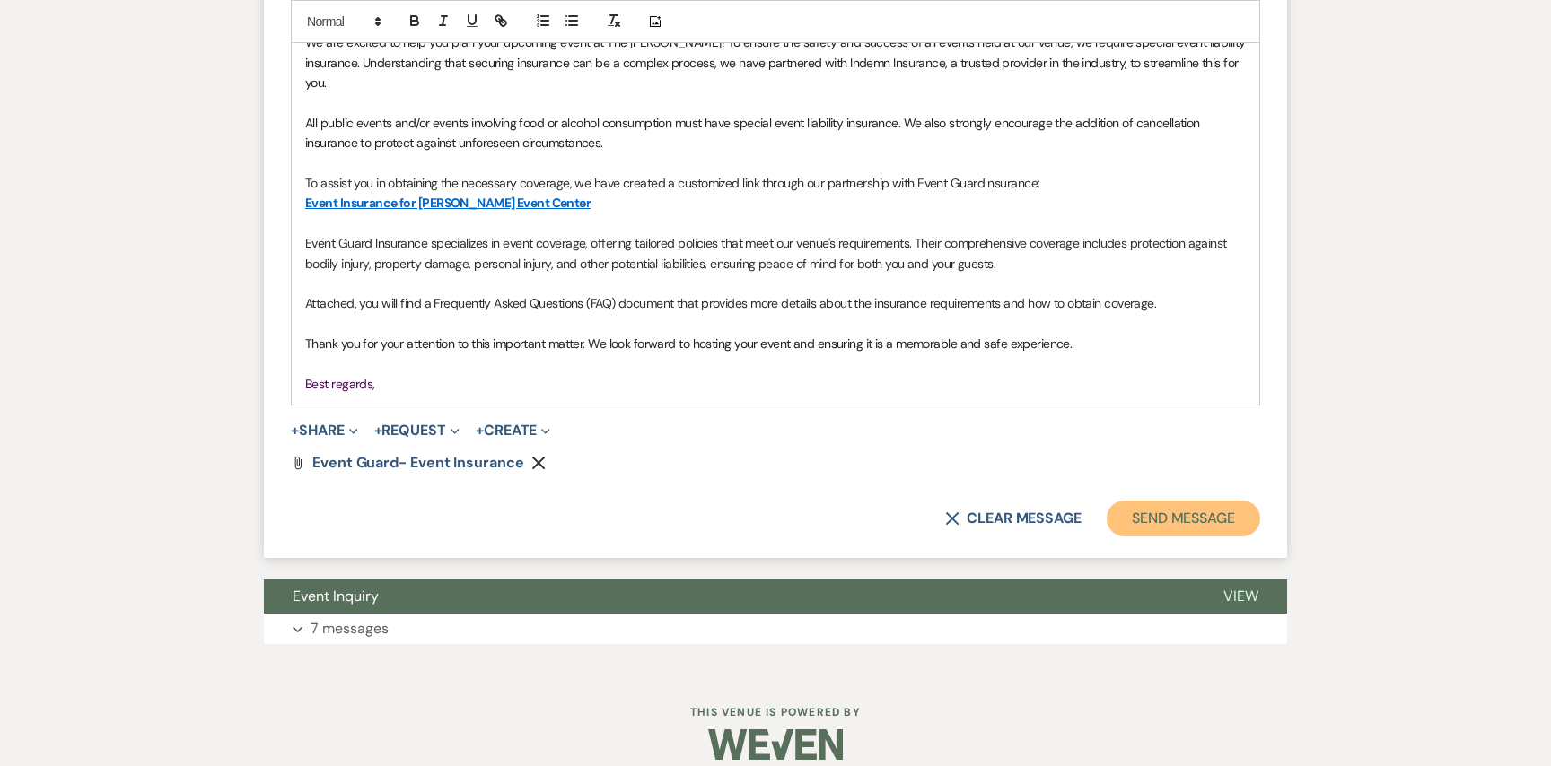
click at [1165, 503] on button "Send Message" at bounding box center [1183, 519] width 153 height 36
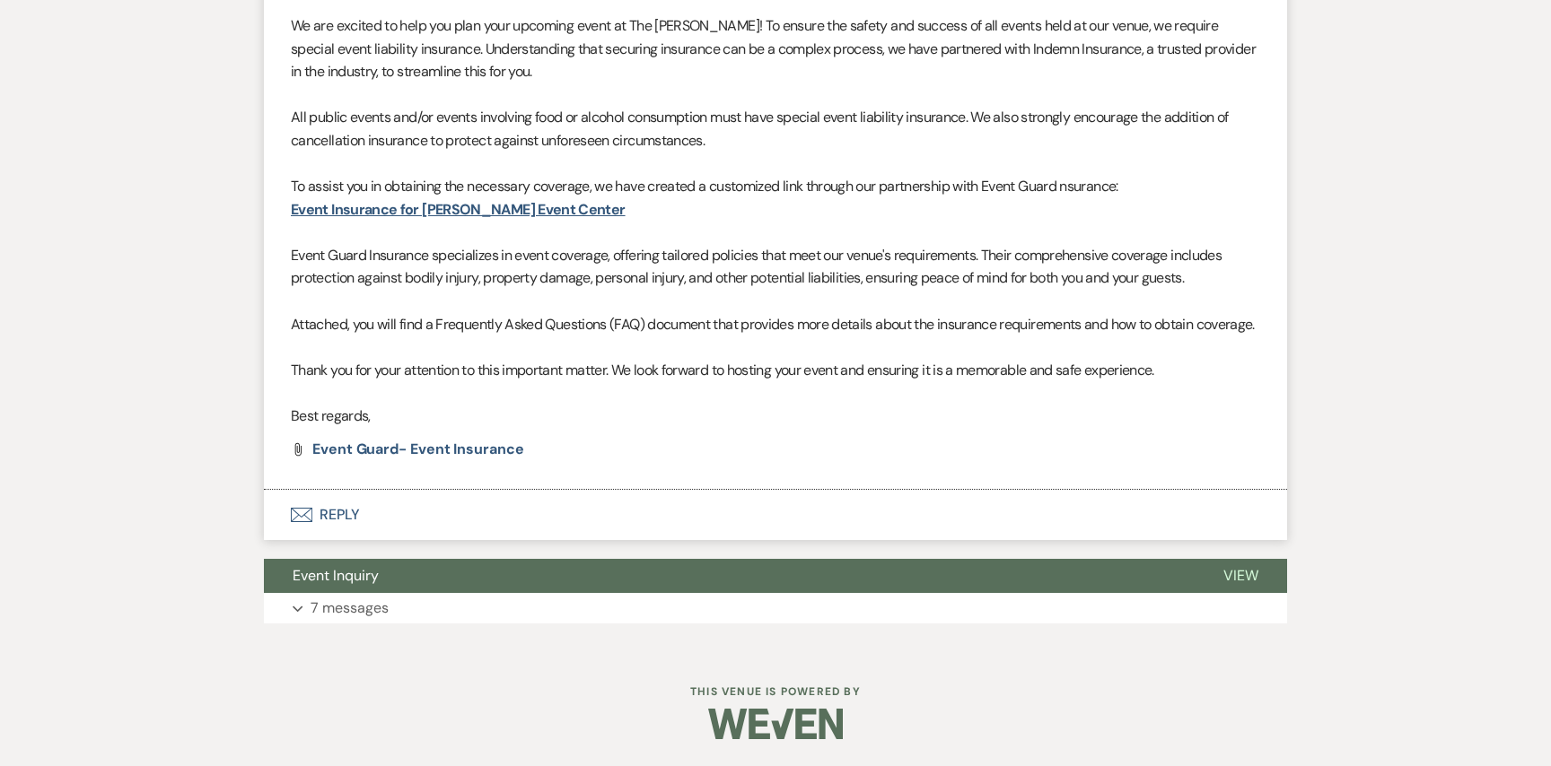
scroll to position [0, 0]
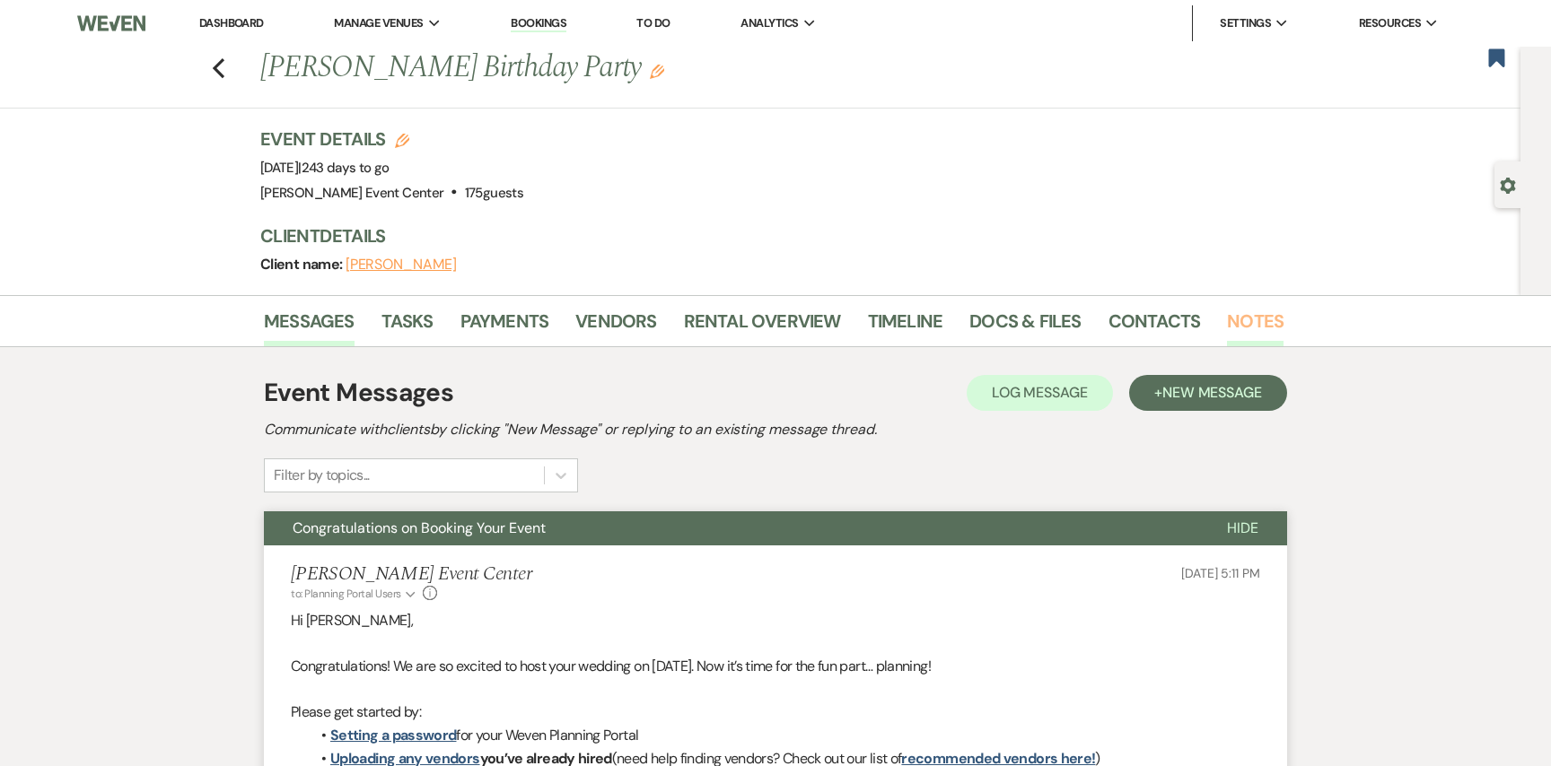
click at [1248, 325] on link "Notes" at bounding box center [1255, 326] width 57 height 39
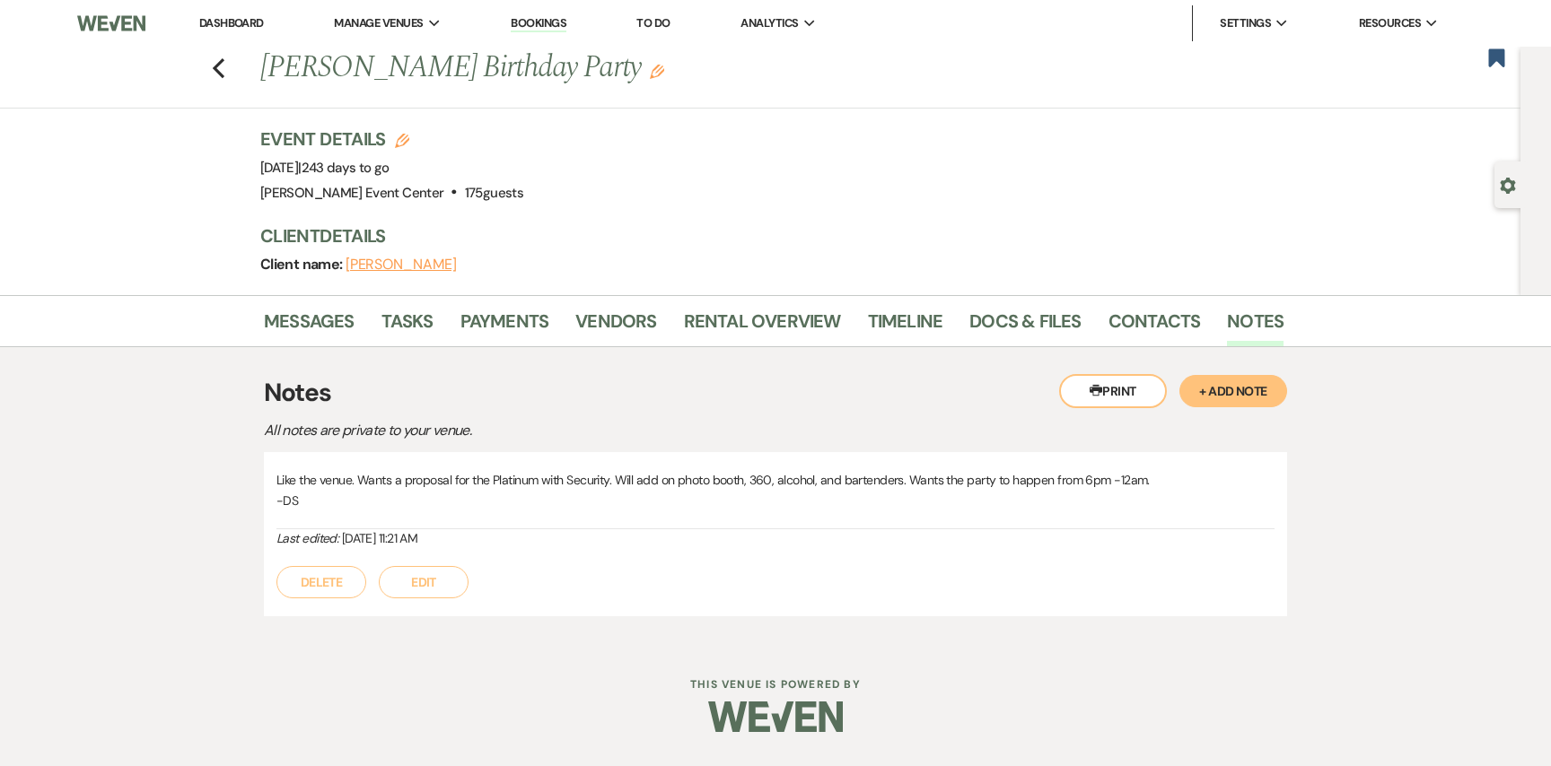
click at [1247, 377] on button "+ Add Note" at bounding box center [1233, 391] width 108 height 32
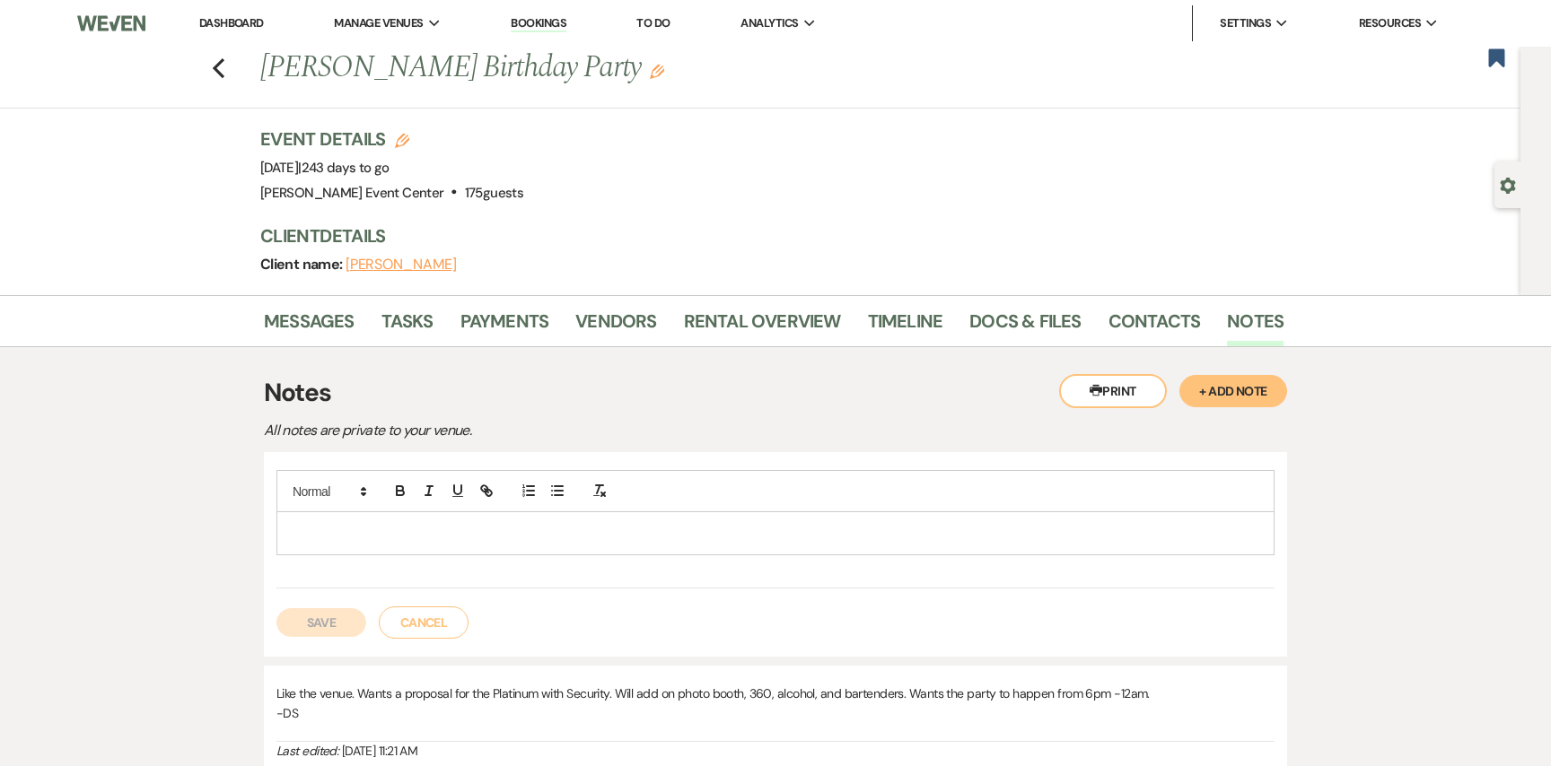
click at [860, 520] on div at bounding box center [775, 532] width 996 height 41
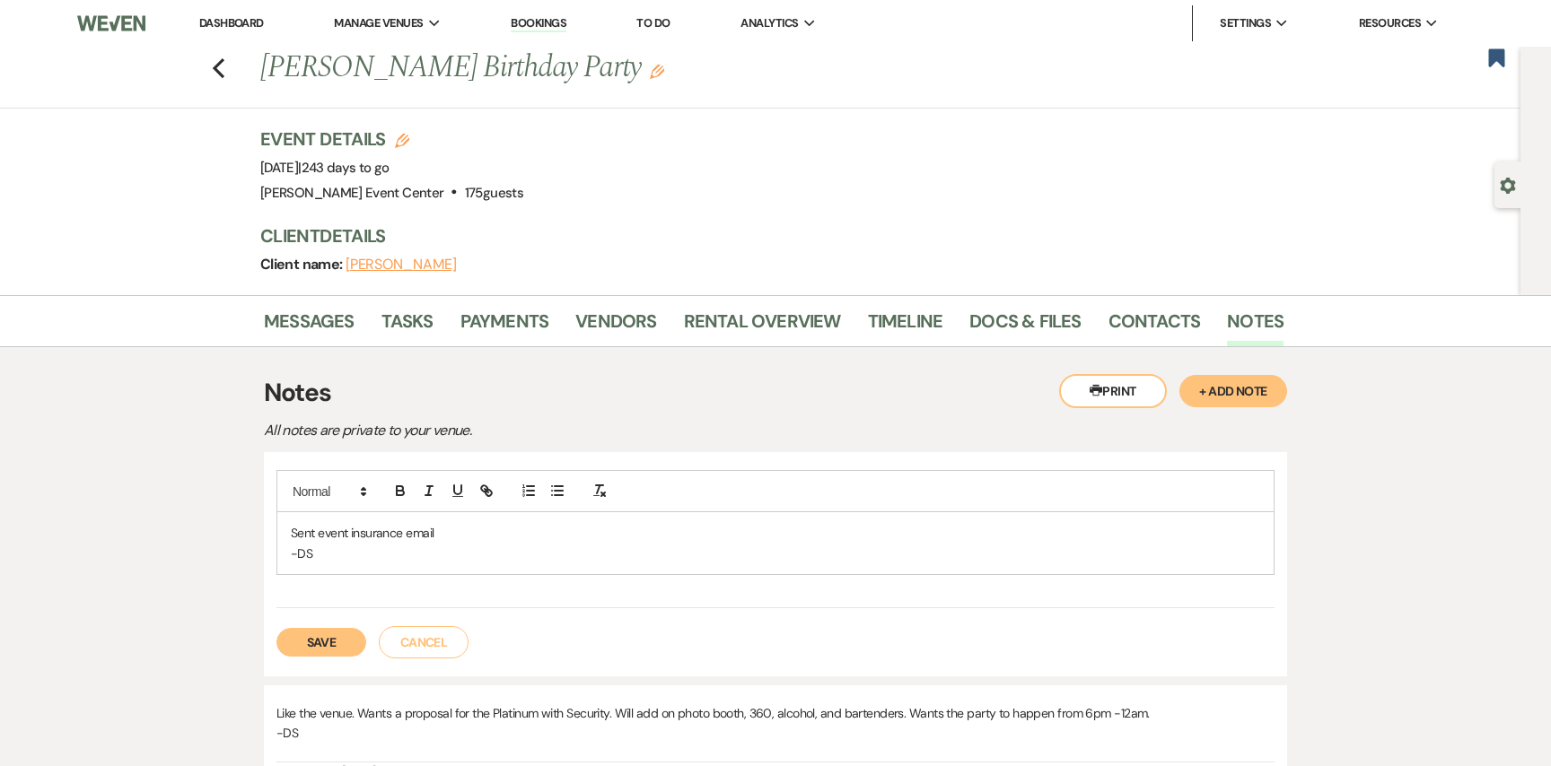
click at [292, 649] on button "Save" at bounding box center [321, 642] width 90 height 29
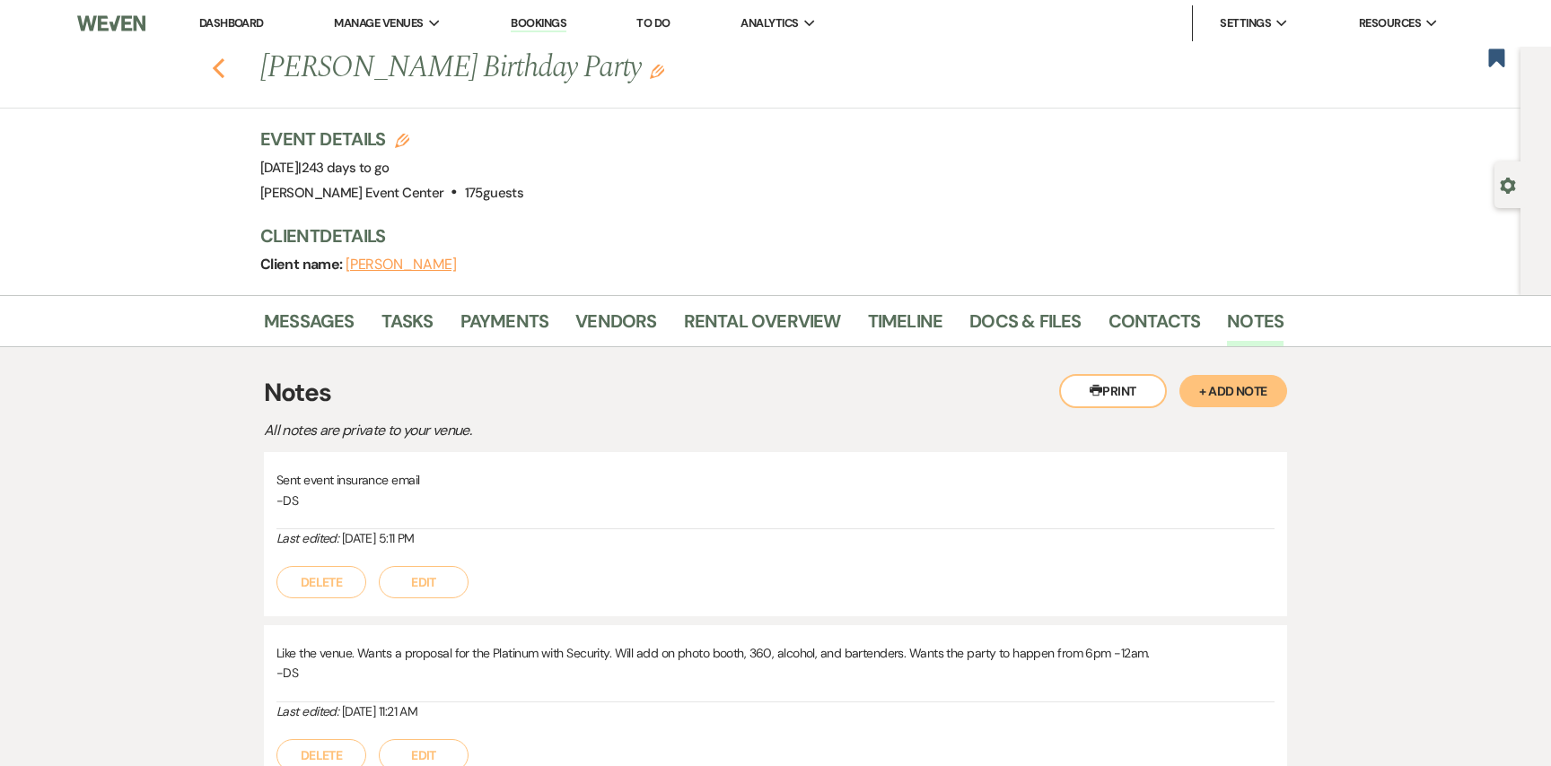
click at [217, 67] on icon "Previous" at bounding box center [218, 68] width 13 height 22
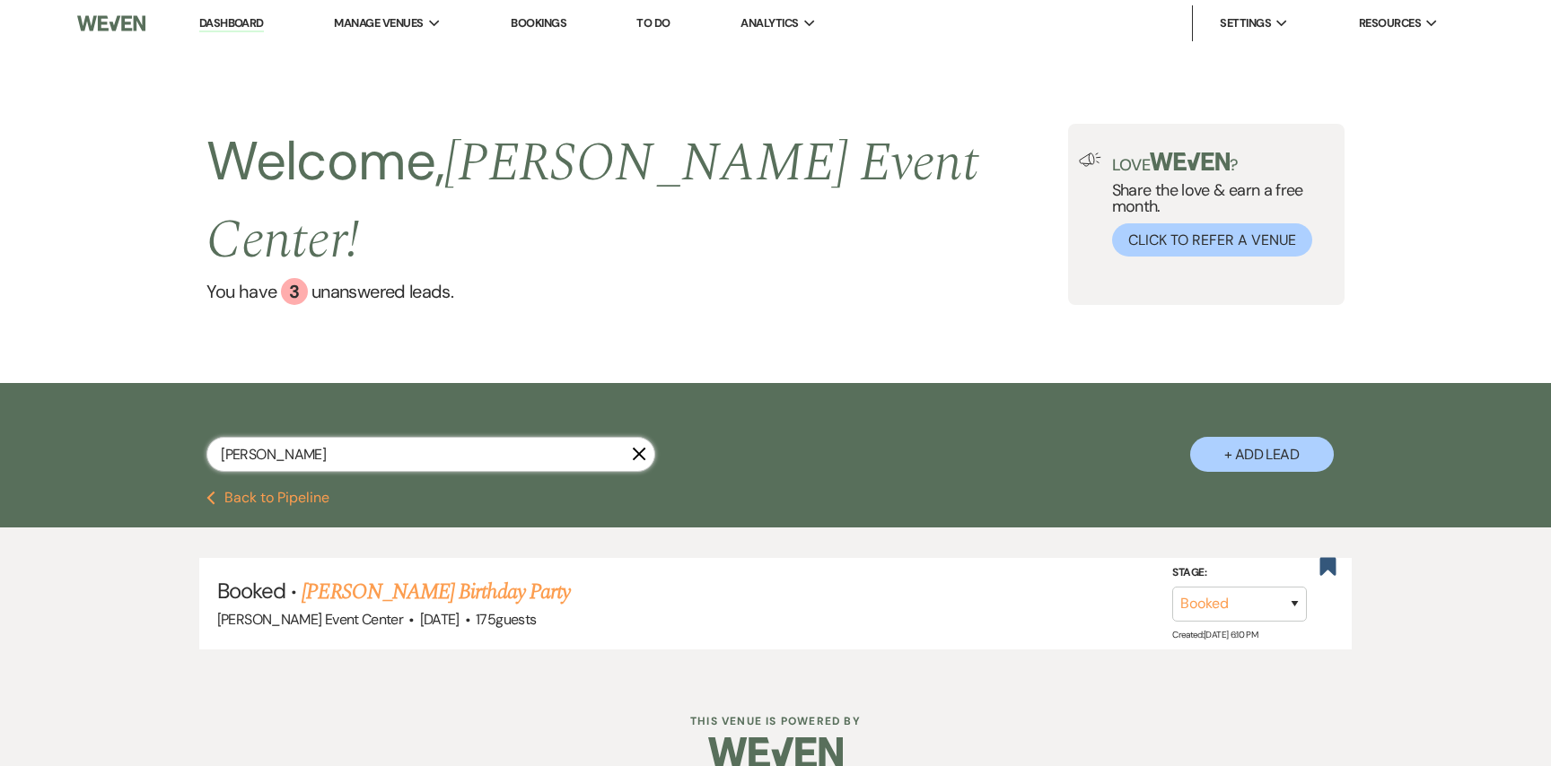
drag, startPoint x: 261, startPoint y: 411, endPoint x: 187, endPoint y: 388, distance: 78.1
click at [187, 392] on div "rory X + Add Lead" at bounding box center [775, 439] width 1292 height 95
click at [240, 10] on li "Dashboard" at bounding box center [231, 23] width 83 height 36
drag, startPoint x: 241, startPoint y: 18, endPoint x: 411, endPoint y: 153, distance: 217.2
click at [241, 18] on link "Dashboard" at bounding box center [231, 23] width 65 height 17
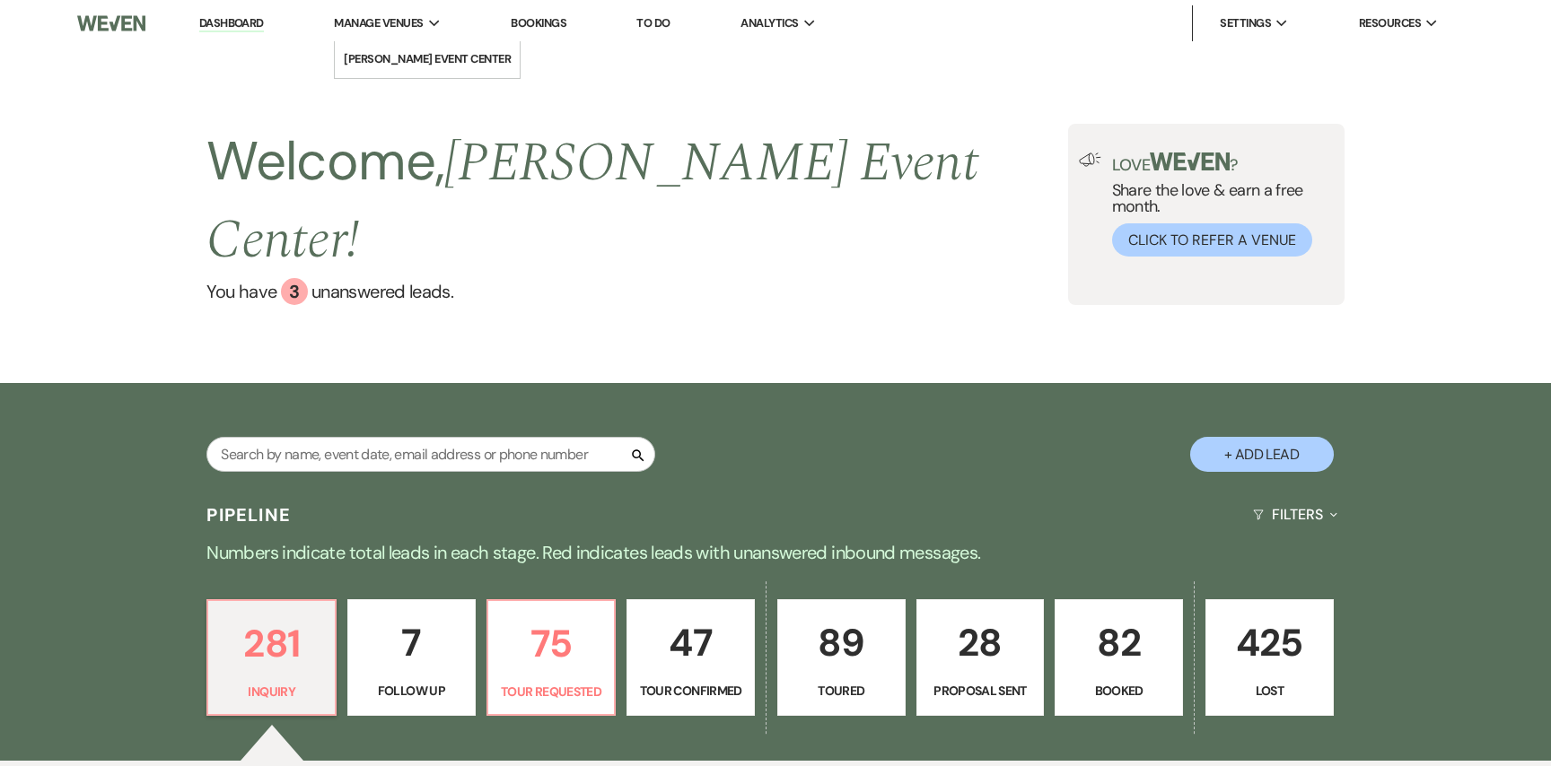
click at [350, 19] on span "Manage Venues" at bounding box center [378, 23] width 89 height 18
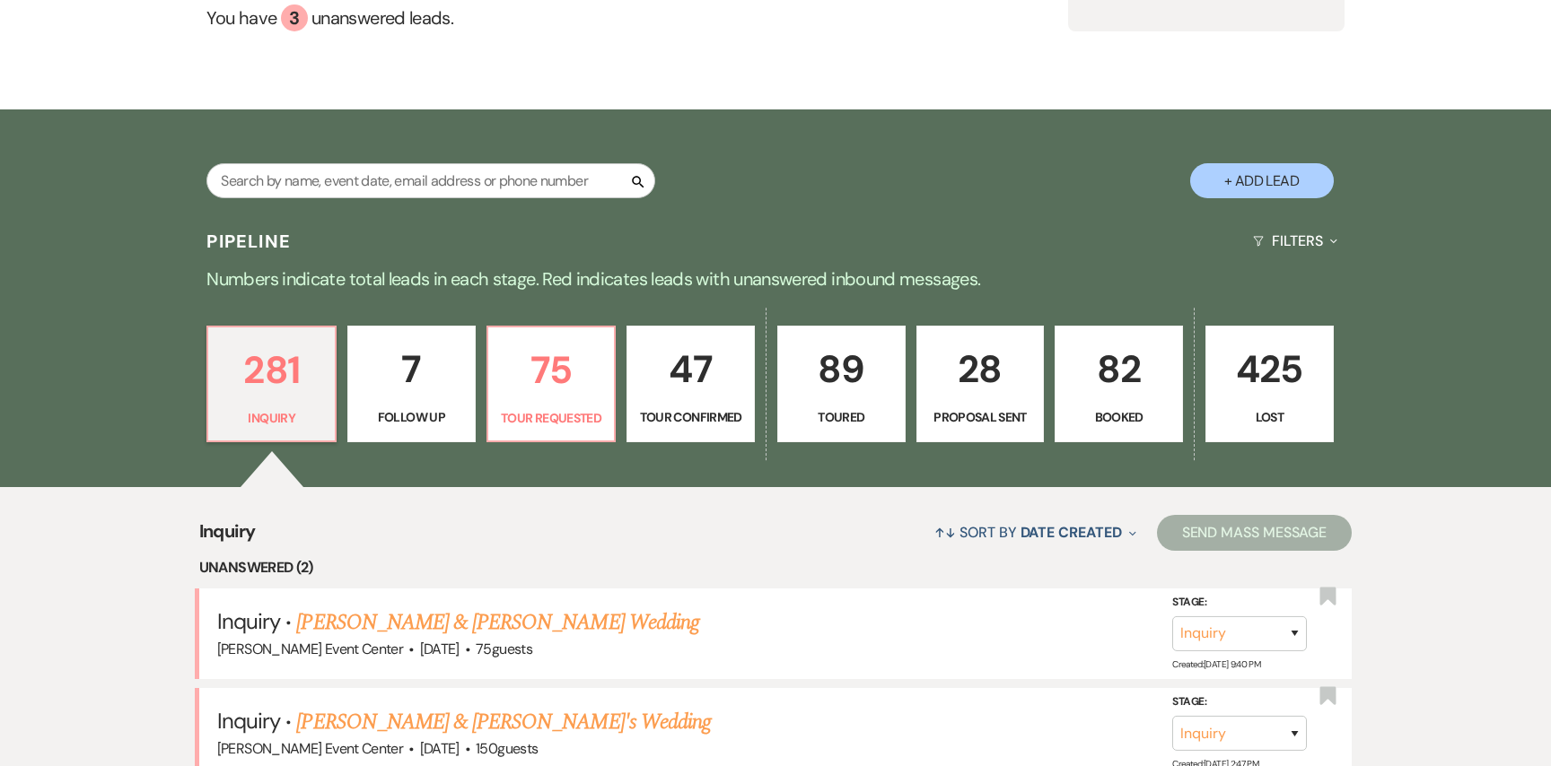
scroll to position [306, 0]
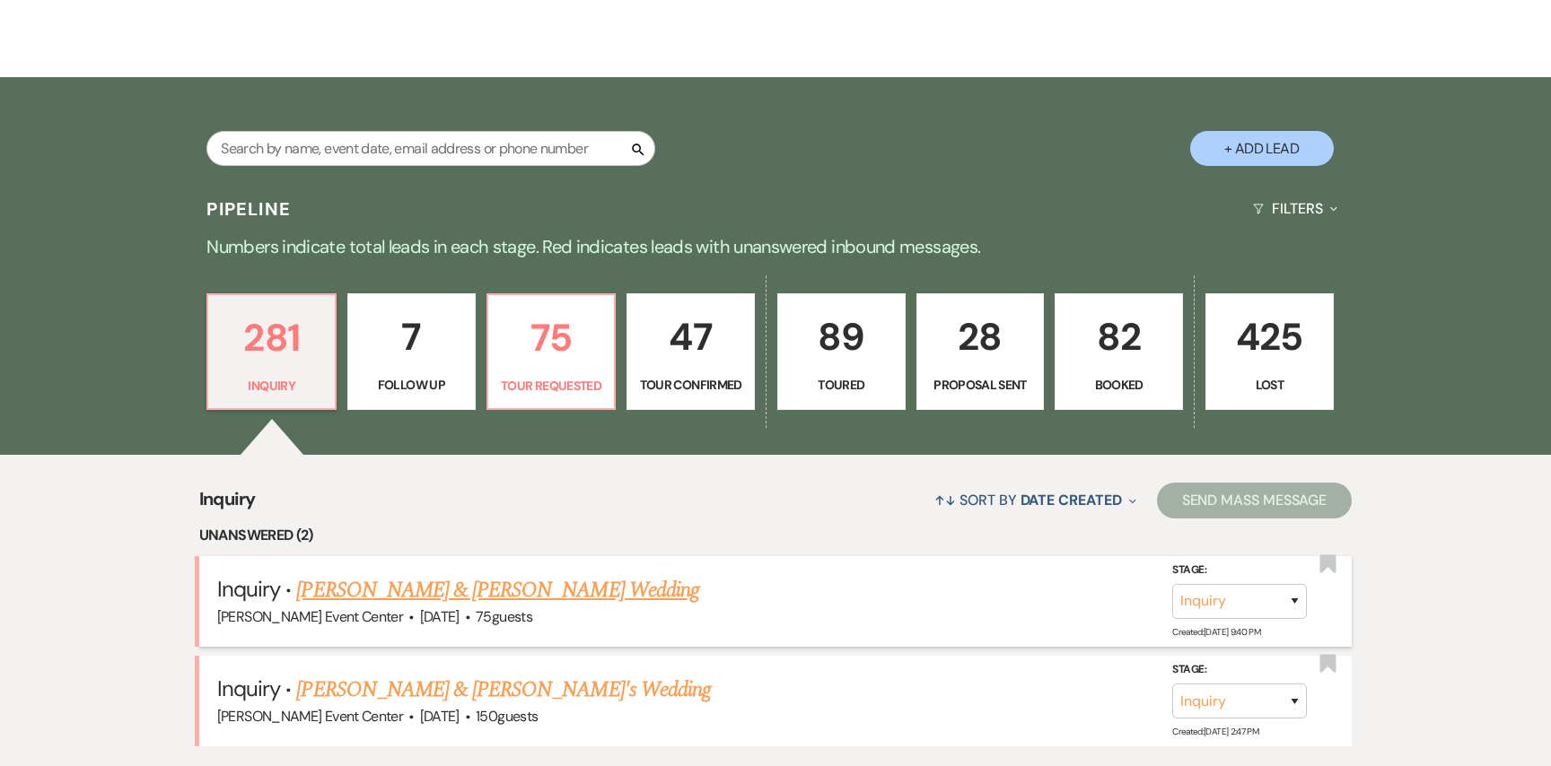
click at [416, 574] on link "[PERSON_NAME] & [PERSON_NAME] Wedding" at bounding box center [497, 590] width 402 height 32
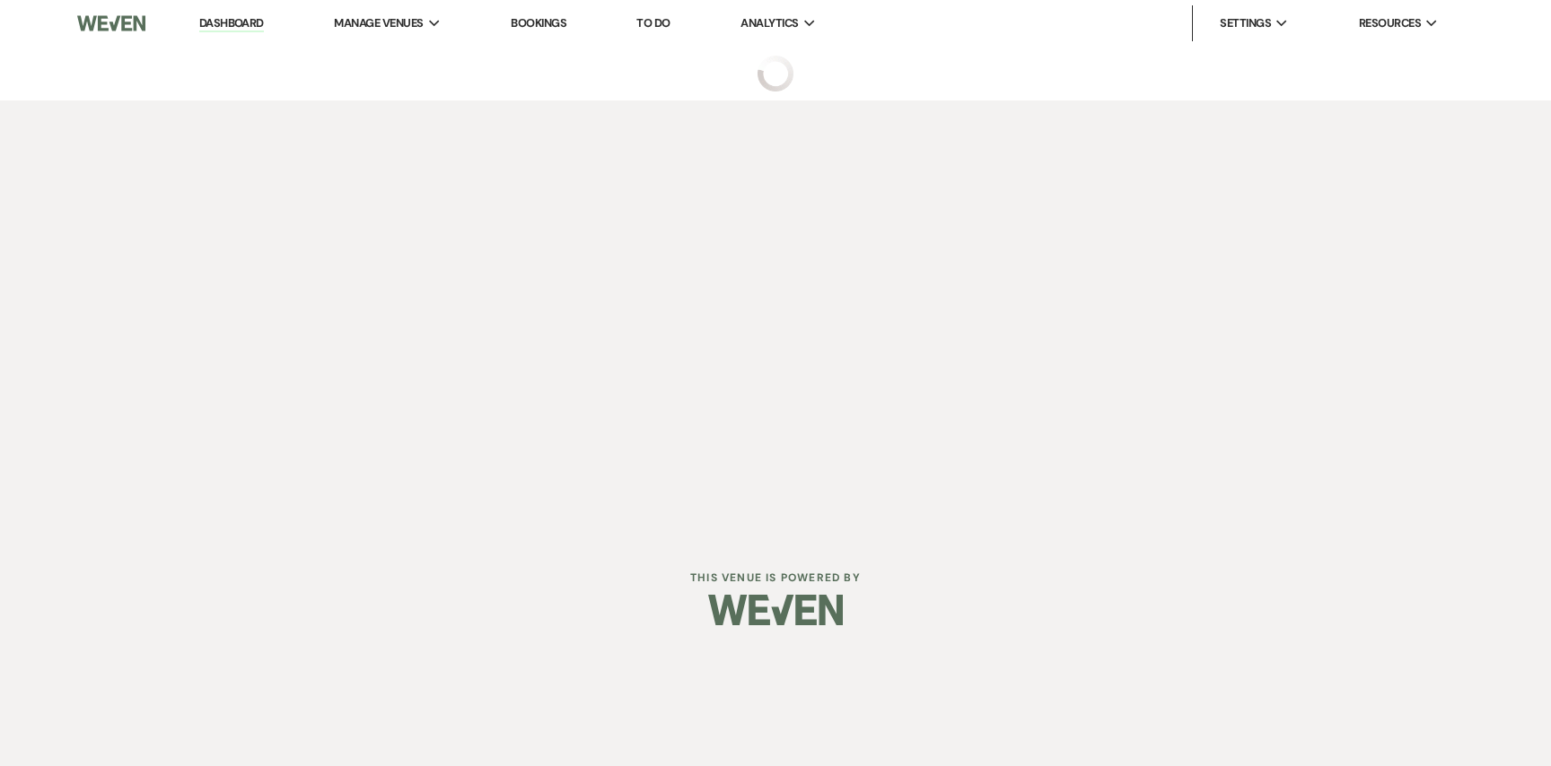
select select "5"
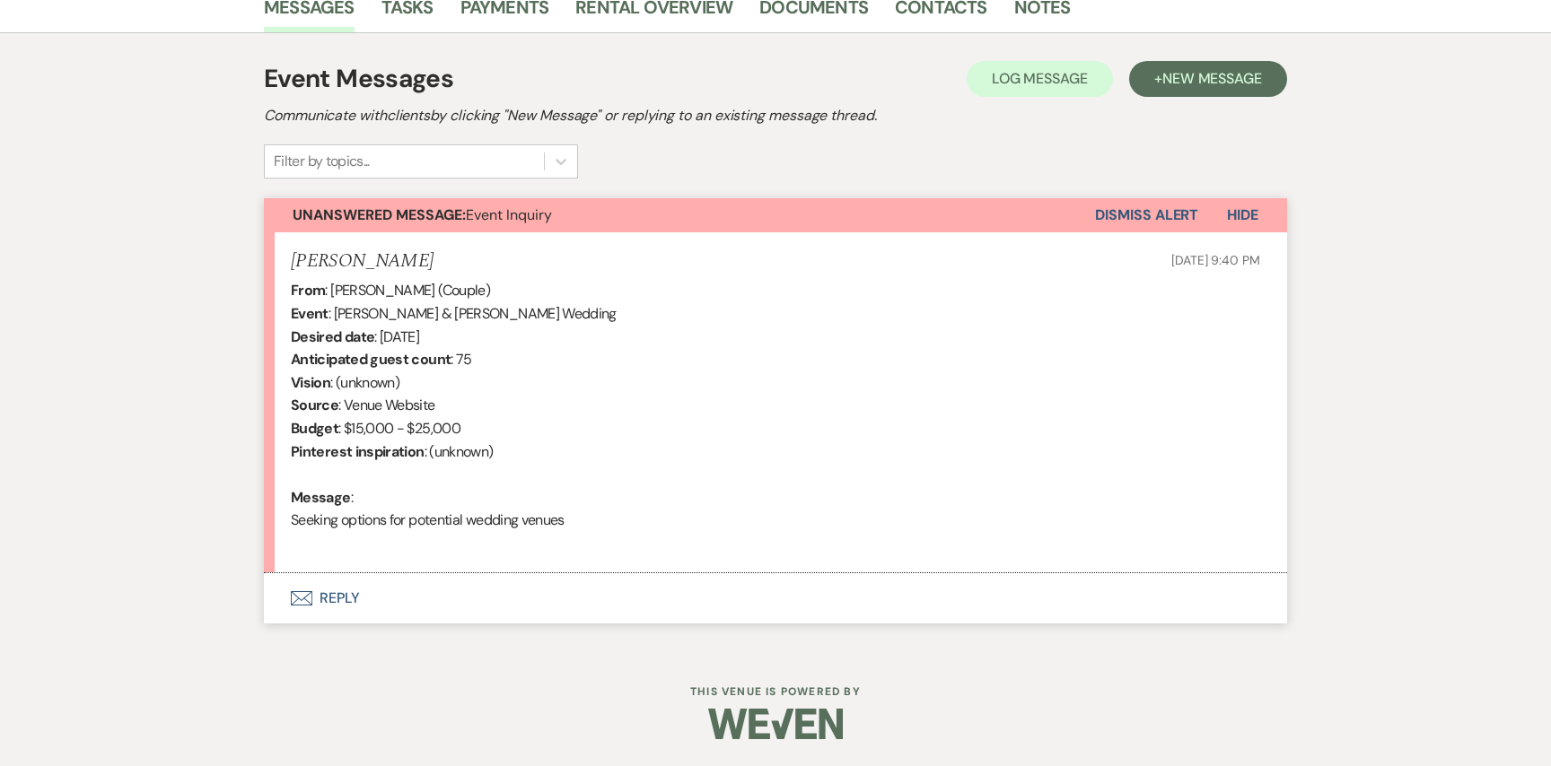
click at [339, 596] on button "Envelope Reply" at bounding box center [775, 598] width 1023 height 50
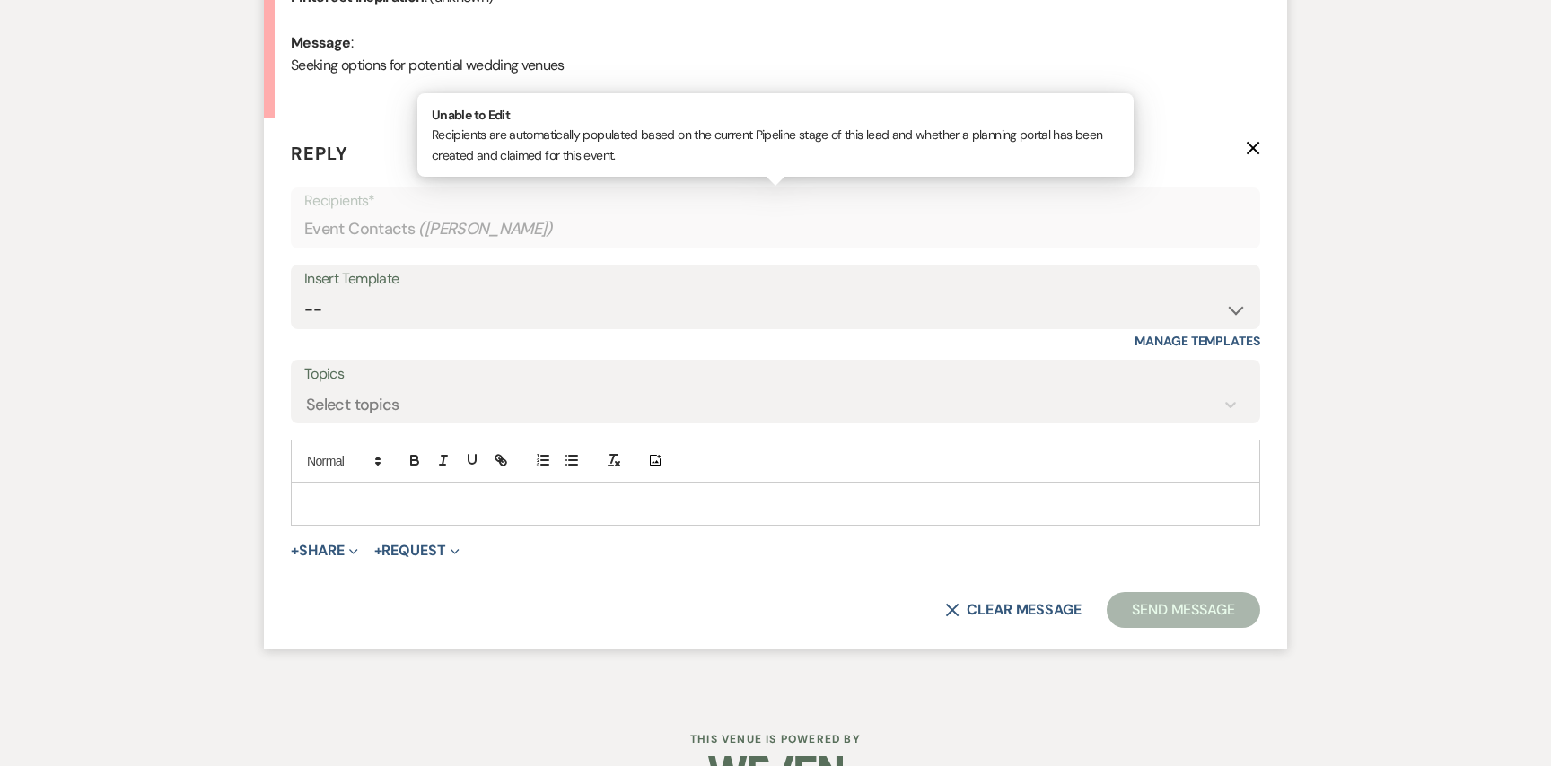
scroll to position [925, 0]
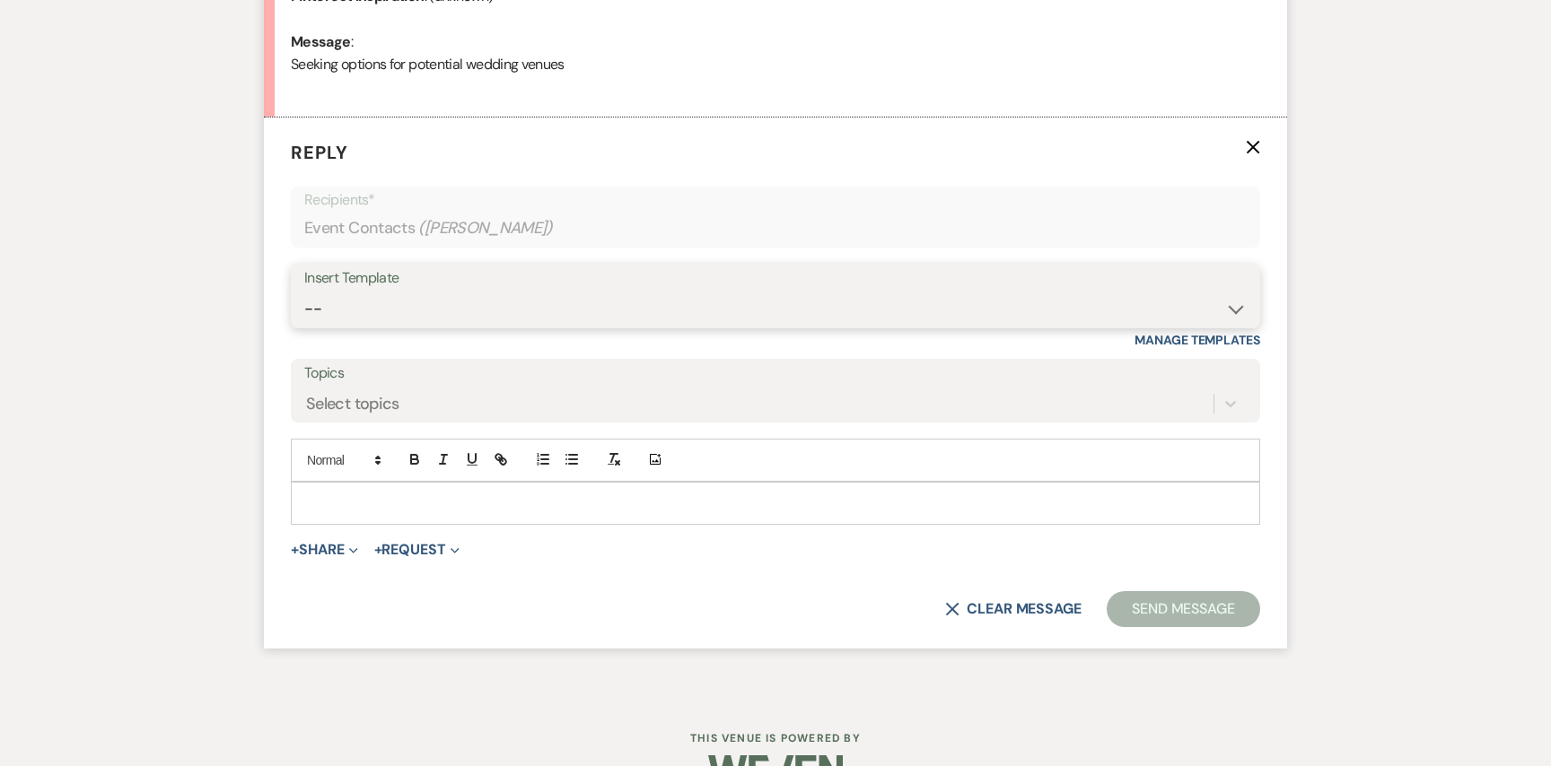
click at [617, 305] on select "-- Weven Planning Portal Introduction (Booked Events) Initial Inquiry Response …" at bounding box center [775, 309] width 942 height 35
select select "2982"
click at [304, 292] on select "-- Weven Planning Portal Introduction (Booked Events) Initial Inquiry Response …" at bounding box center [775, 309] width 942 height 35
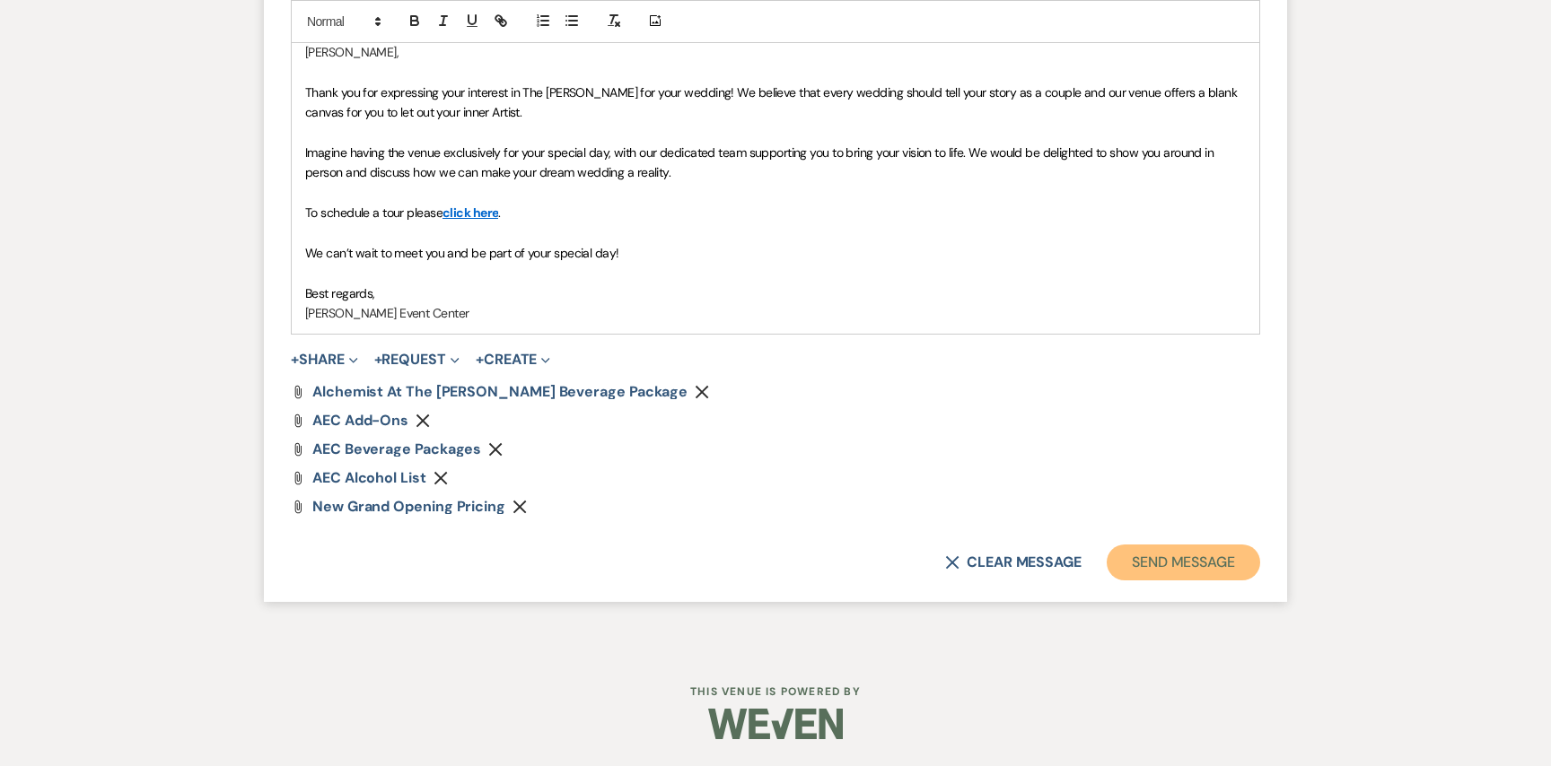
click at [1135, 552] on button "Send Message" at bounding box center [1183, 563] width 153 height 36
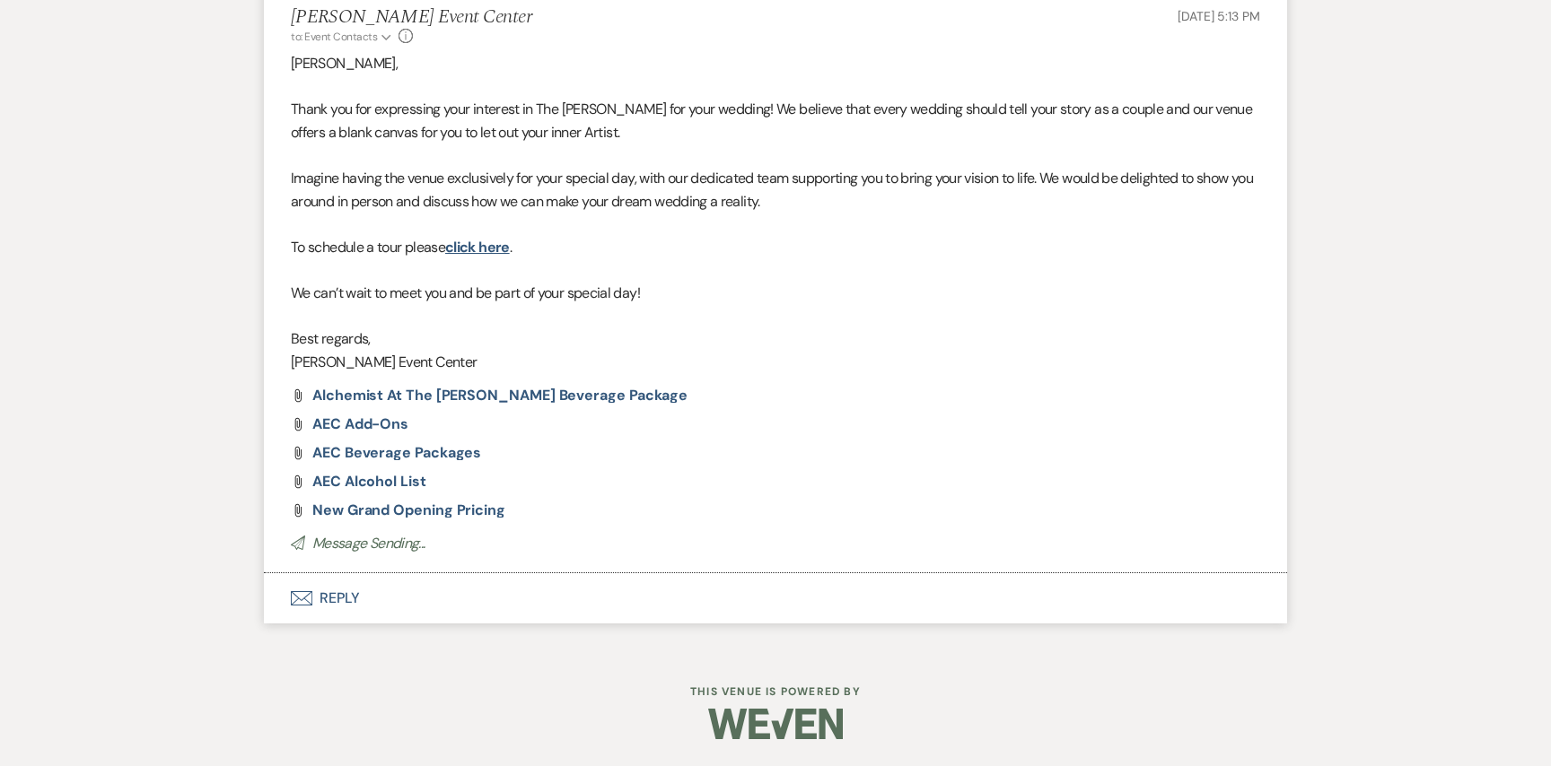
scroll to position [0, 0]
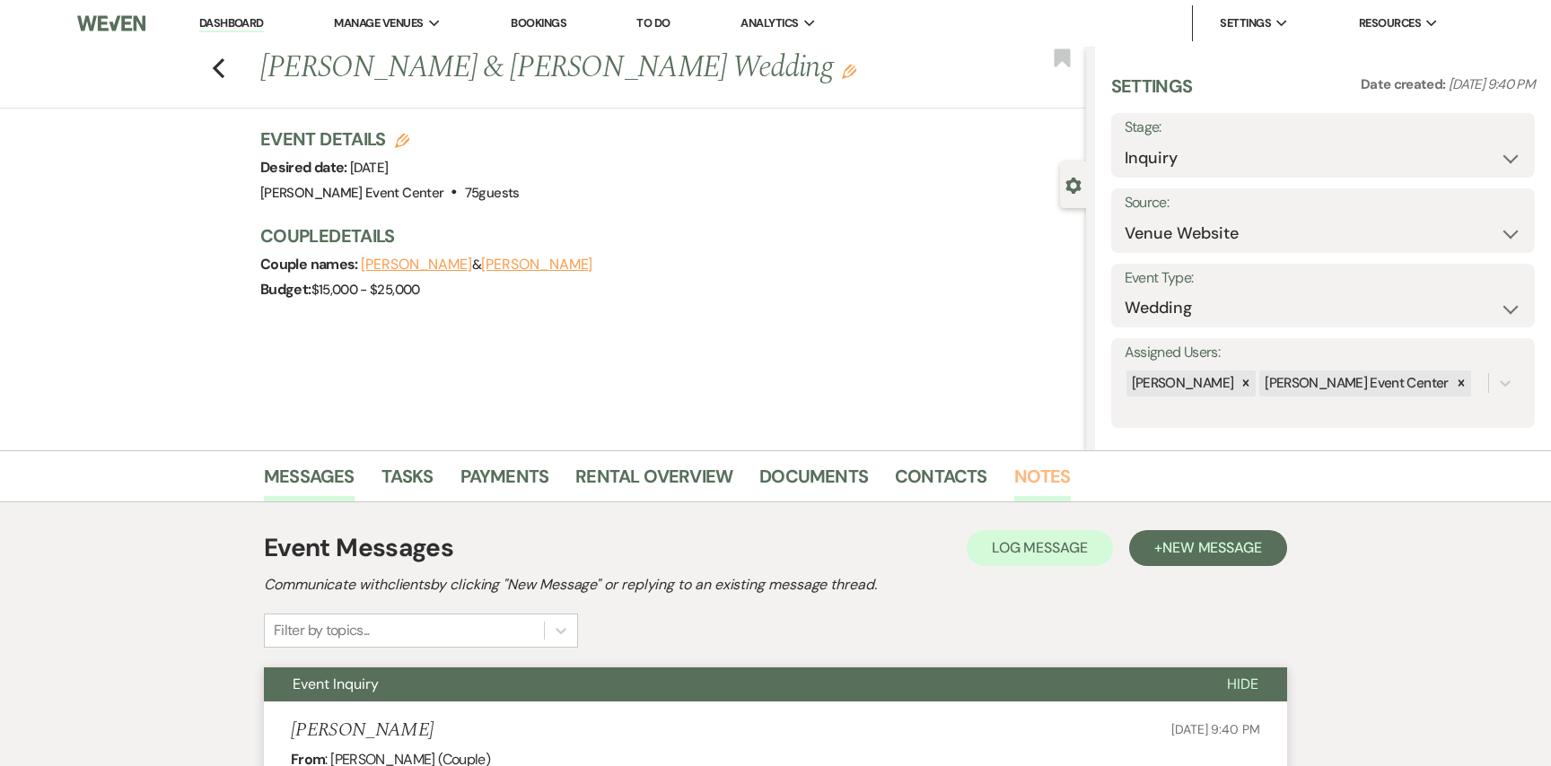
click at [1025, 481] on link "Notes" at bounding box center [1042, 481] width 57 height 39
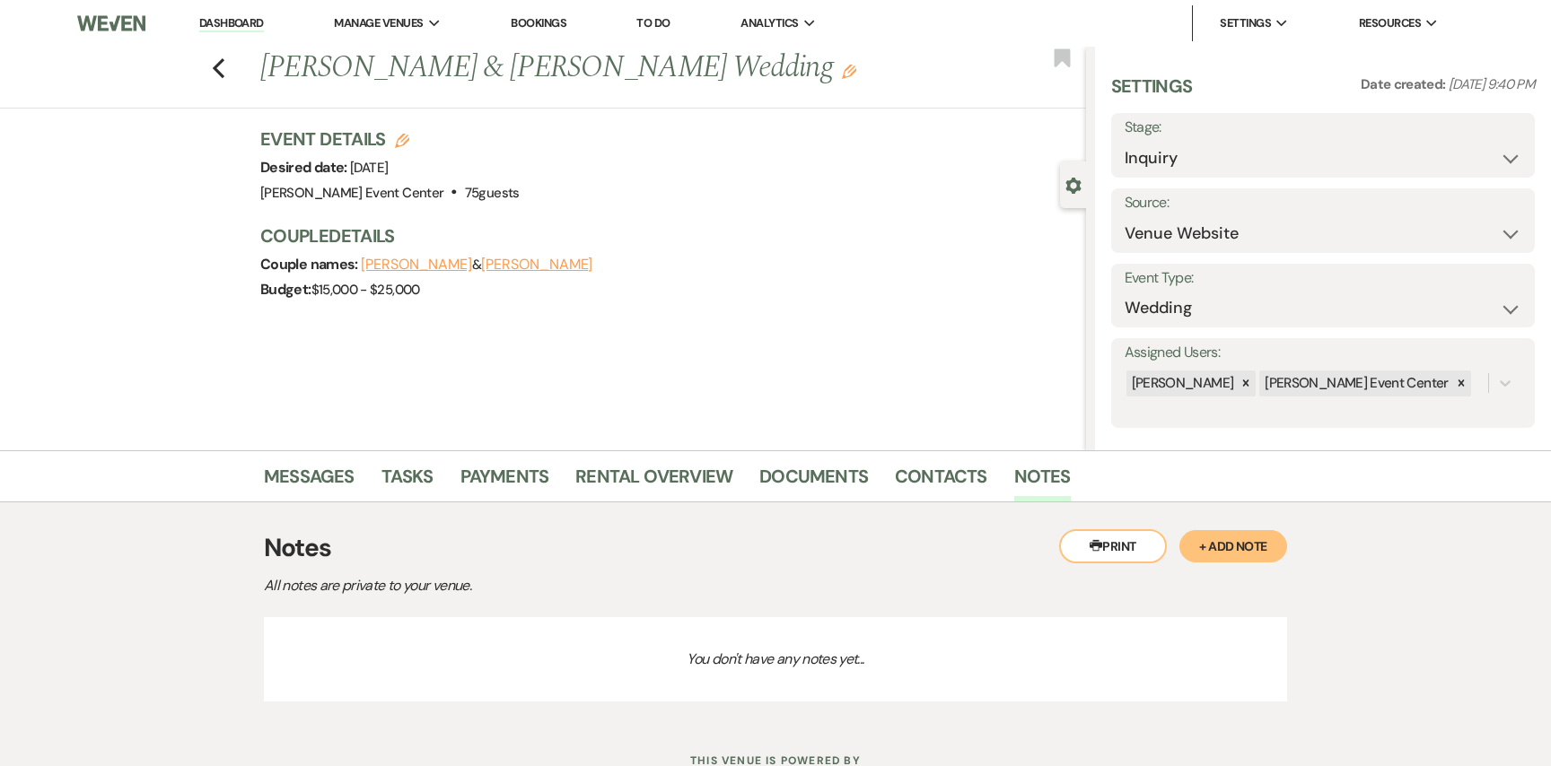
click at [1212, 543] on button "+ Add Note" at bounding box center [1233, 546] width 108 height 32
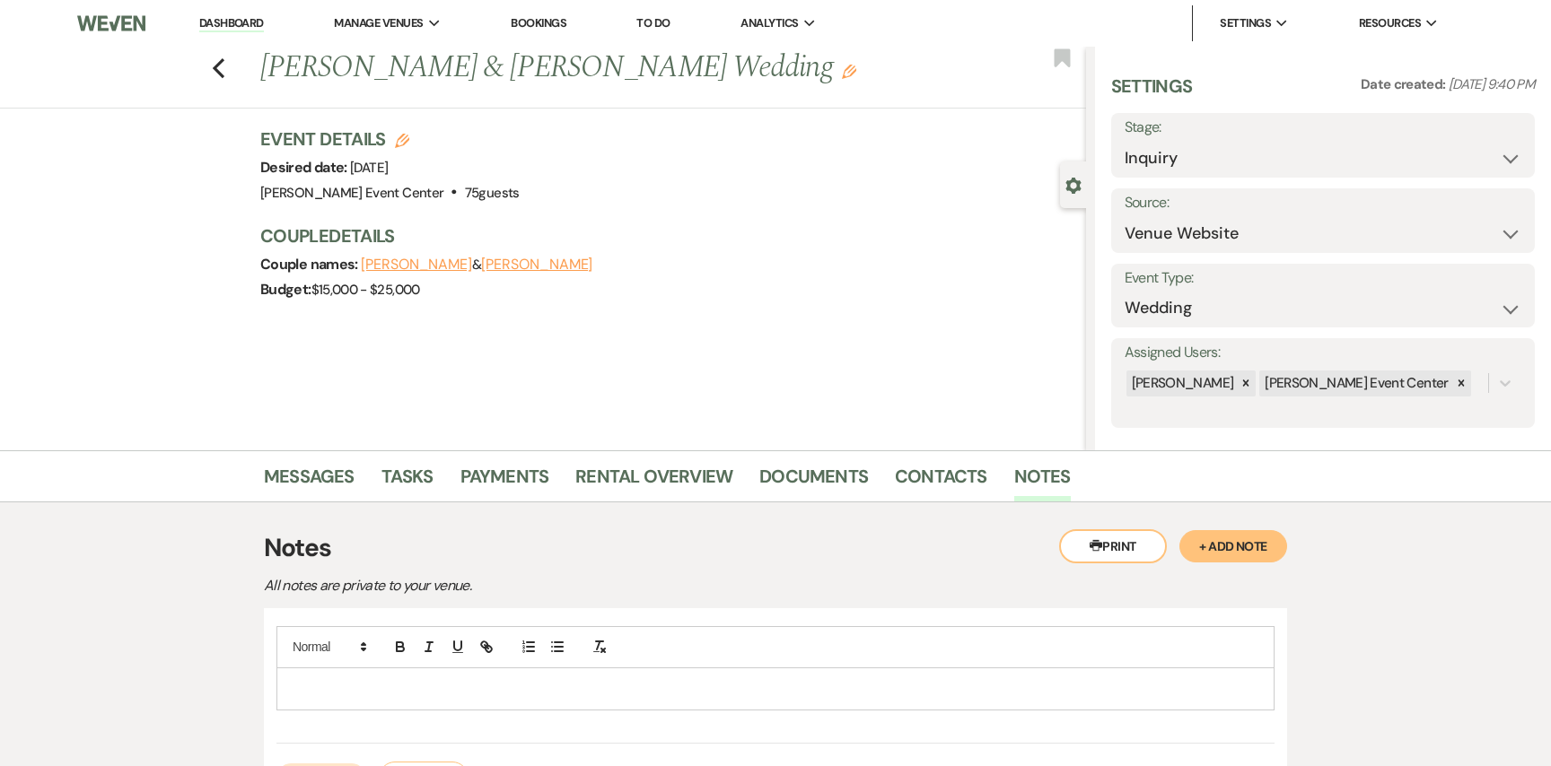
click at [461, 696] on p at bounding box center [775, 689] width 969 height 20
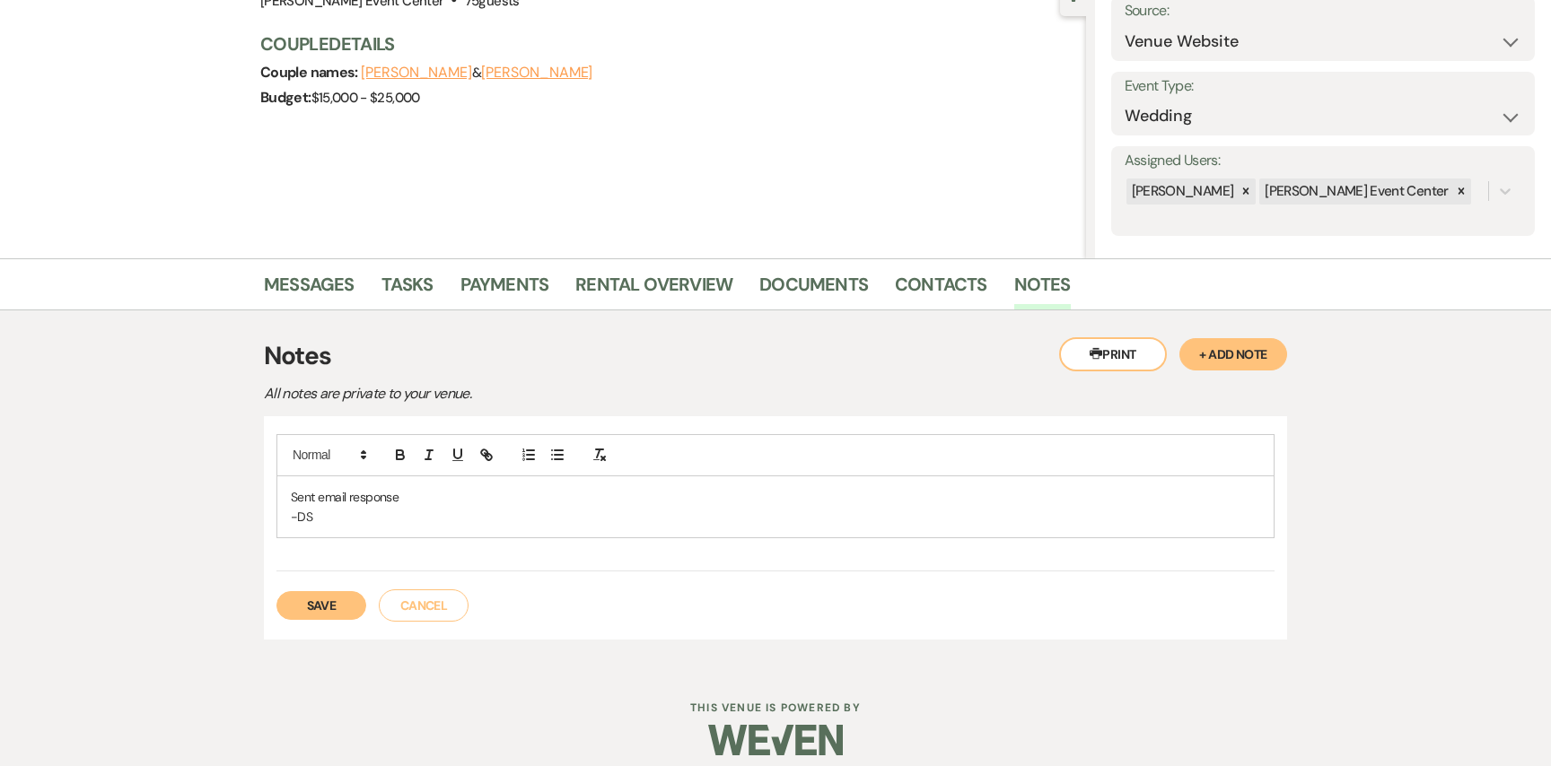
click at [323, 617] on button "Save" at bounding box center [321, 605] width 90 height 29
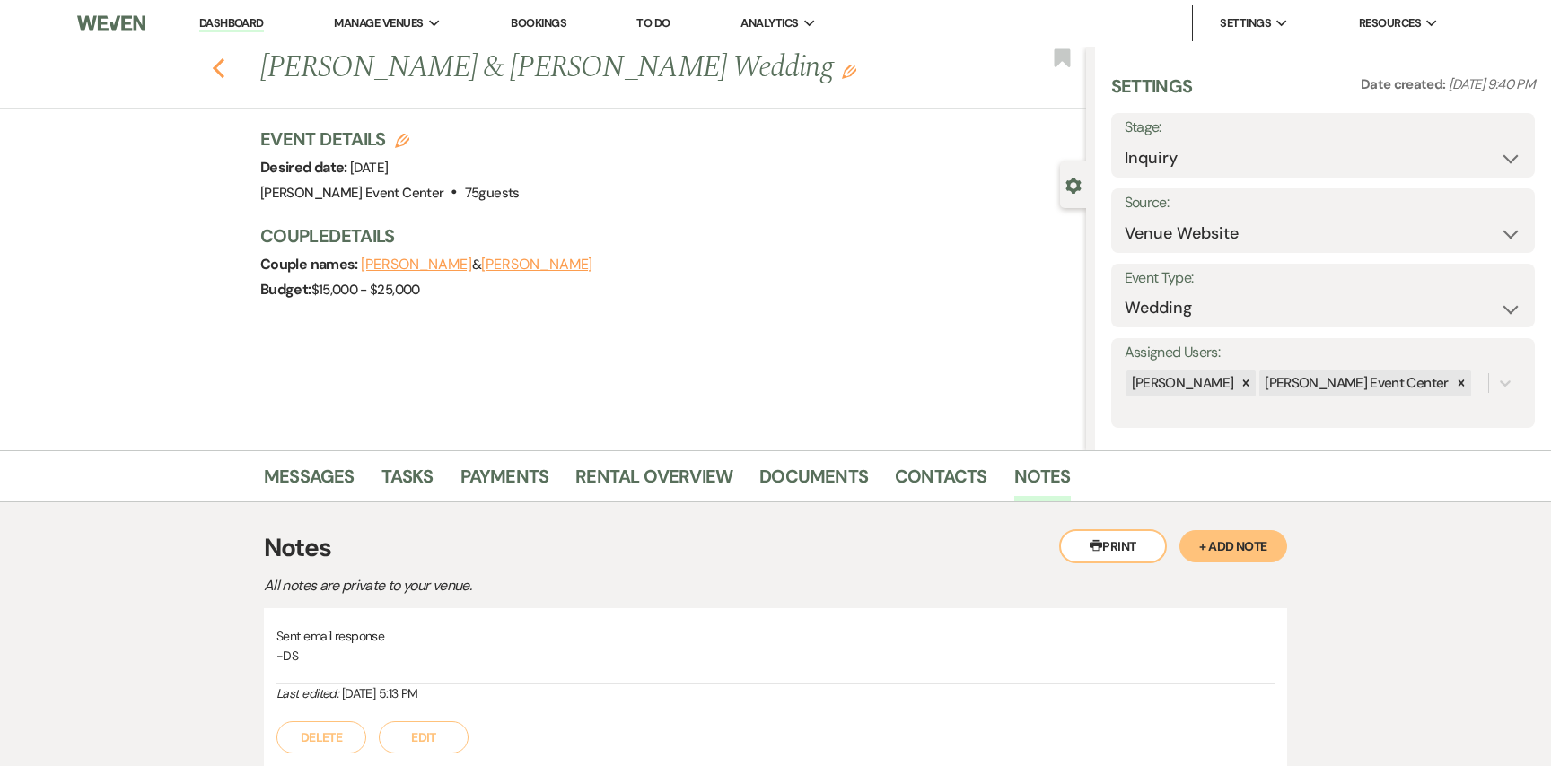
click at [217, 66] on use "button" at bounding box center [219, 68] width 12 height 20
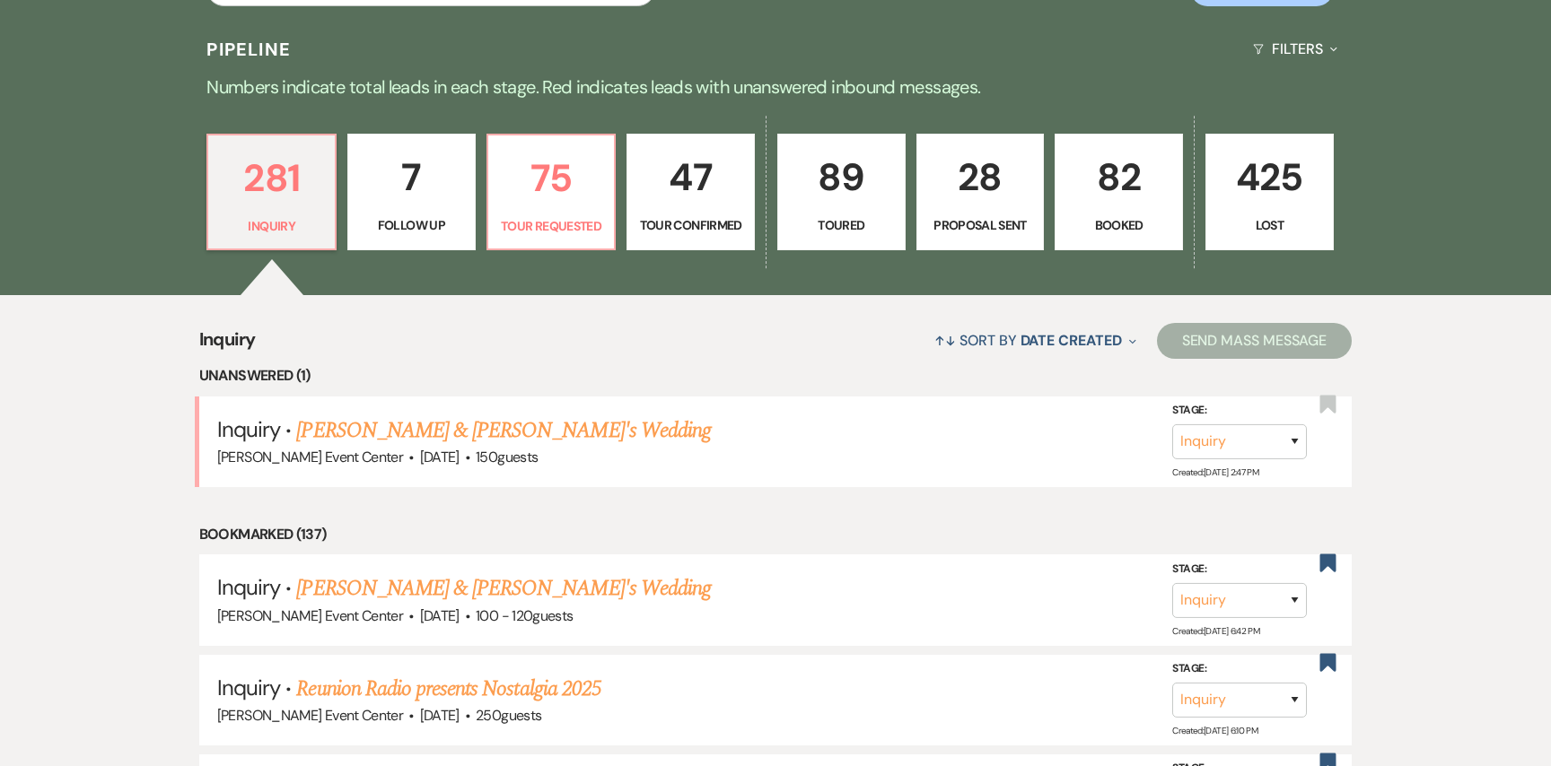
scroll to position [451, 0]
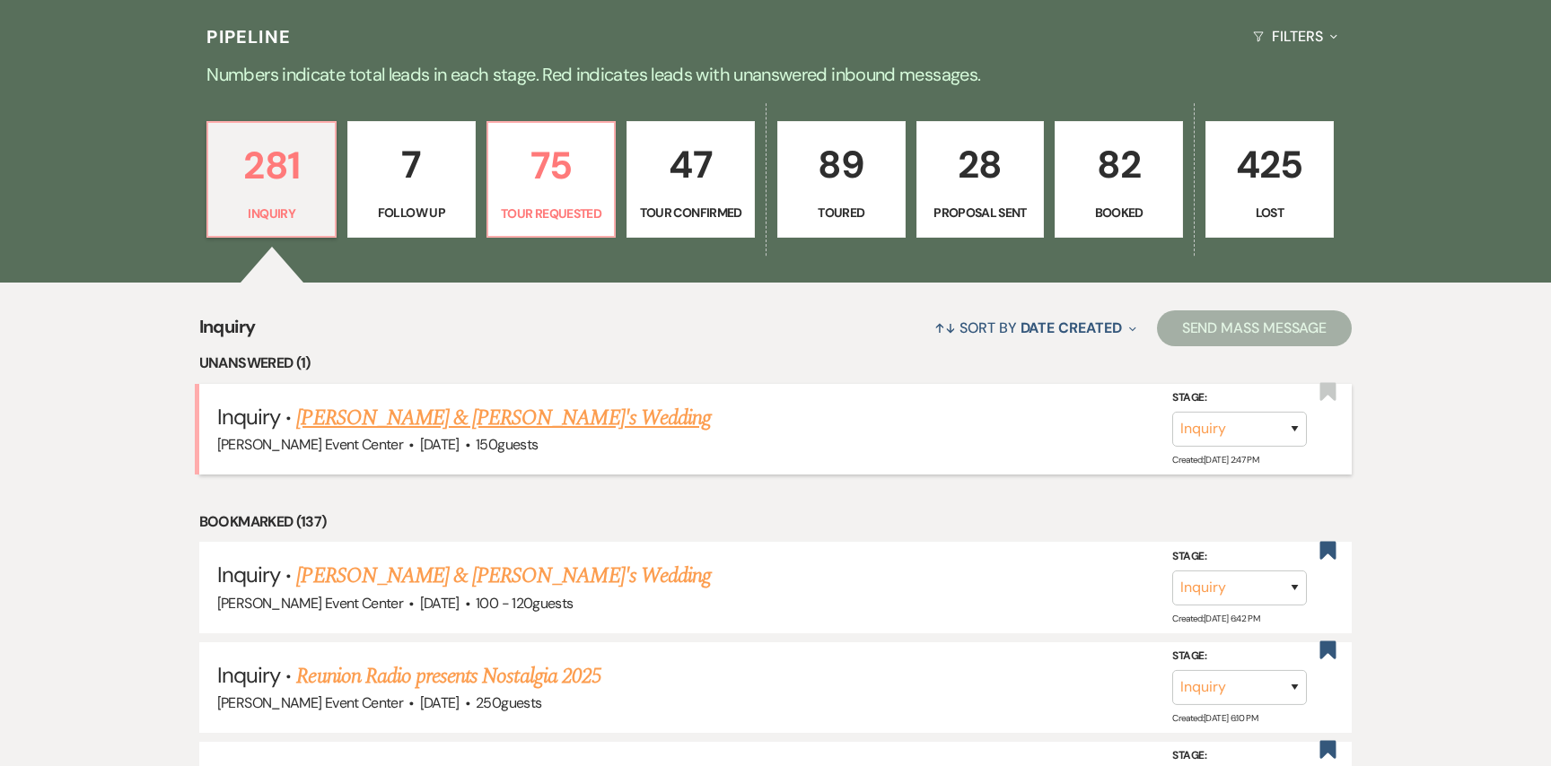
click at [409, 408] on link "[PERSON_NAME] & [PERSON_NAME]'s Wedding" at bounding box center [503, 418] width 415 height 32
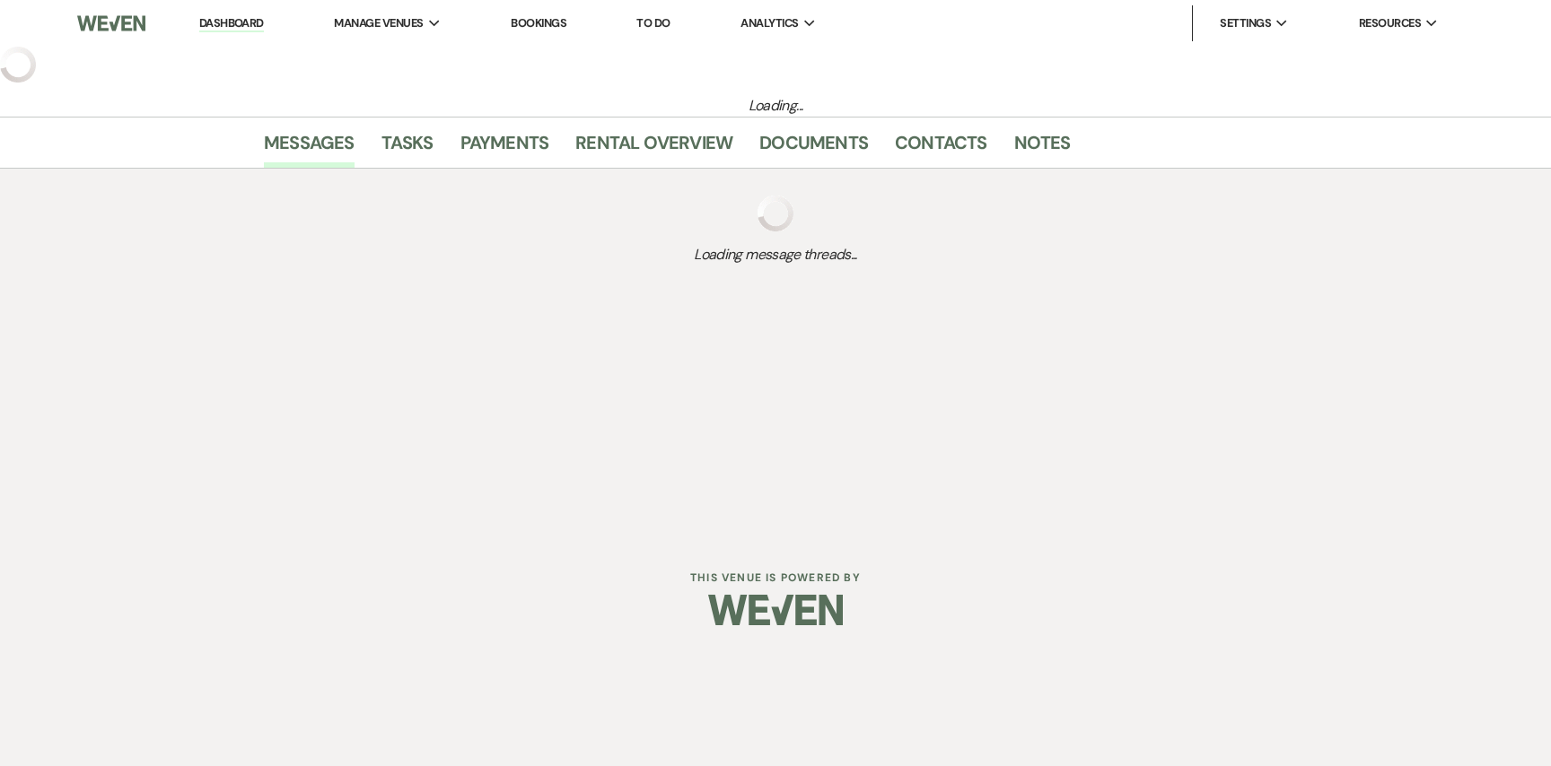
select select "5"
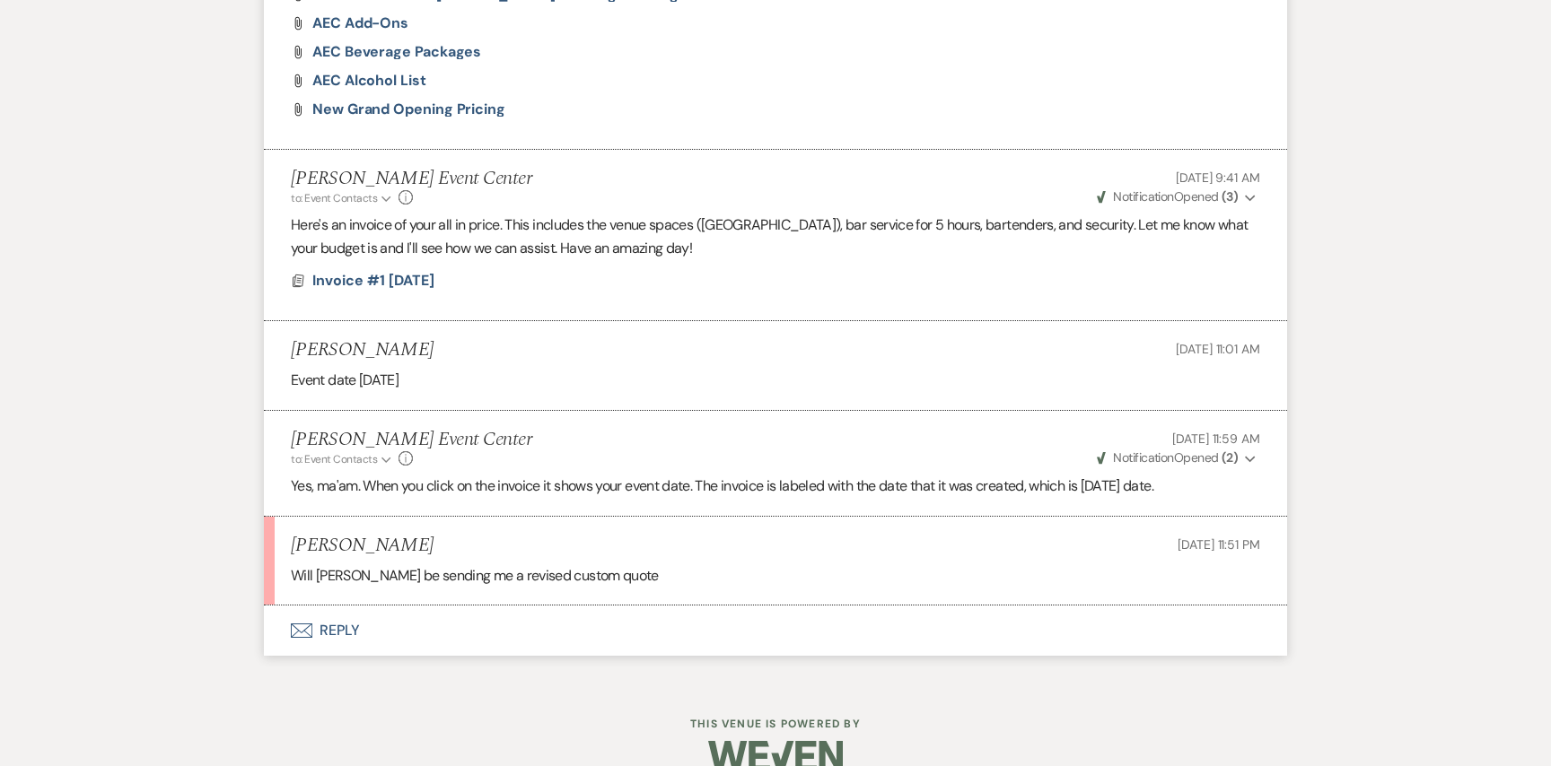
scroll to position [2051, 0]
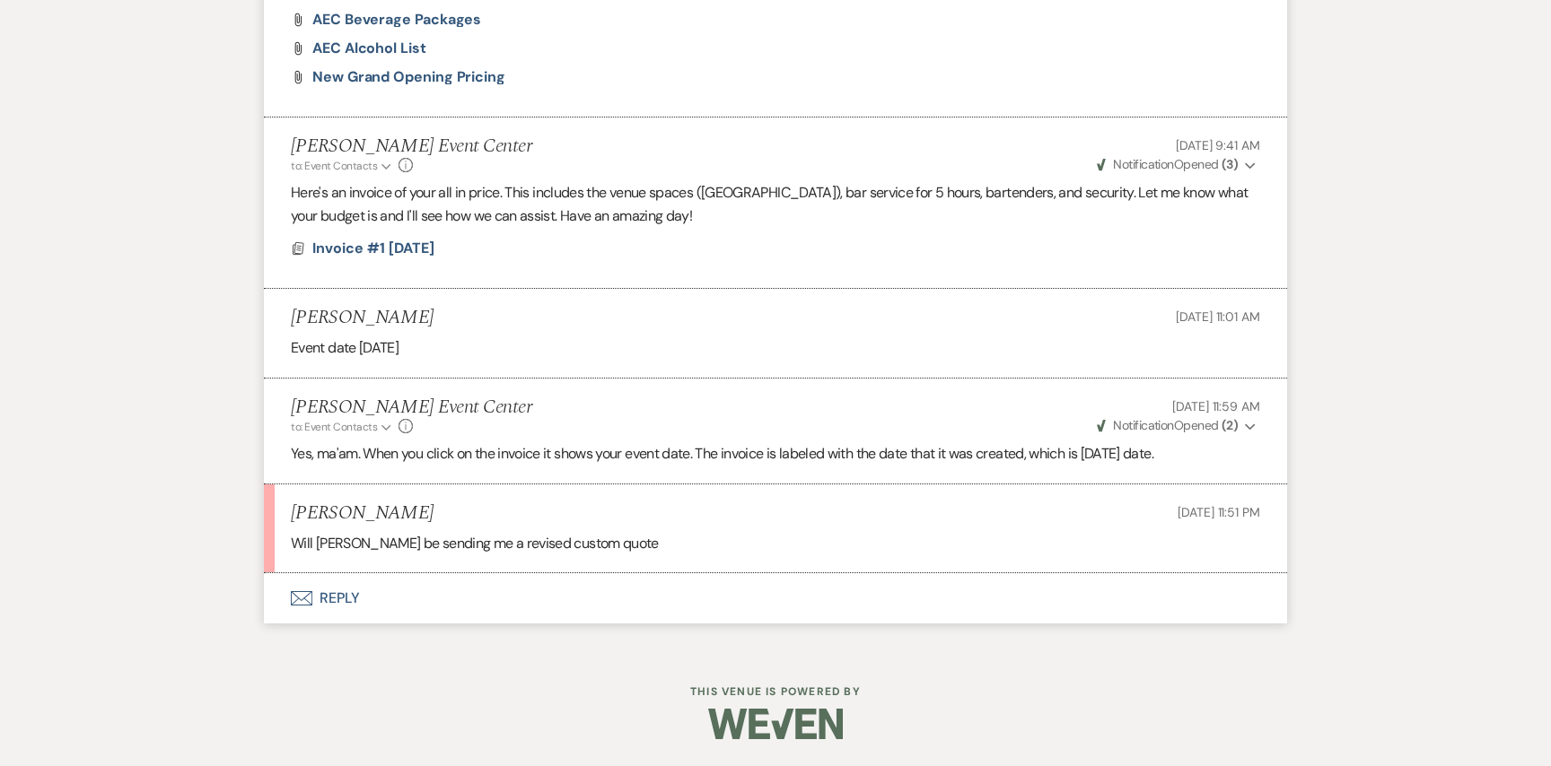
click at [334, 601] on button "Envelope Reply" at bounding box center [775, 598] width 1023 height 50
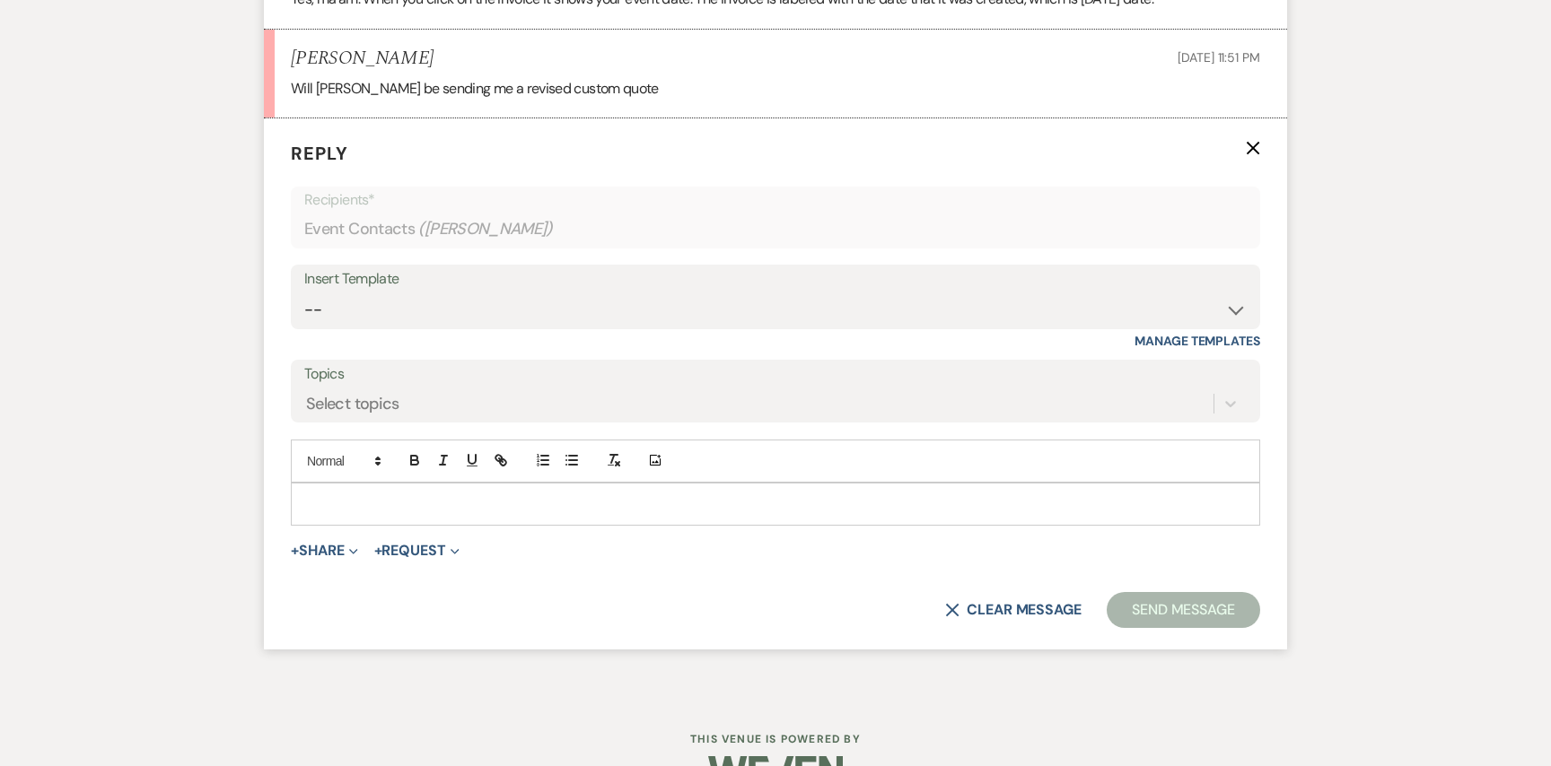
scroll to position [2507, 0]
click at [406, 506] on p at bounding box center [775, 504] width 941 height 20
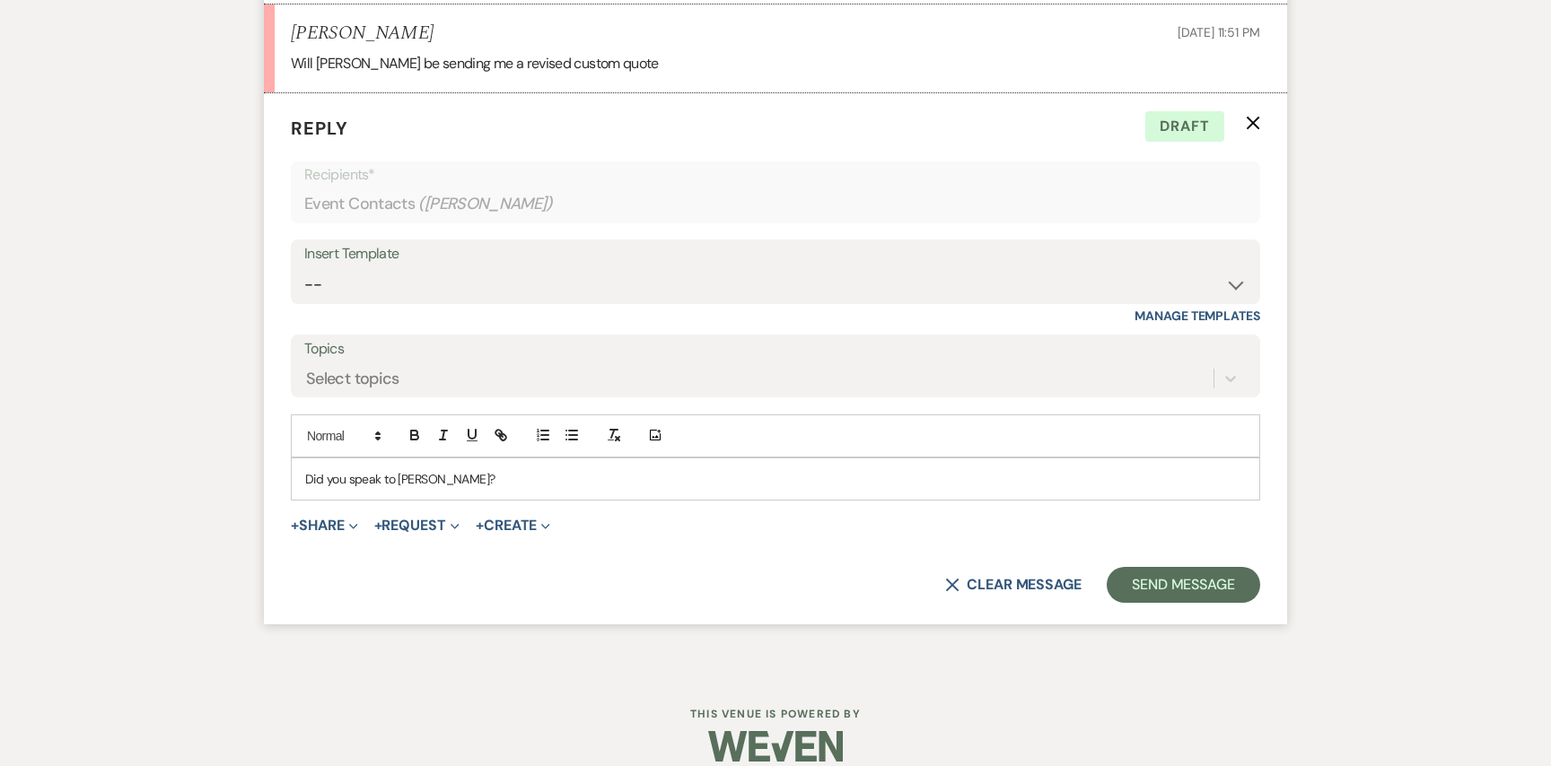
scroll to position [2533, 0]
click at [487, 484] on p "Did you speak to Jessica?" at bounding box center [775, 477] width 941 height 20
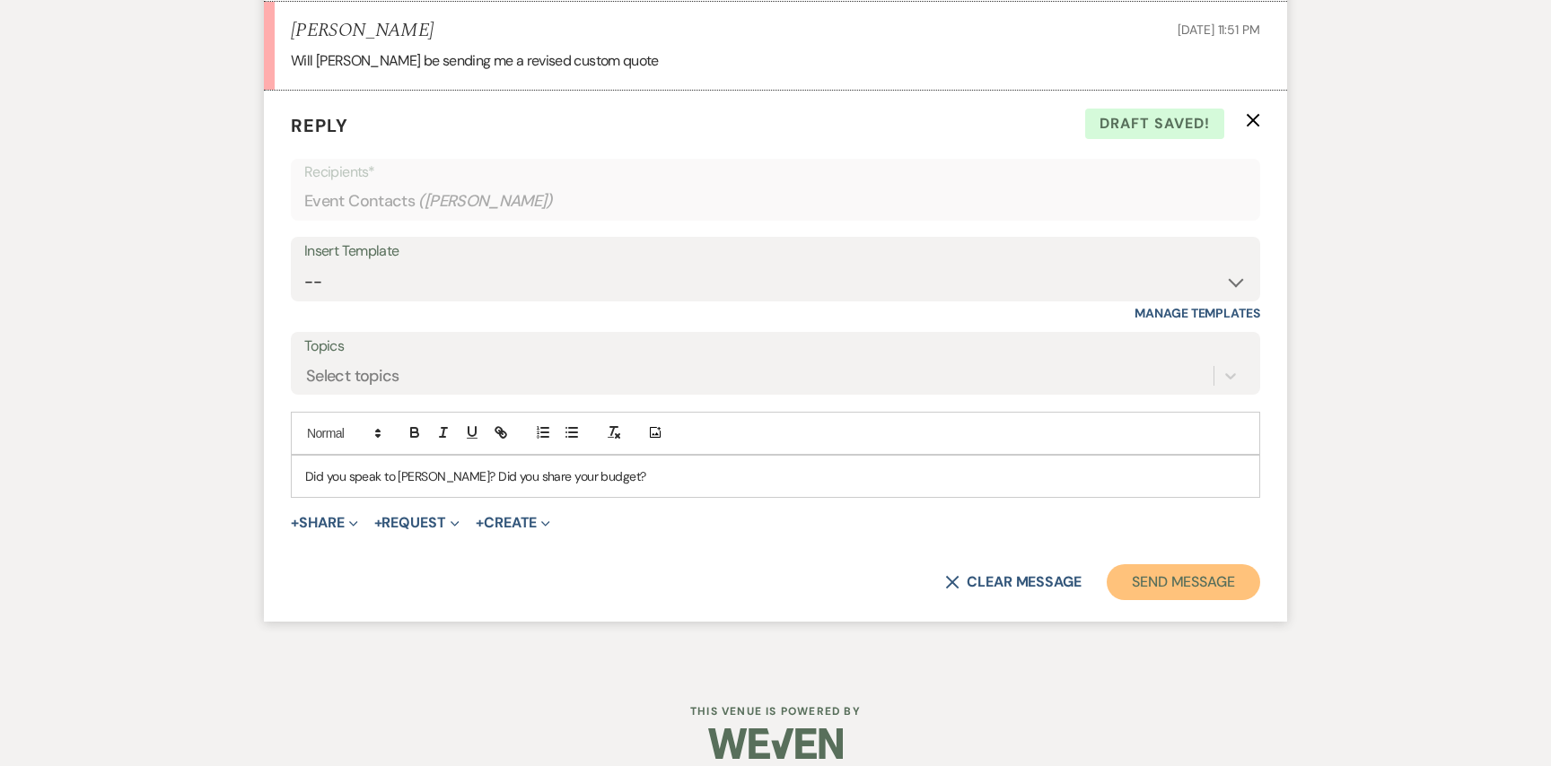
click at [1155, 575] on button "Send Message" at bounding box center [1183, 582] width 153 height 36
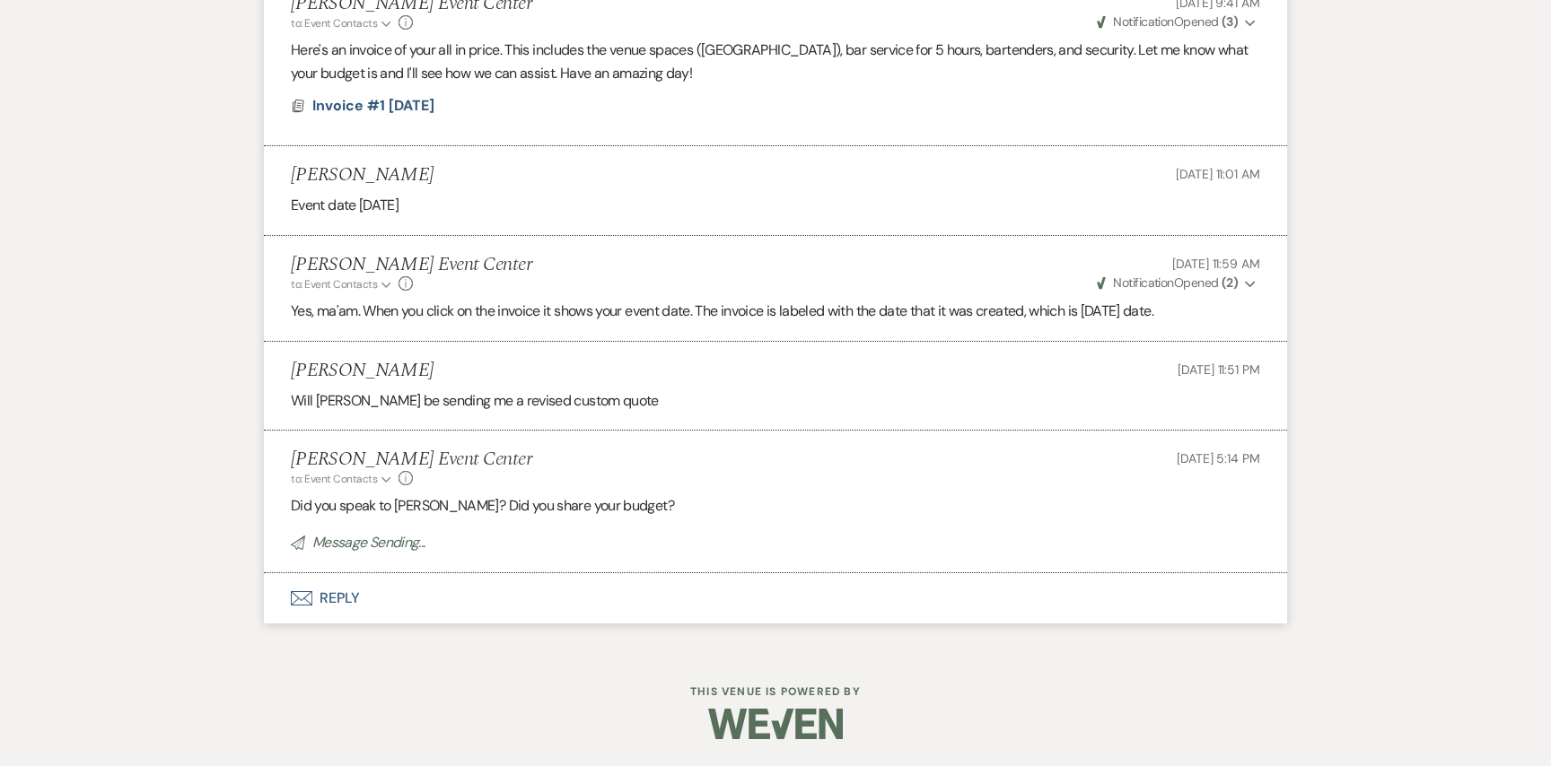
scroll to position [2156, 0]
